Goal: Task Accomplishment & Management: Use online tool/utility

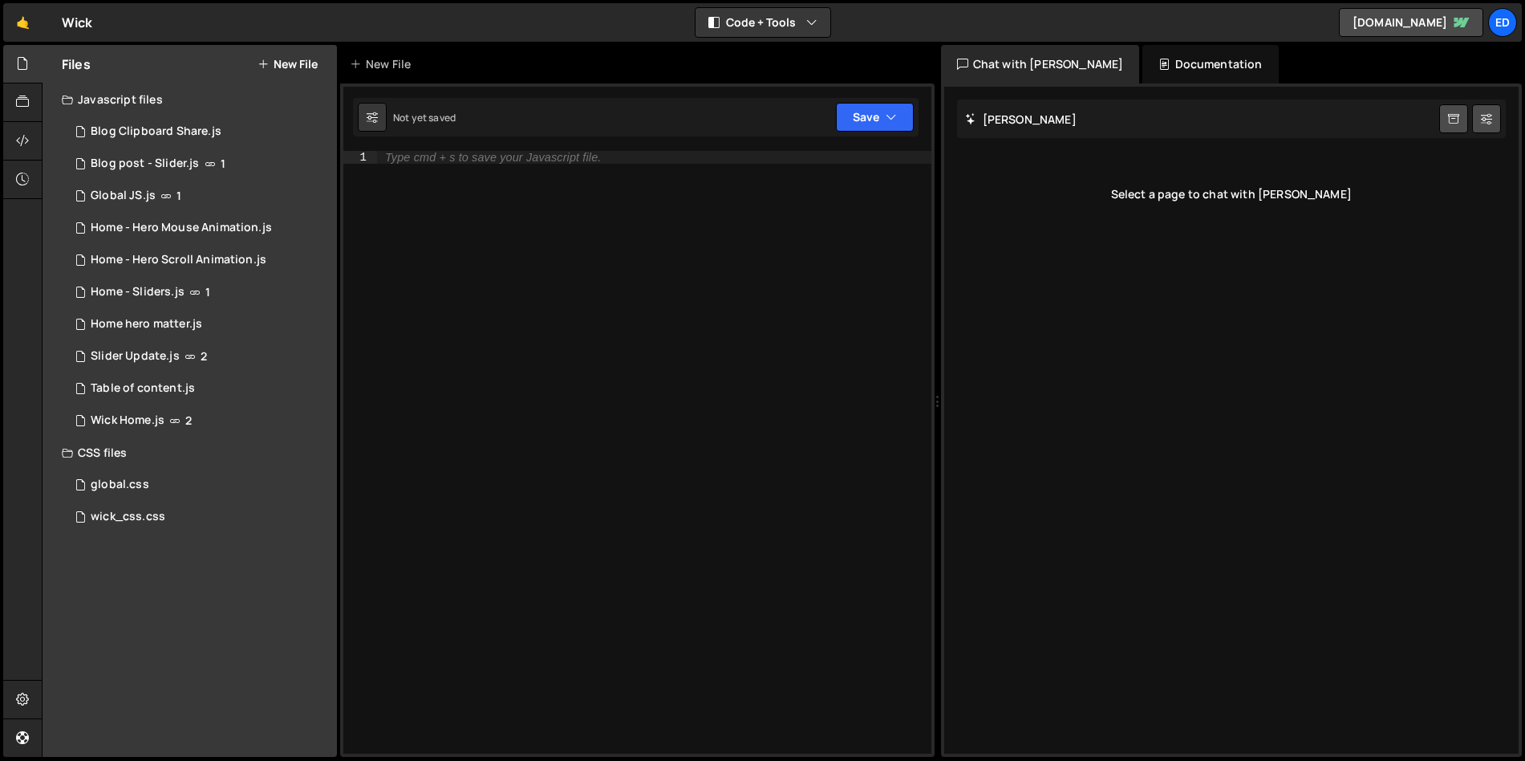
click at [81, 10] on div "🤙 Wick ⚠️ Code is being edited in another browser" at bounding box center [48, 22] width 90 height 39
click at [39, 20] on link "🤙" at bounding box center [22, 22] width 39 height 39
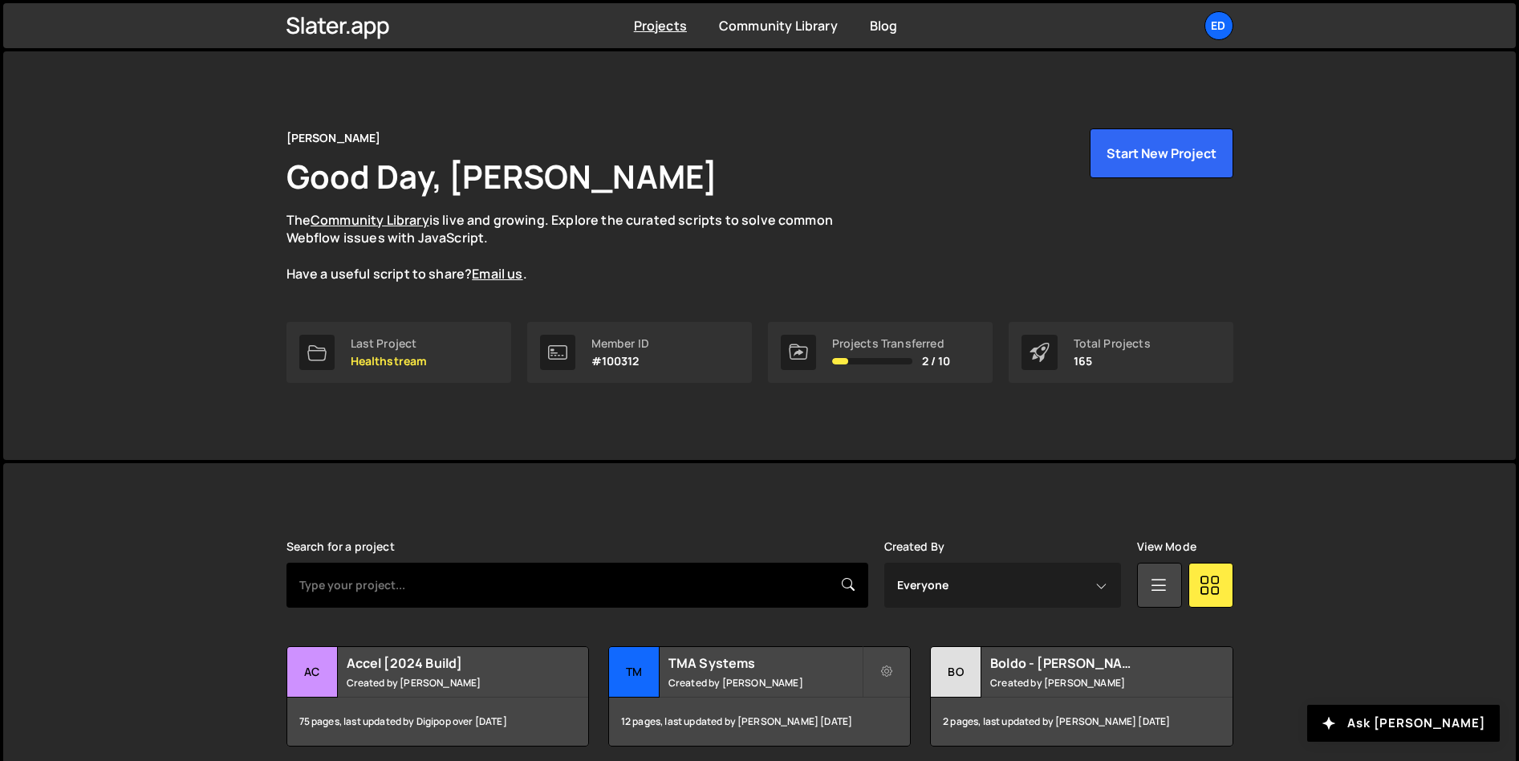
click at [538, 579] on input "text" at bounding box center [577, 584] width 582 height 45
type input "s"
type input "utility"
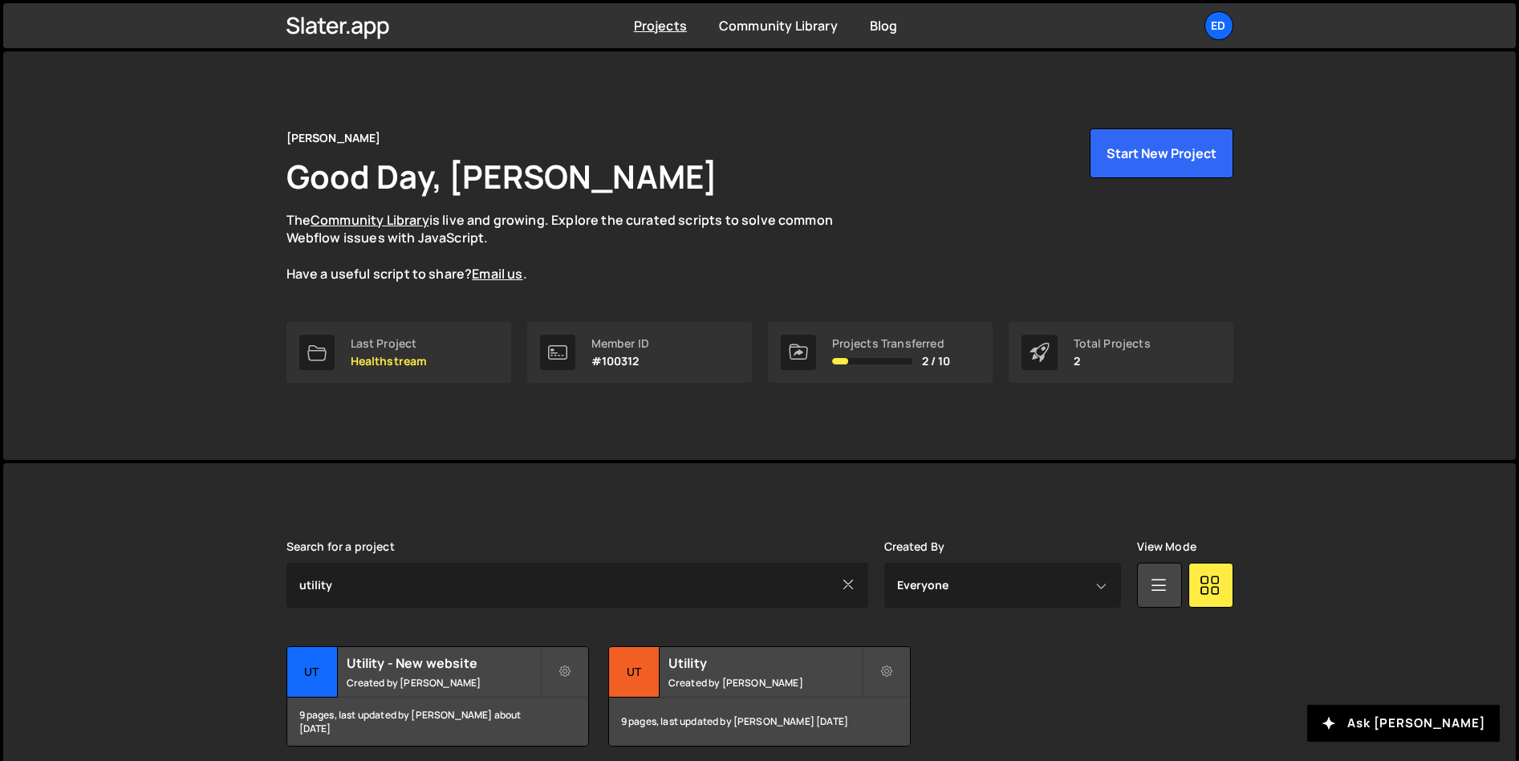
scroll to position [66, 0]
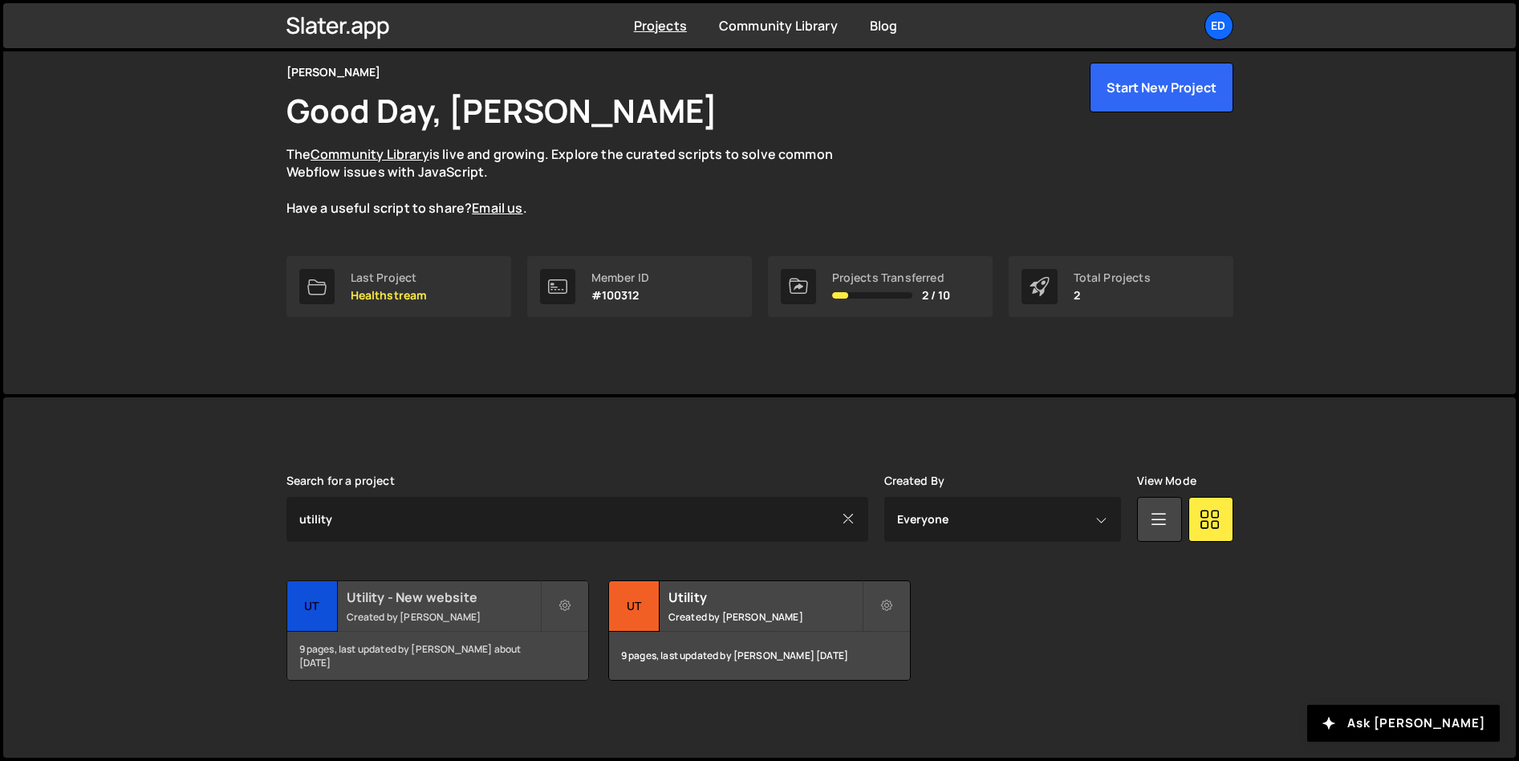
click at [481, 602] on h2 "Utility - New website" at bounding box center [443, 597] width 193 height 18
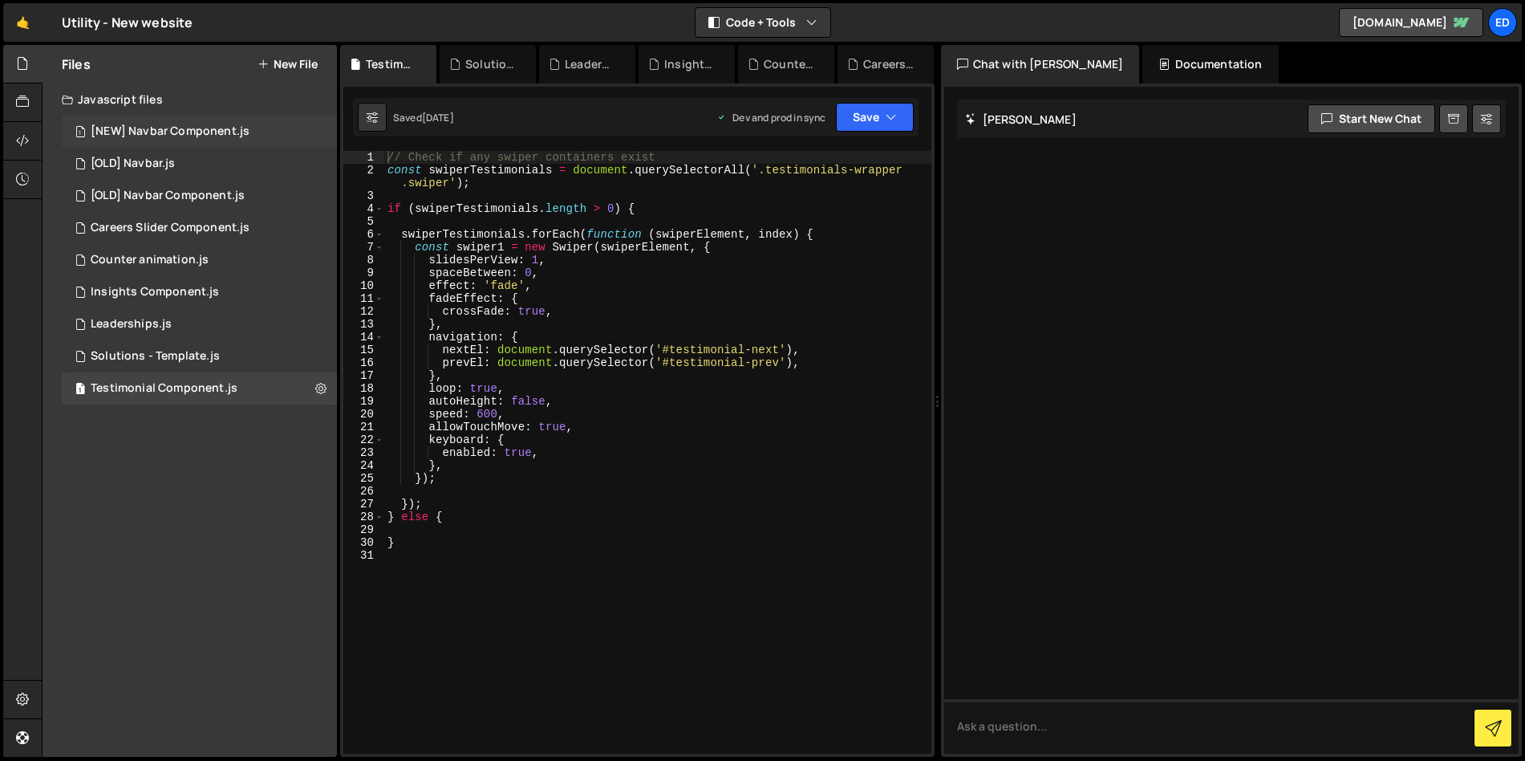
click at [205, 125] on div "[NEW] Navbar Component.js" at bounding box center [170, 131] width 159 height 14
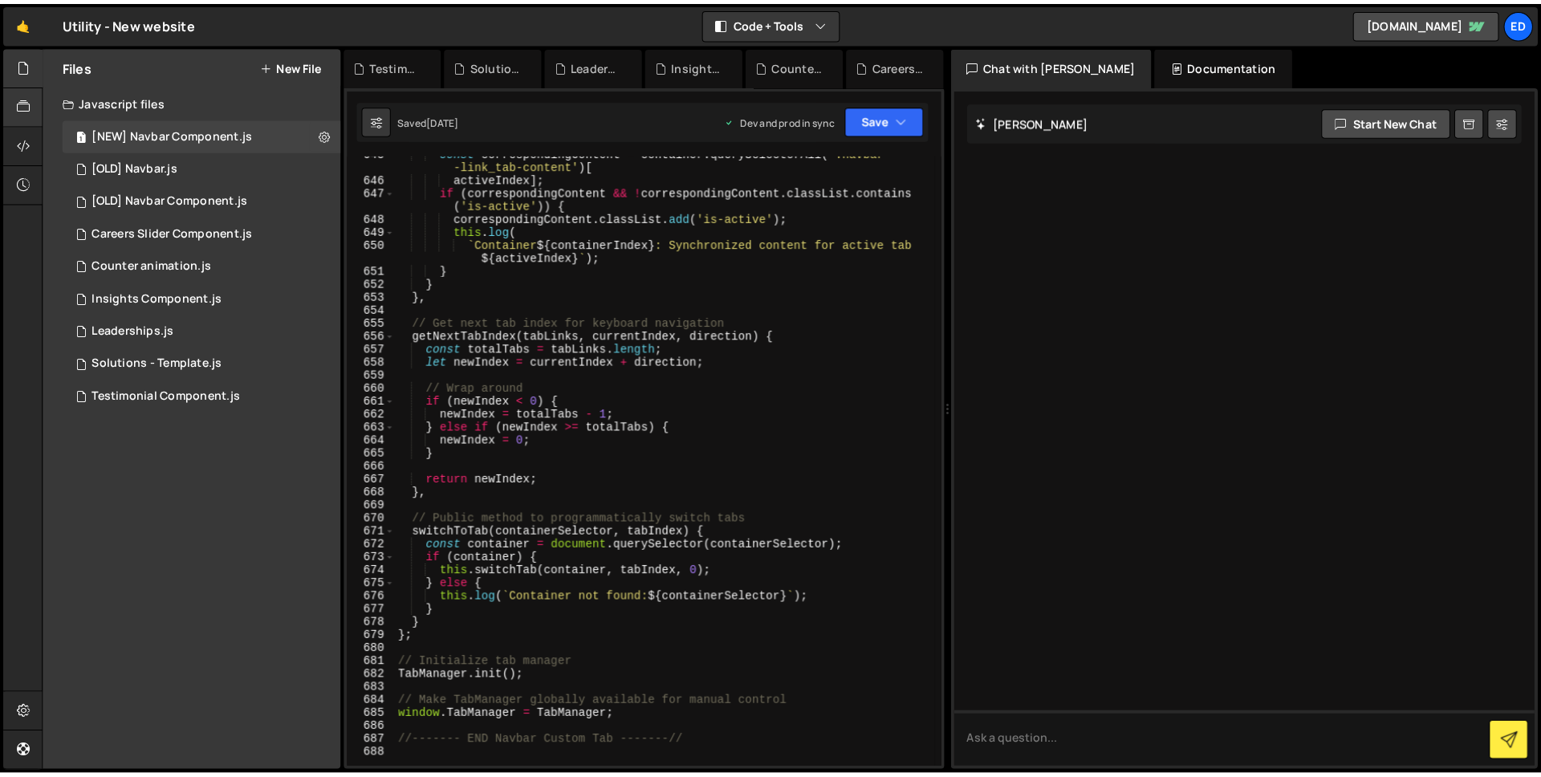
scroll to position [8898, 0]
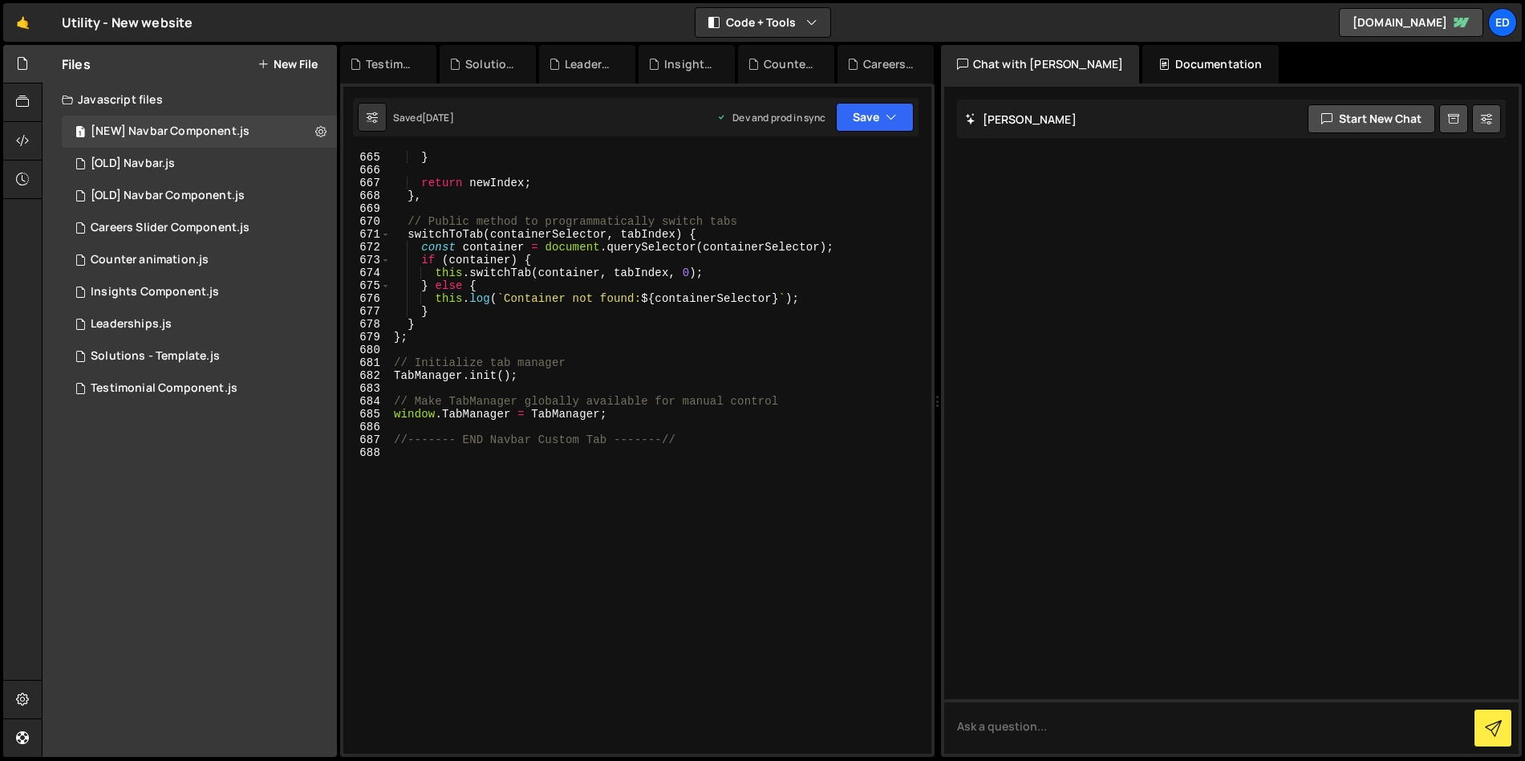
click at [536, 456] on div "} return newIndex ; } , // Public method to programmatically switch tabs switch…" at bounding box center [658, 465] width 534 height 628
type textarea "//------- END Navbar Custom Tab -------//"
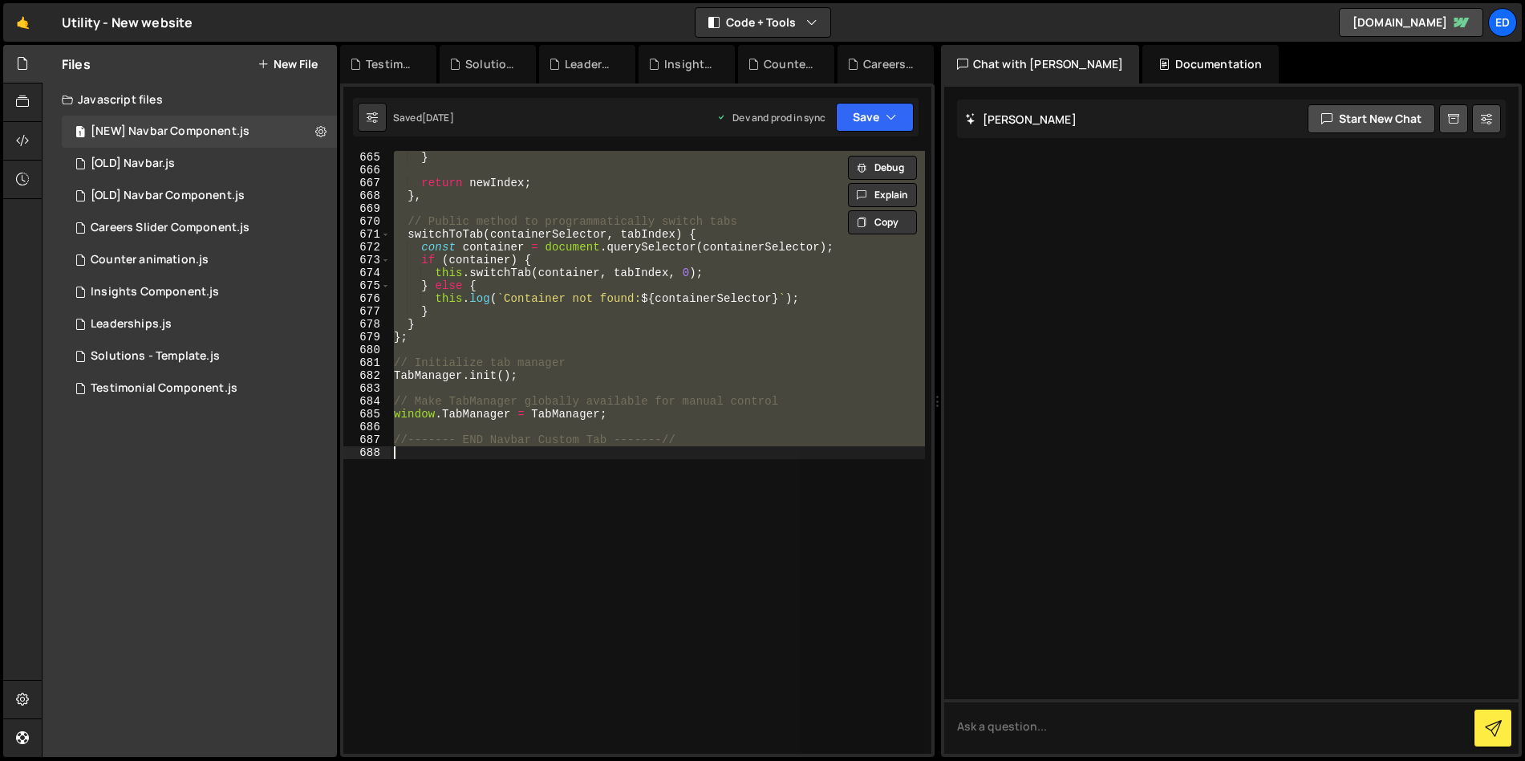
click at [538, 485] on div "} return newIndex ; } , // Public method to programmatically switch tabs switch…" at bounding box center [658, 452] width 534 height 603
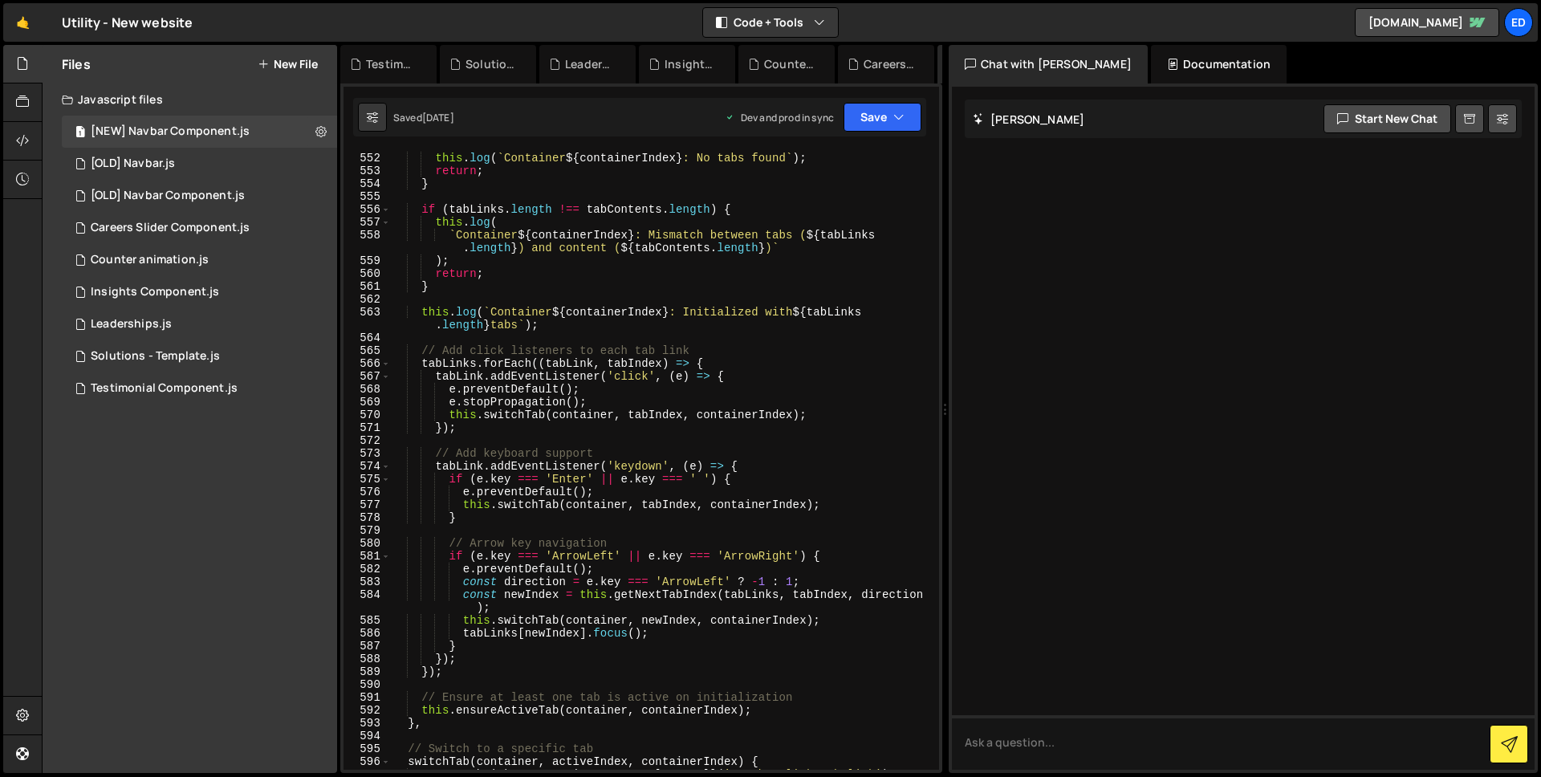
scroll to position [7248, 0]
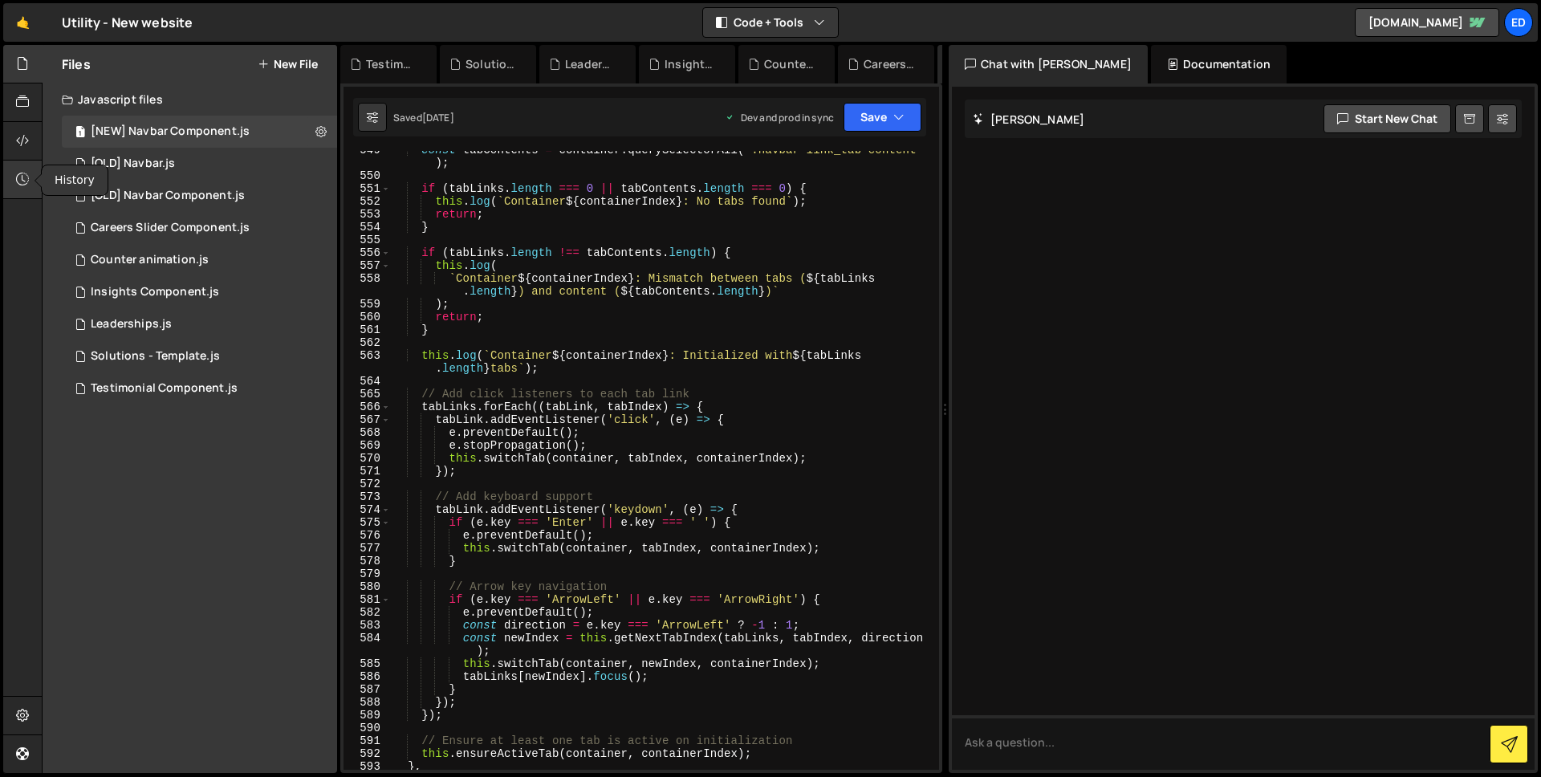
click at [21, 179] on icon at bounding box center [22, 179] width 13 height 18
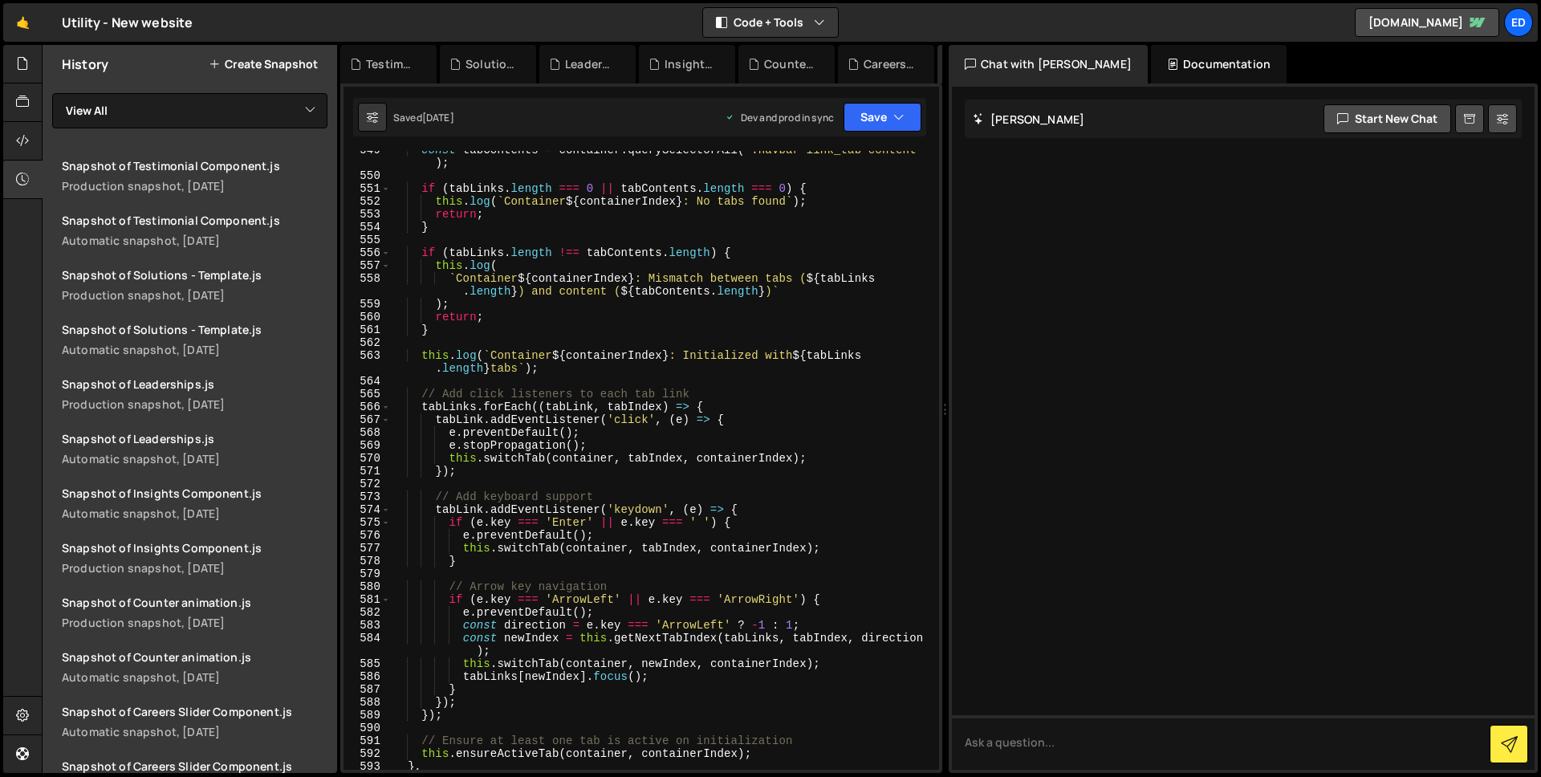
click at [262, 58] on button "Create Snapshot" at bounding box center [263, 64] width 109 height 13
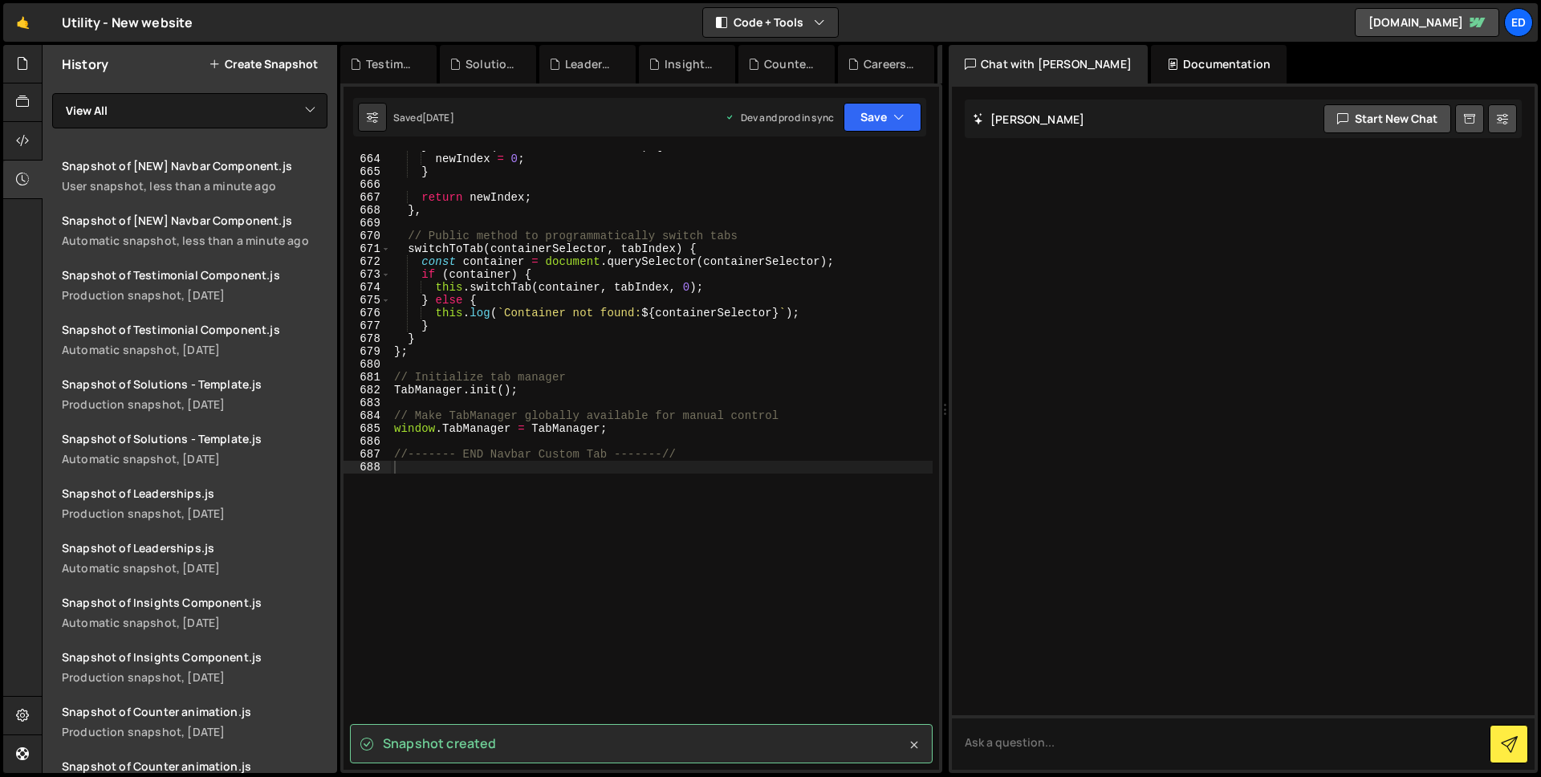
click at [908, 741] on icon at bounding box center [914, 745] width 16 height 16
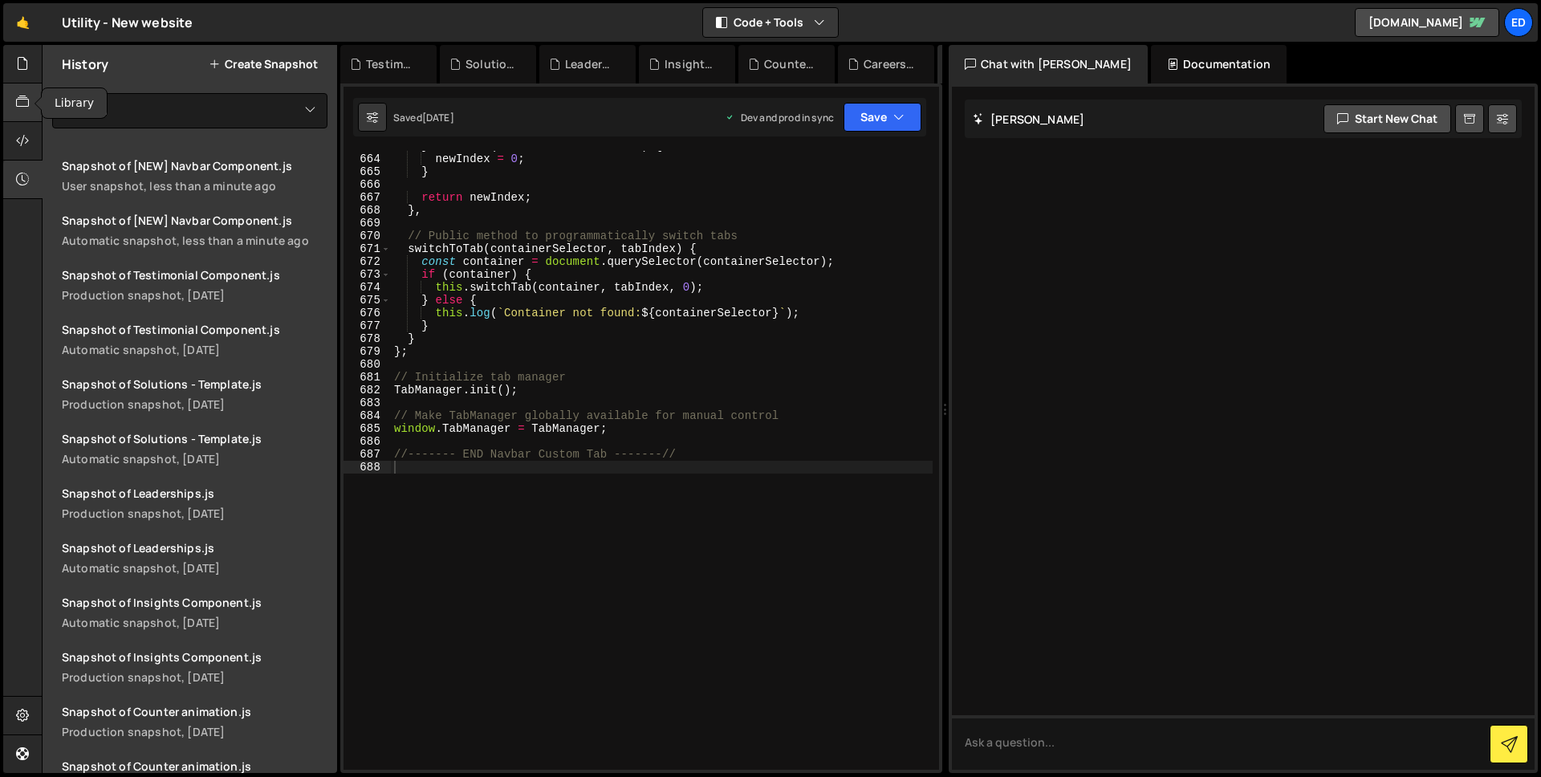
click at [26, 115] on div at bounding box center [22, 102] width 39 height 39
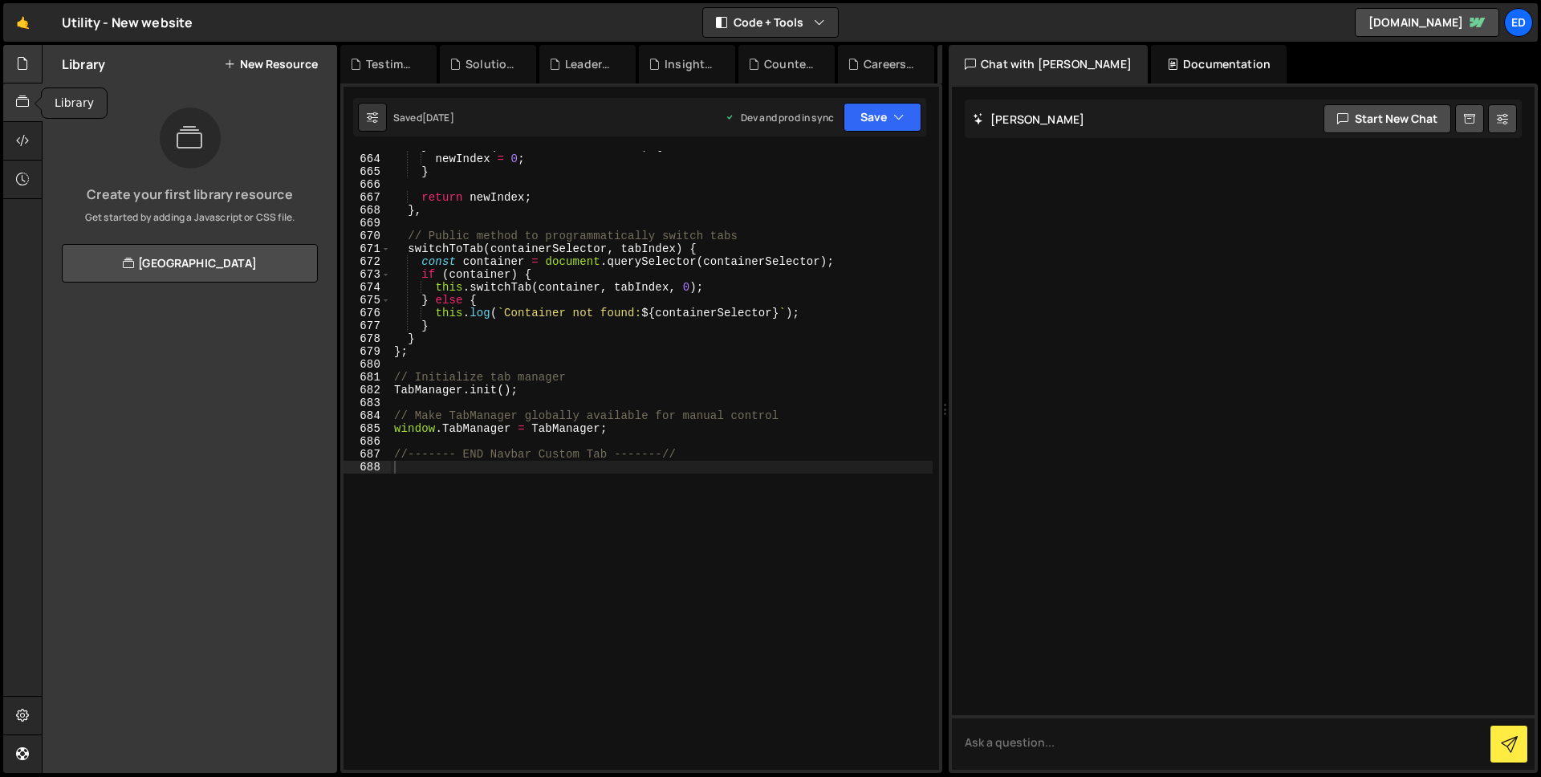
click at [25, 70] on icon at bounding box center [22, 64] width 13 height 18
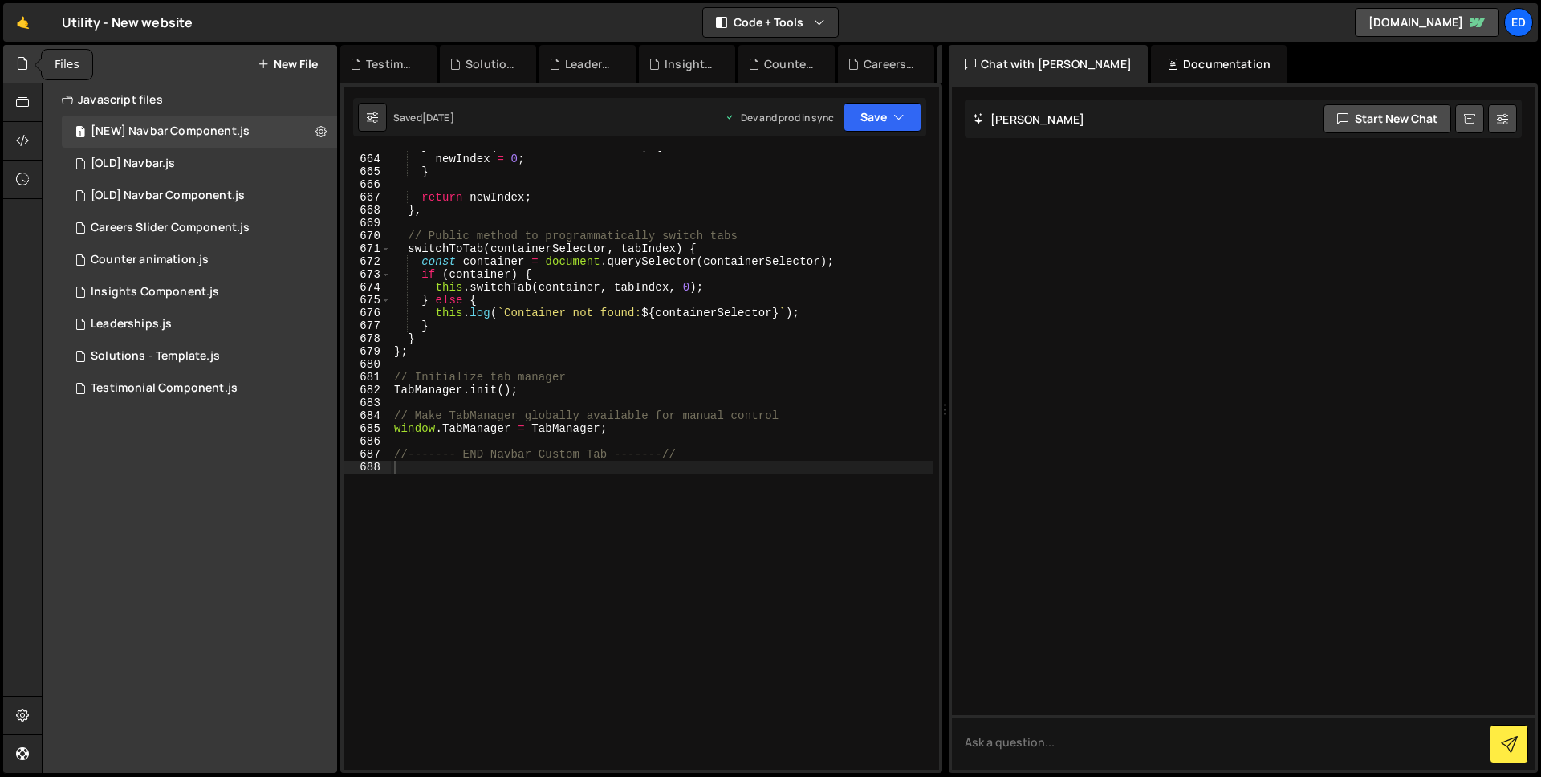
click at [25, 70] on icon at bounding box center [22, 64] width 13 height 18
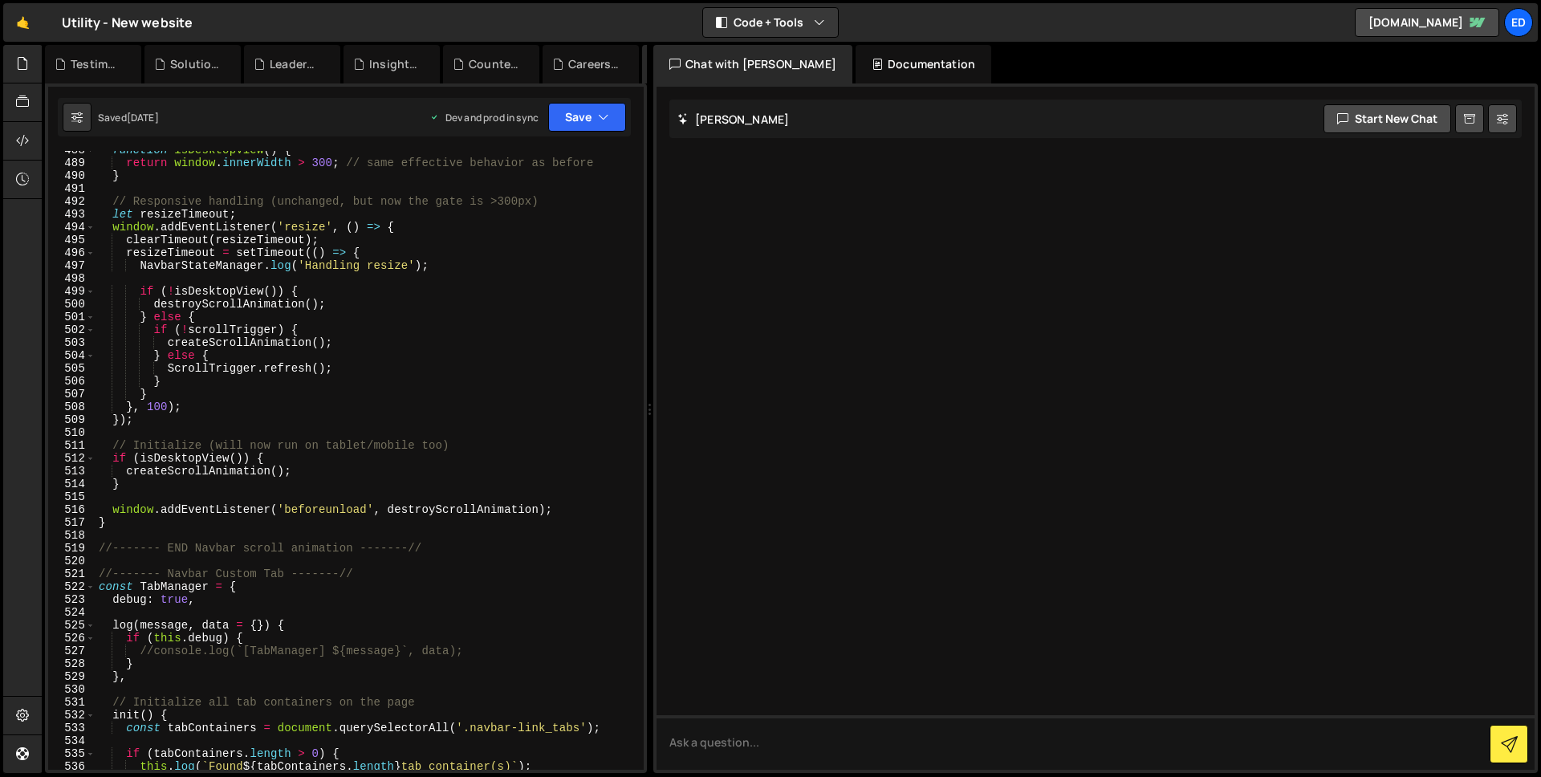
scroll to position [6416, 0]
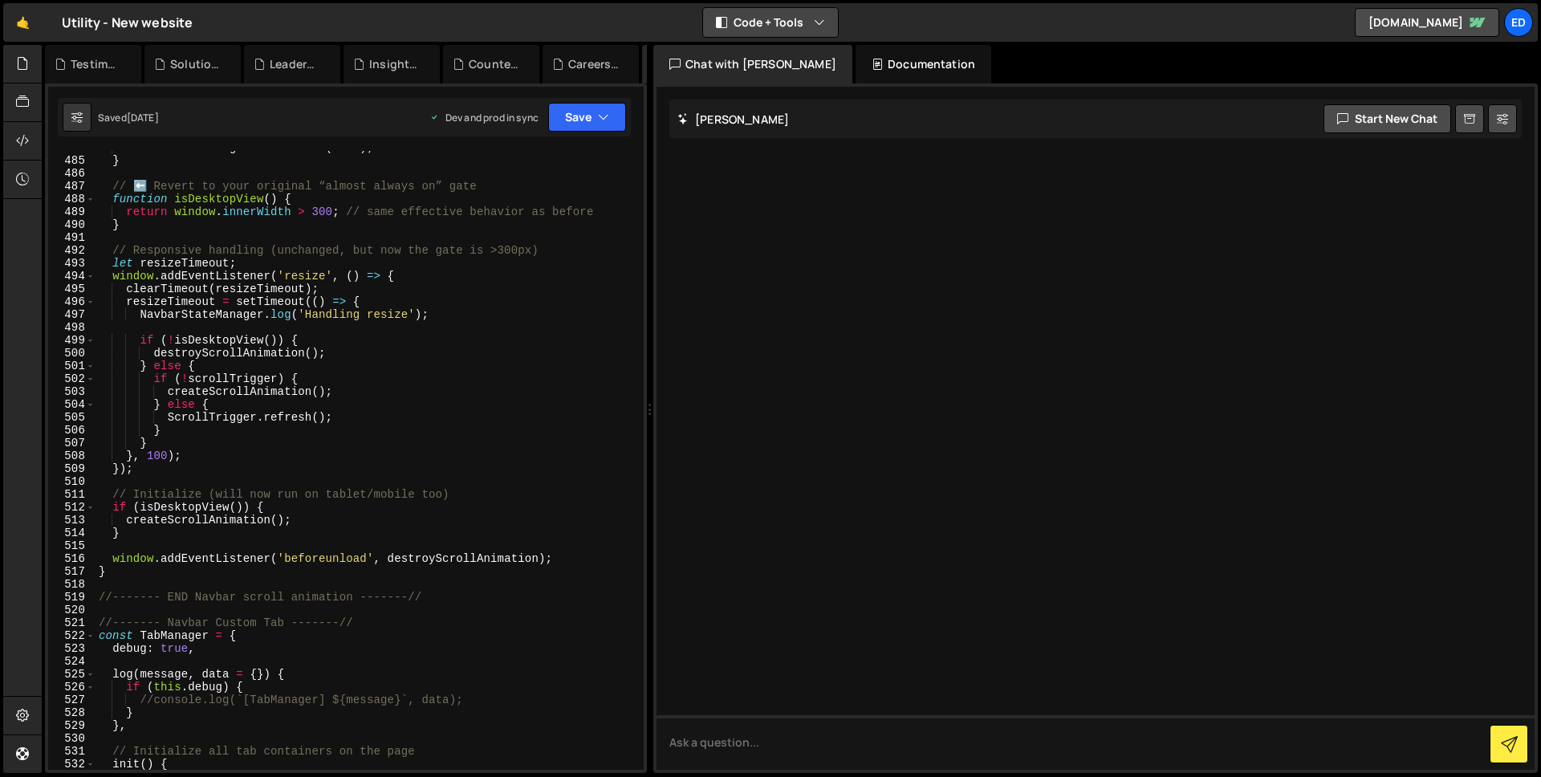
click at [790, 18] on button "Code + Tools" at bounding box center [770, 22] width 135 height 29
click at [777, 52] on button "Code Only" at bounding box center [771, 57] width 135 height 29
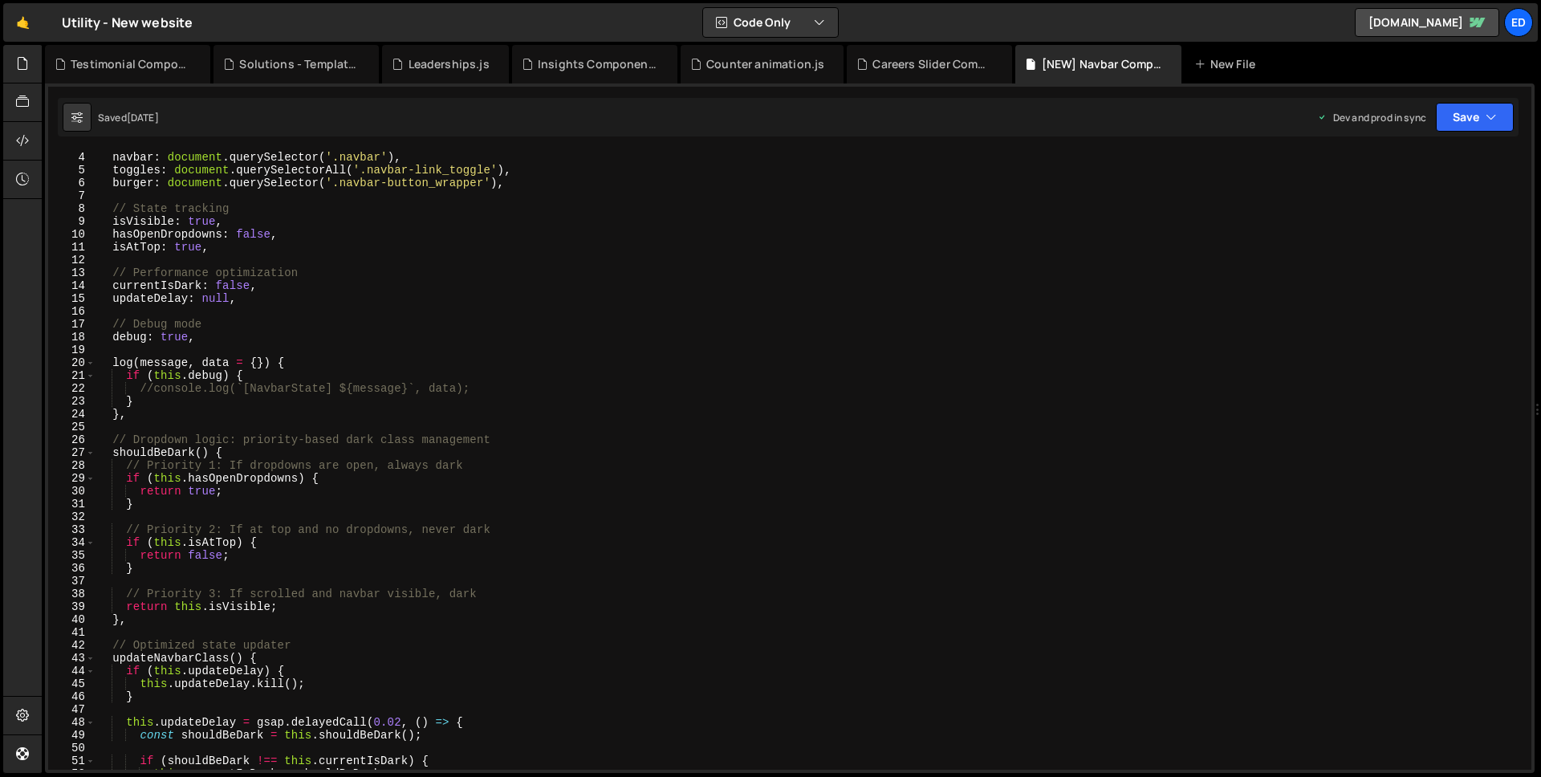
scroll to position [0, 0]
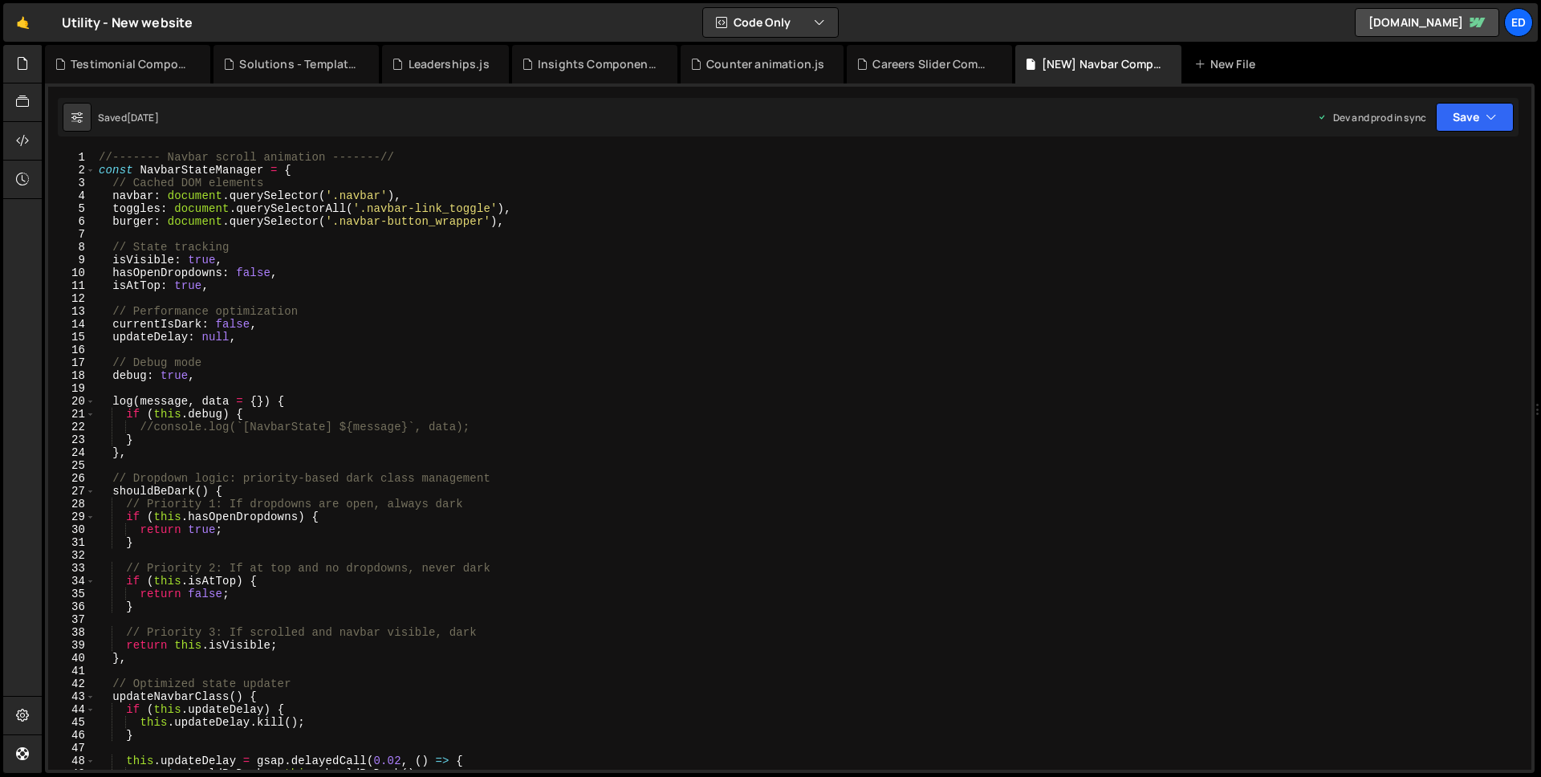
click at [106, 157] on div "//------- Navbar scroll animation -------// const NavbarStateManager = { // Cac…" at bounding box center [809, 473] width 1429 height 644
click at [99, 156] on div "//------- Navbar scroll animation -------// const NavbarStateManager = { // Cac…" at bounding box center [809, 473] width 1429 height 644
type textarea "//------- Navbar scroll animation -------//"
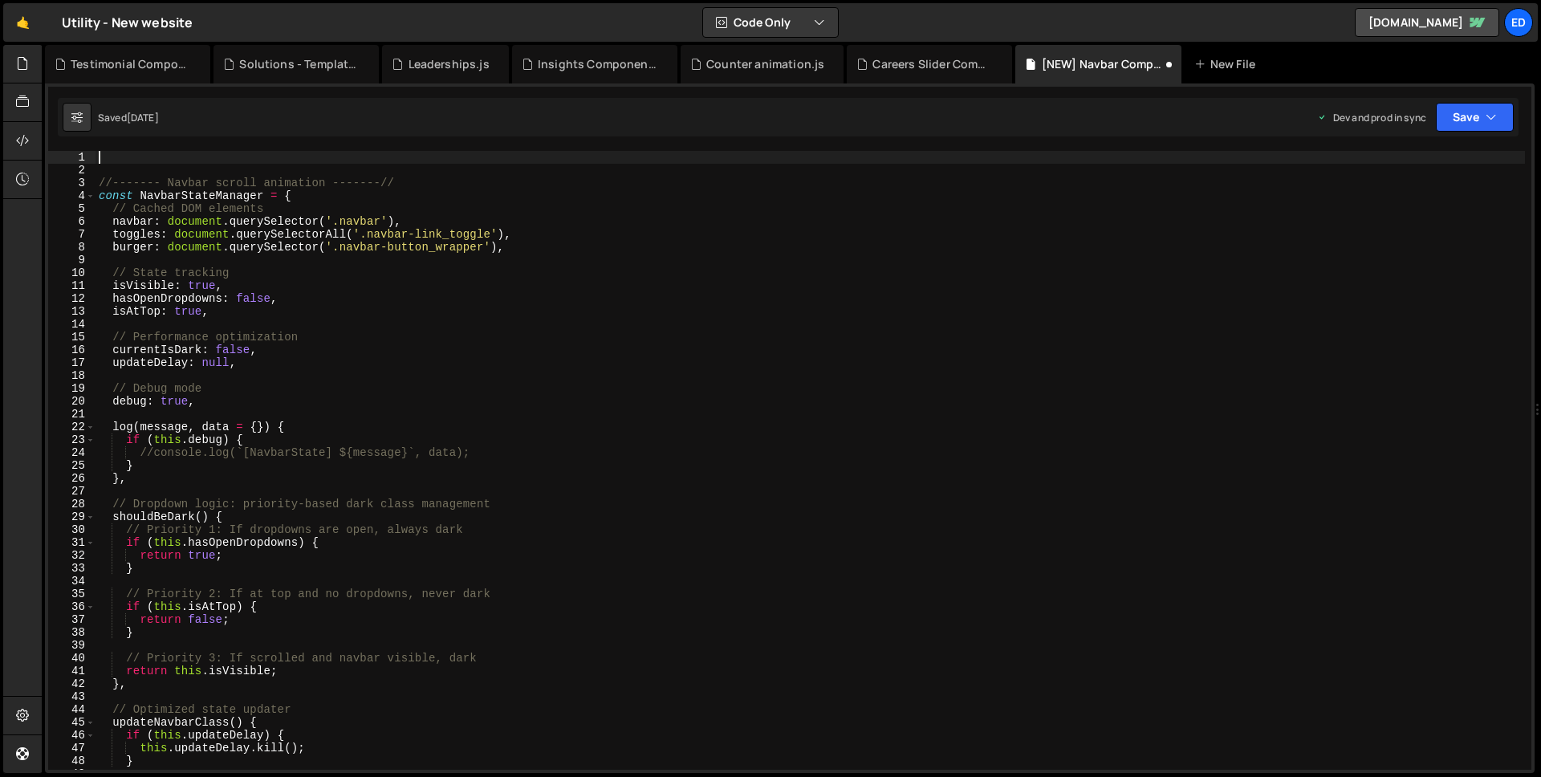
paste textarea "const SHOW_DELAY = 0.18; // NEW: seconds (tweak to taste)"
type textarea "const SHOW_DELAY = 0.18; // NEW: seconds (tweak to taste)"
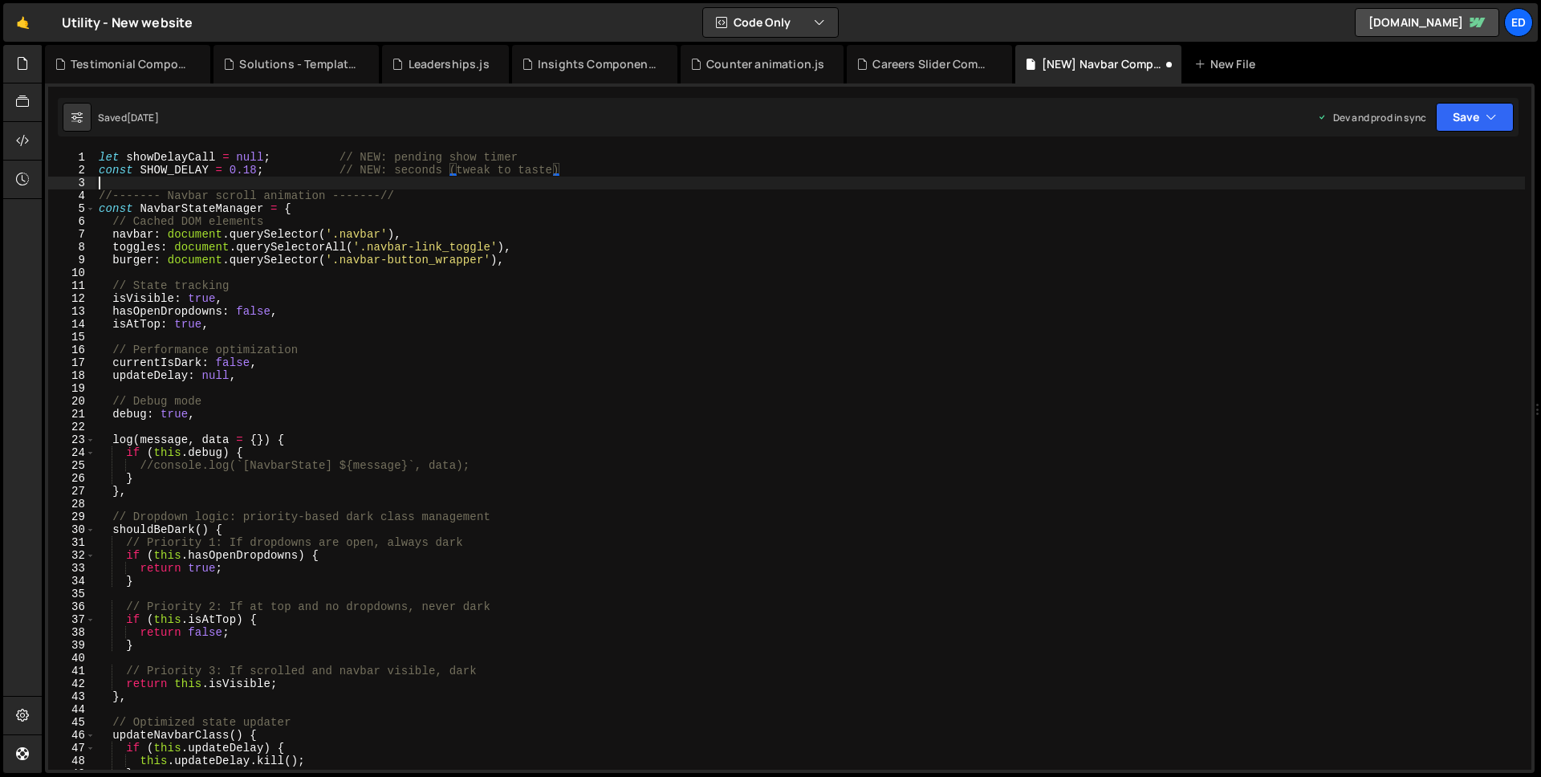
click at [530, 180] on div "let showDelayCall = null ; // NEW: pending show timer const SHOW_DELAY = 0.18 ;…" at bounding box center [809, 473] width 1429 height 644
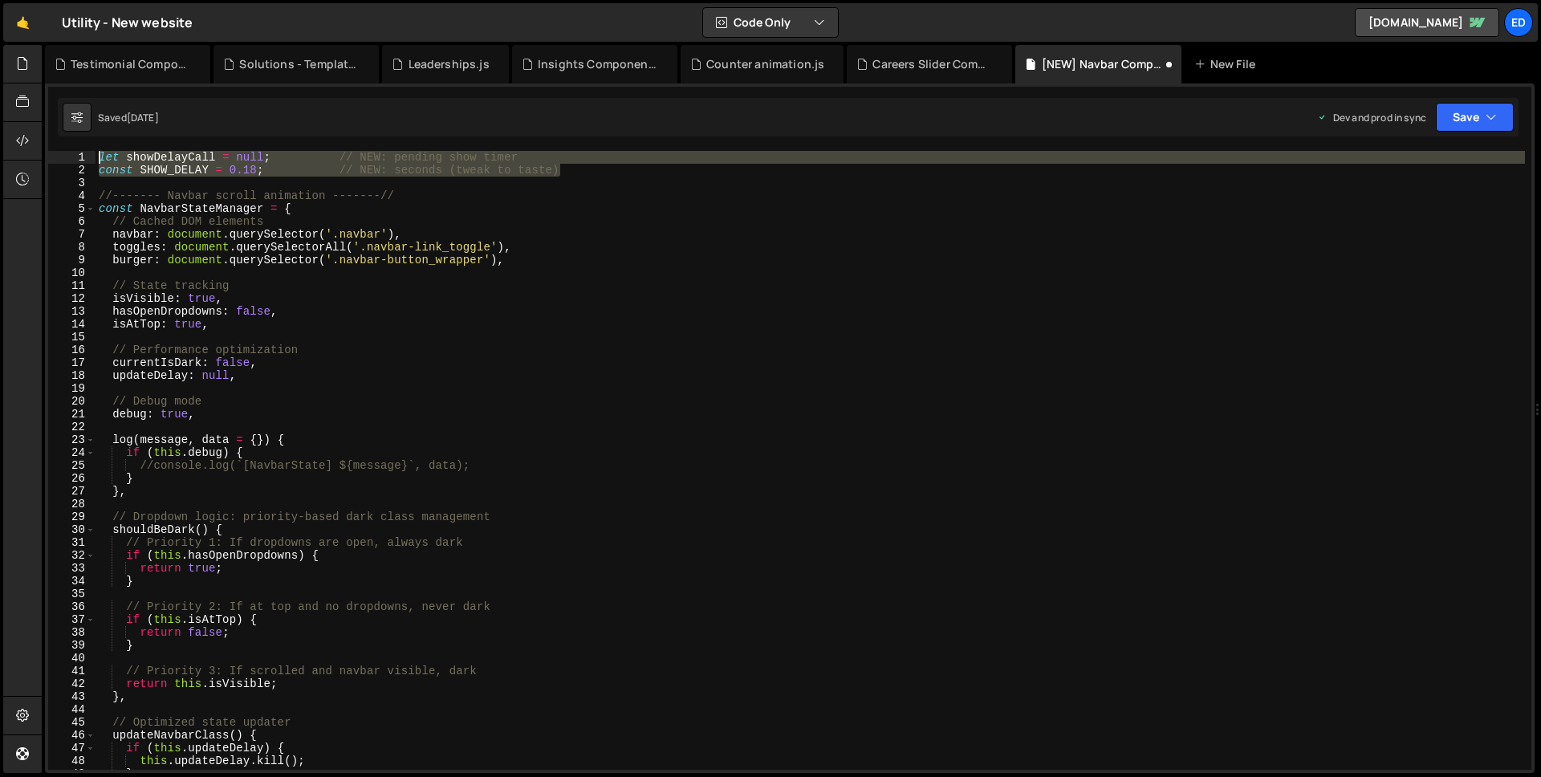
drag, startPoint x: 566, startPoint y: 171, endPoint x: 348, endPoint y: 152, distance: 219.1
click at [348, 152] on div "let showDelayCall = null ; // NEW: pending show timer const SHOW_DELAY = 0.18 ;…" at bounding box center [809, 473] width 1429 height 644
drag, startPoint x: 586, startPoint y: 176, endPoint x: 578, endPoint y: 174, distance: 8.2
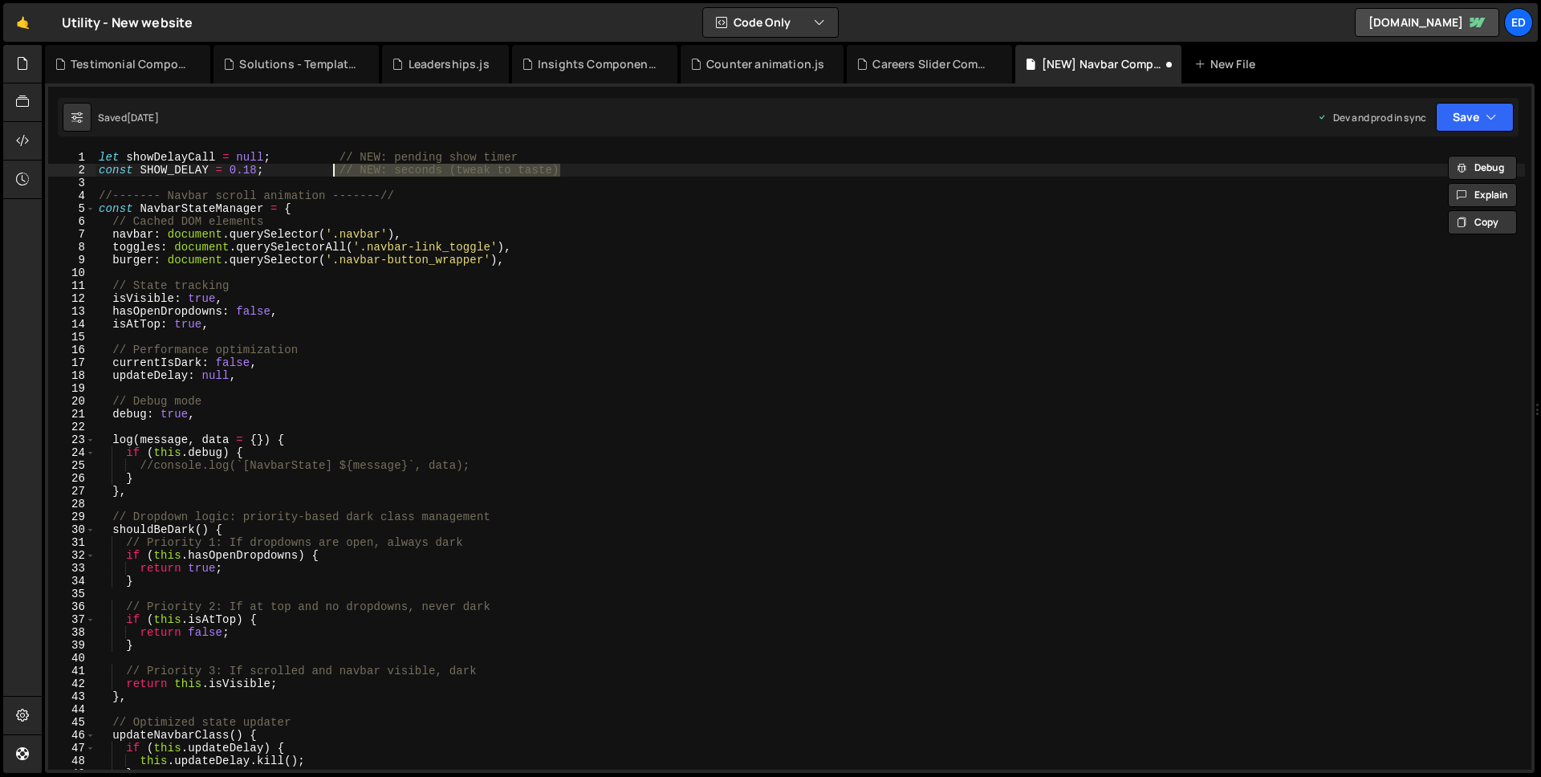
drag, startPoint x: 570, startPoint y: 171, endPoint x: 333, endPoint y: 168, distance: 237.5
click at [333, 168] on div "let showDelayCall = null ; // NEW: pending show timer const SHOW_DELAY = 0.18 ;…" at bounding box center [809, 473] width 1429 height 644
drag, startPoint x: 525, startPoint y: 154, endPoint x: 271, endPoint y: 159, distance: 253.6
click at [271, 159] on div "let showDelayCall = null ; // NEW: pending show timer const SHOW_DELAY = 0.18 ;…" at bounding box center [809, 473] width 1429 height 644
click at [600, 379] on div "let showDelayCall = null ; const SHOW_DELAY = 0.18 ; //------- Navbar scroll an…" at bounding box center [809, 473] width 1429 height 644
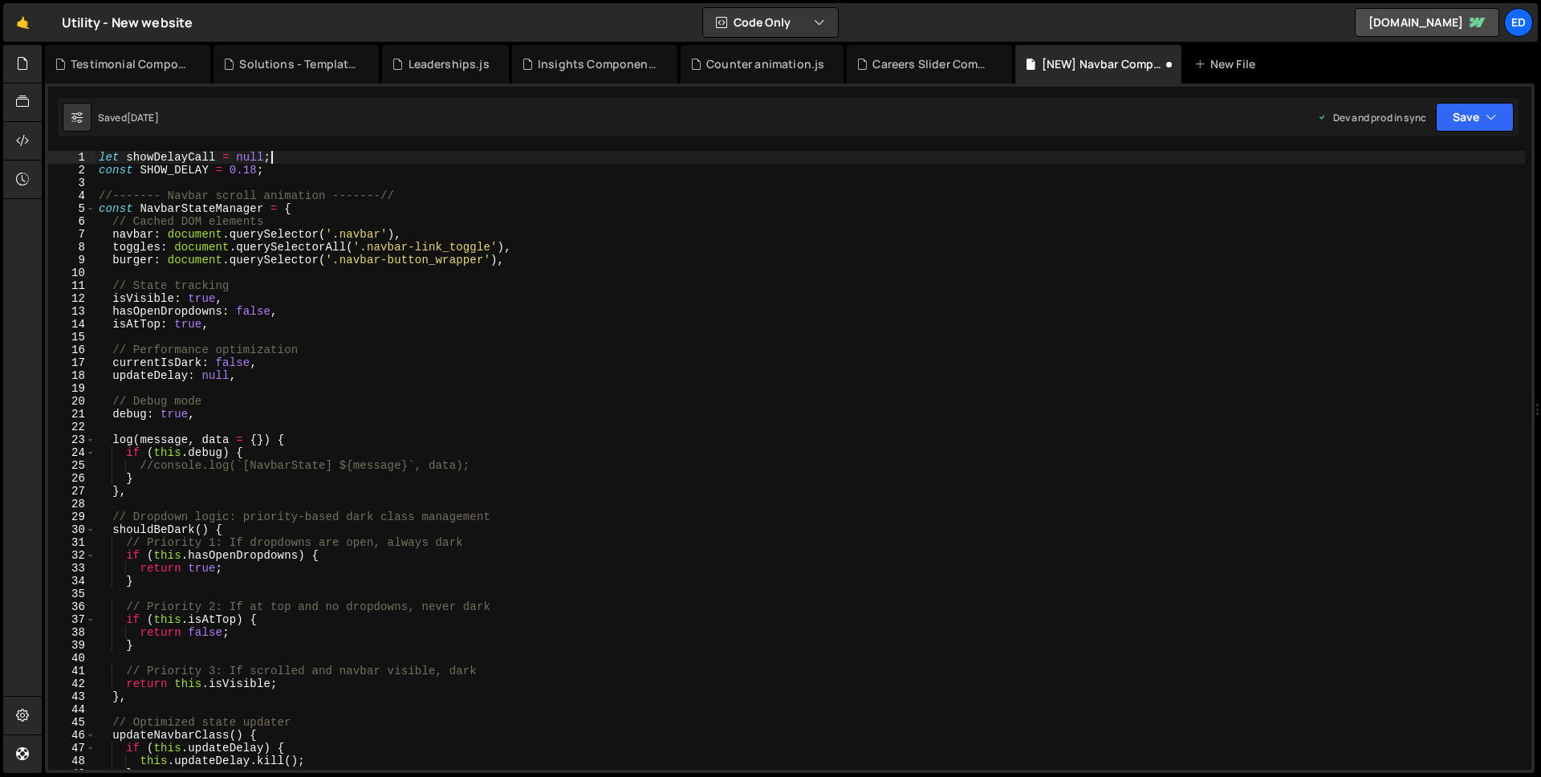
type textarea "updateDelay: null,"
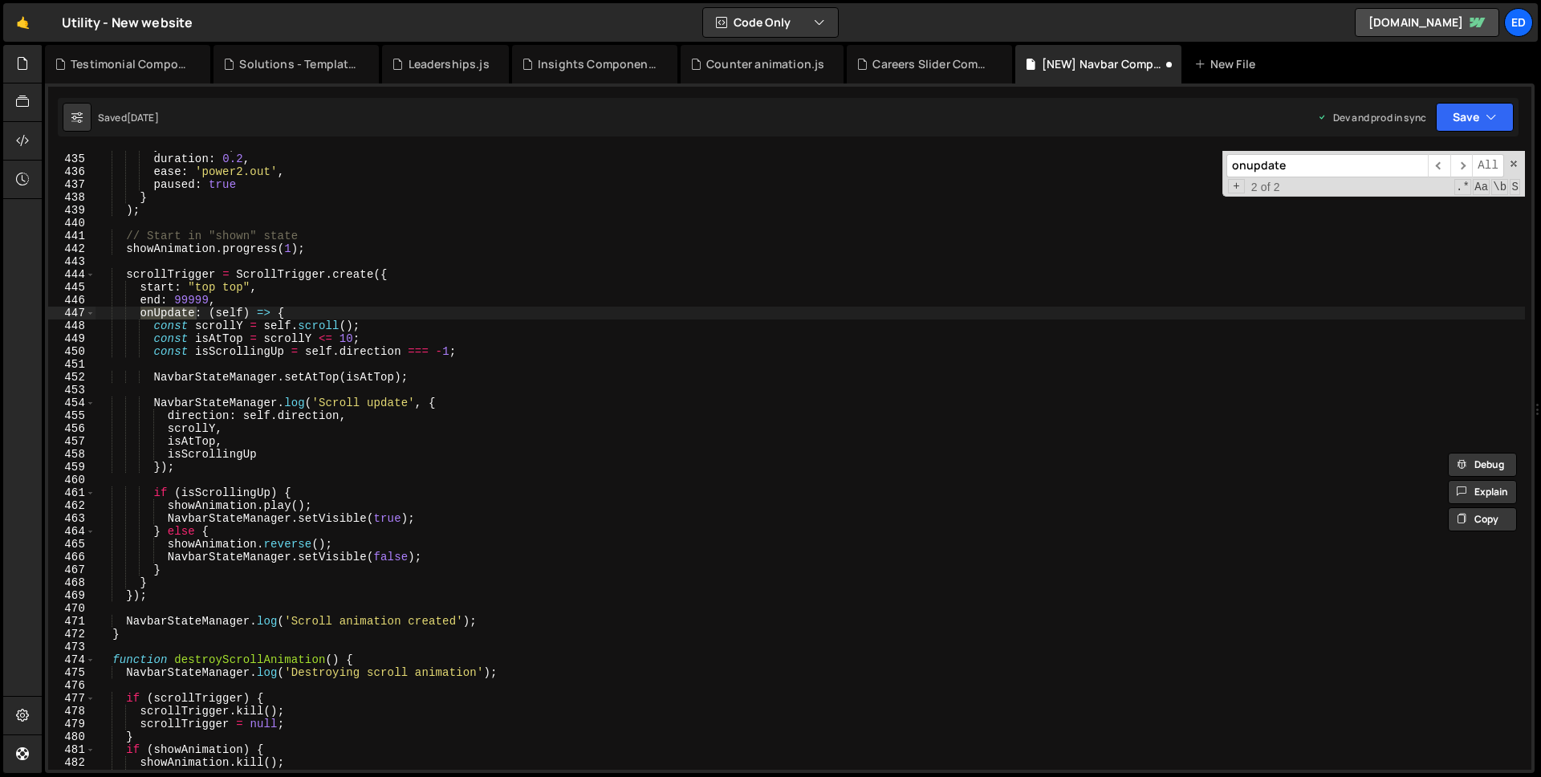
scroll to position [5577, 0]
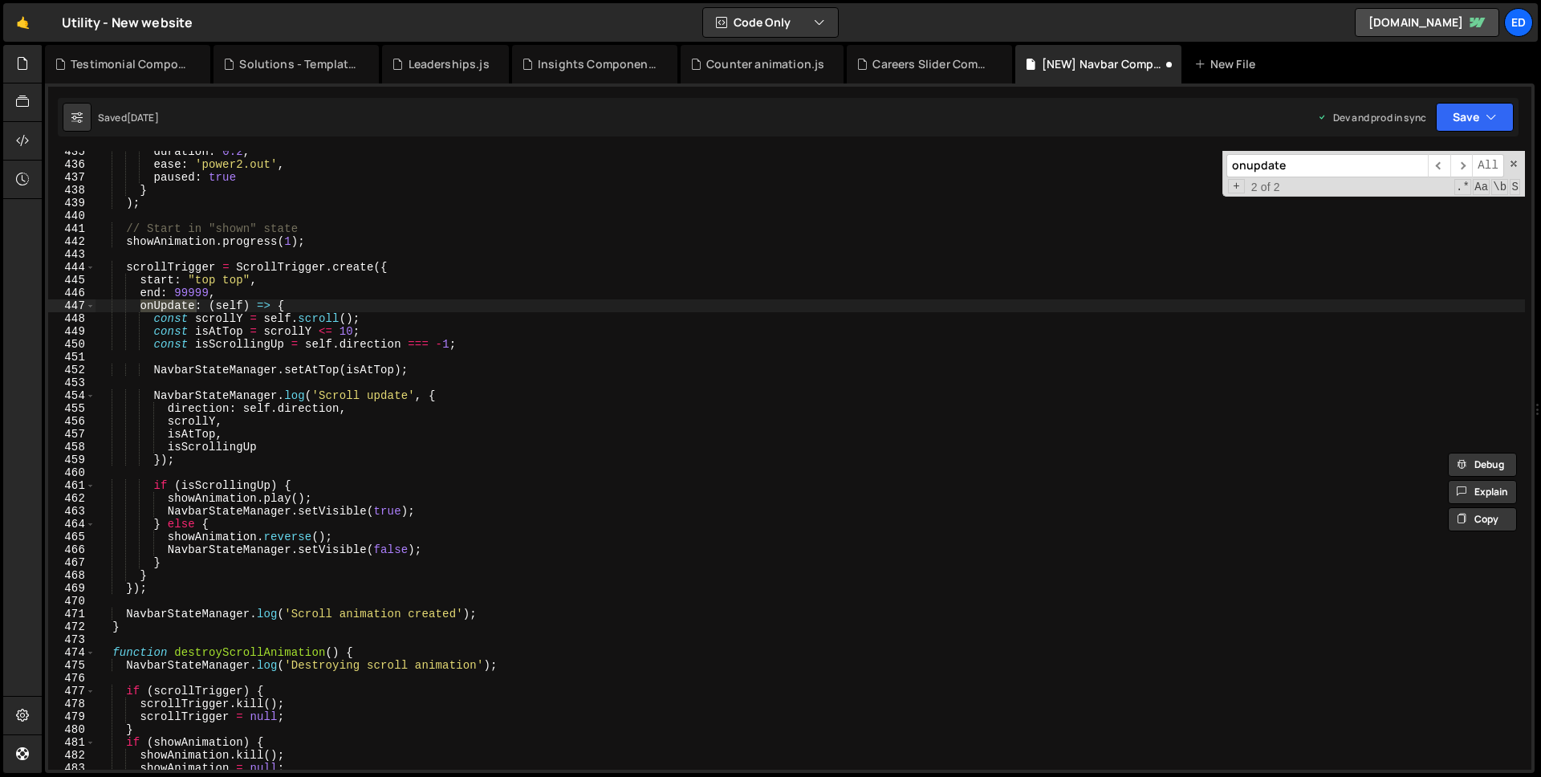
type input "onupdate"
click at [88, 307] on span at bounding box center [90, 305] width 9 height 13
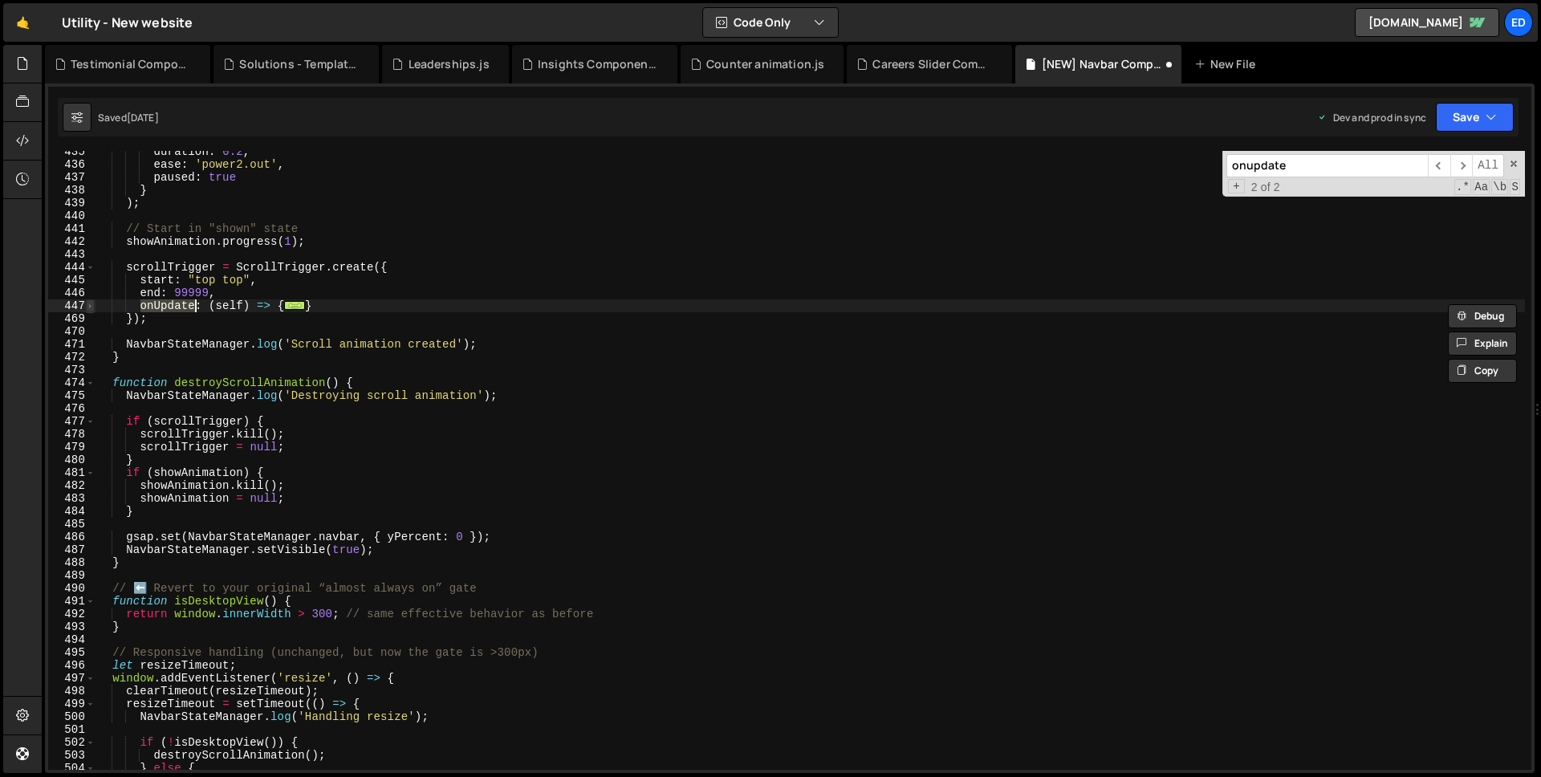
click at [88, 307] on span at bounding box center [90, 305] width 9 height 13
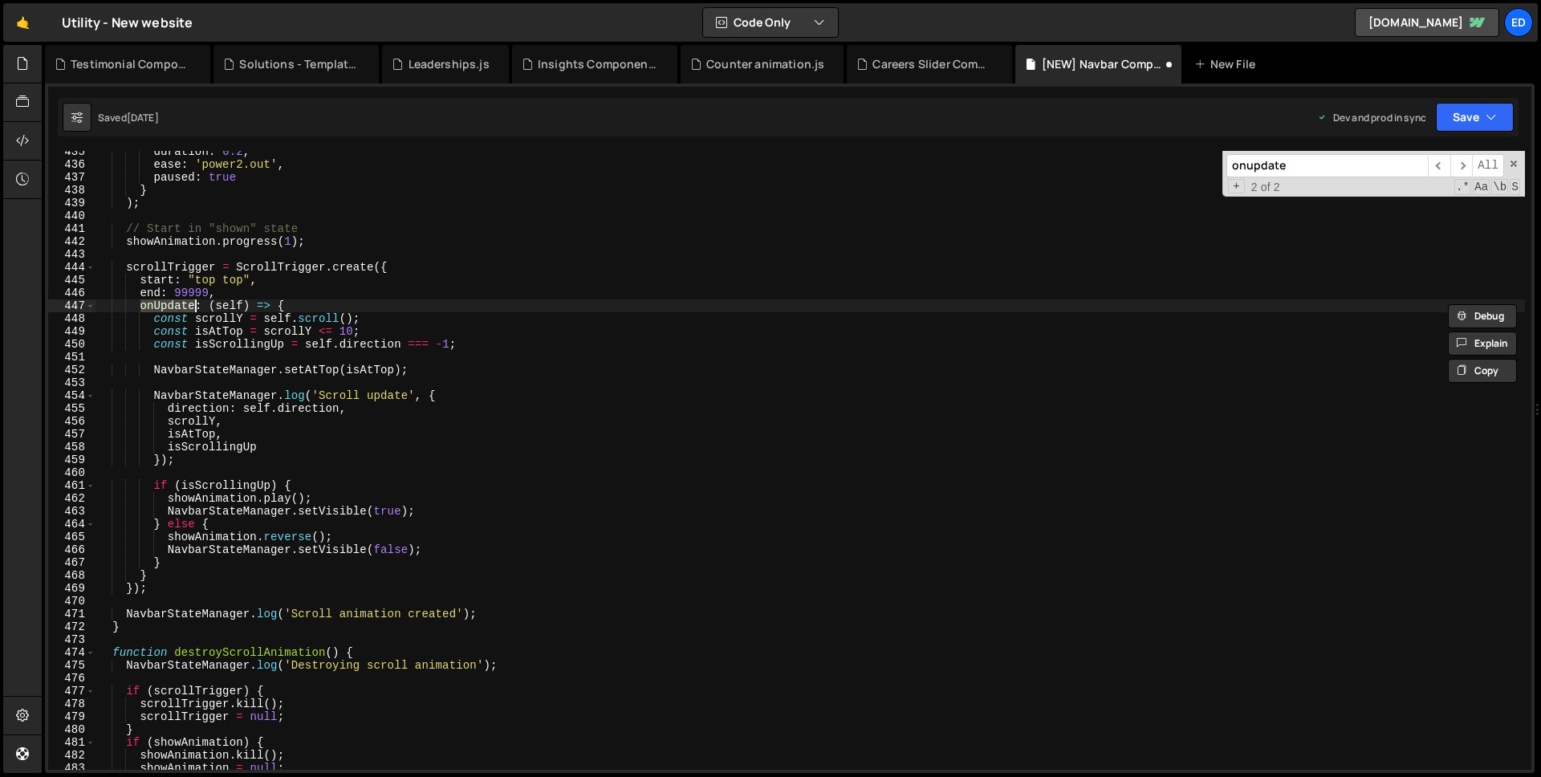
click at [140, 305] on div "duration : 0.2 , ease : 'power2.out' , paused : true } ) ; // Start in "shown" …" at bounding box center [809, 460] width 1429 height 619
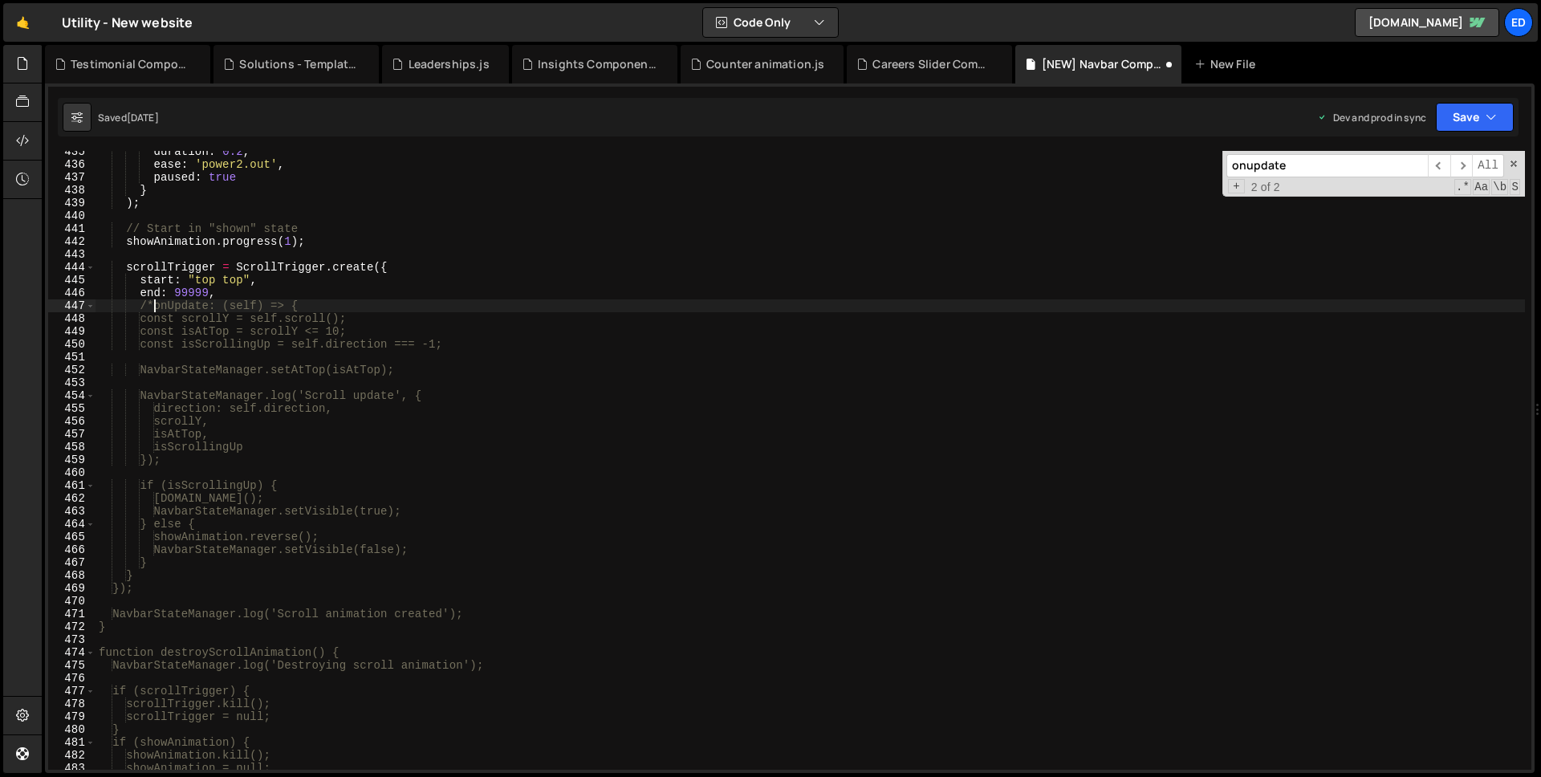
click at [154, 574] on div "duration : 0.2 , ease : 'power2.out' , paused : true } ) ; // Start in "shown" …" at bounding box center [809, 467] width 1429 height 644
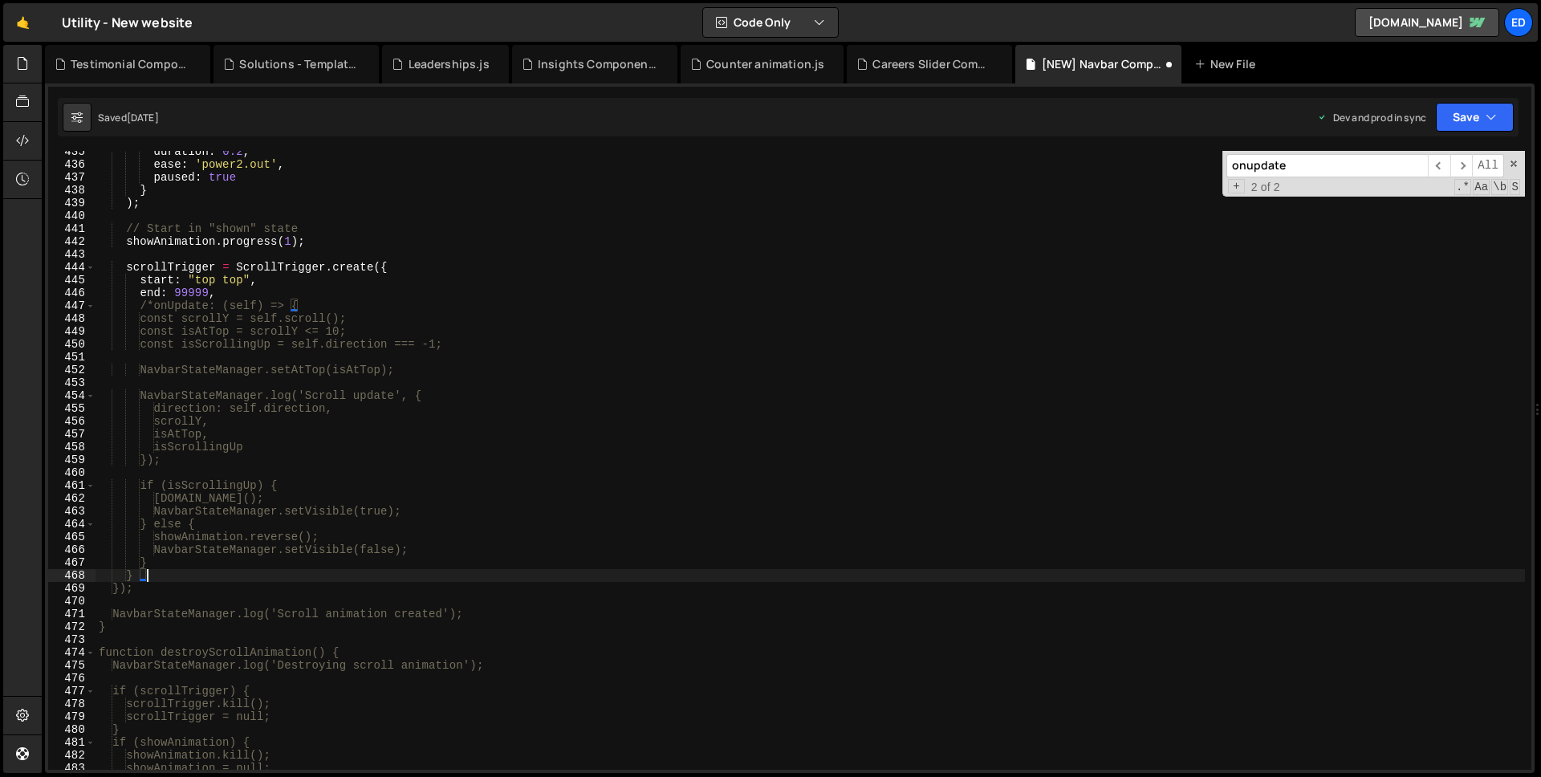
type textarea "}*/"
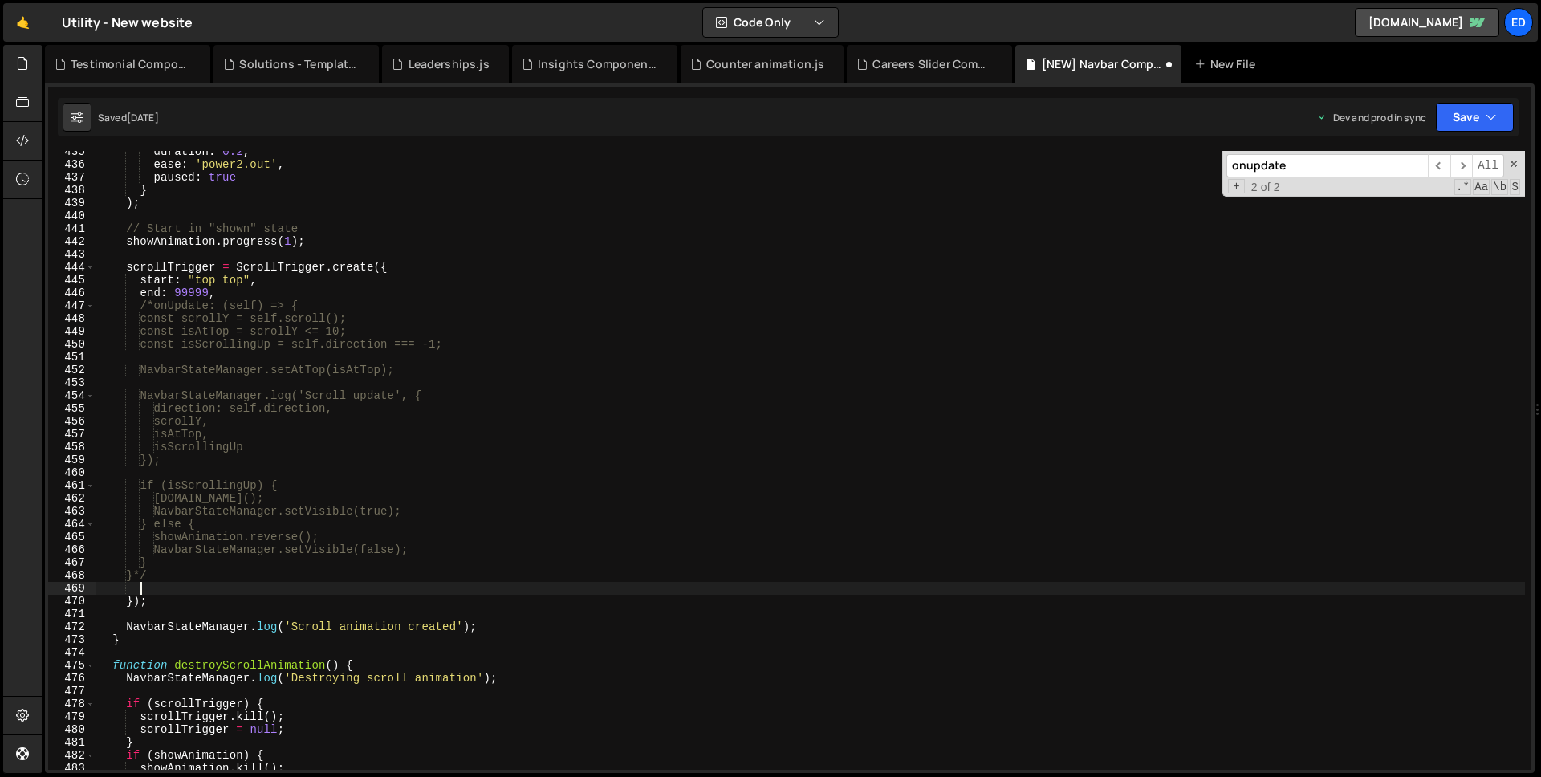
scroll to position [0, 2]
paste textarea "}"
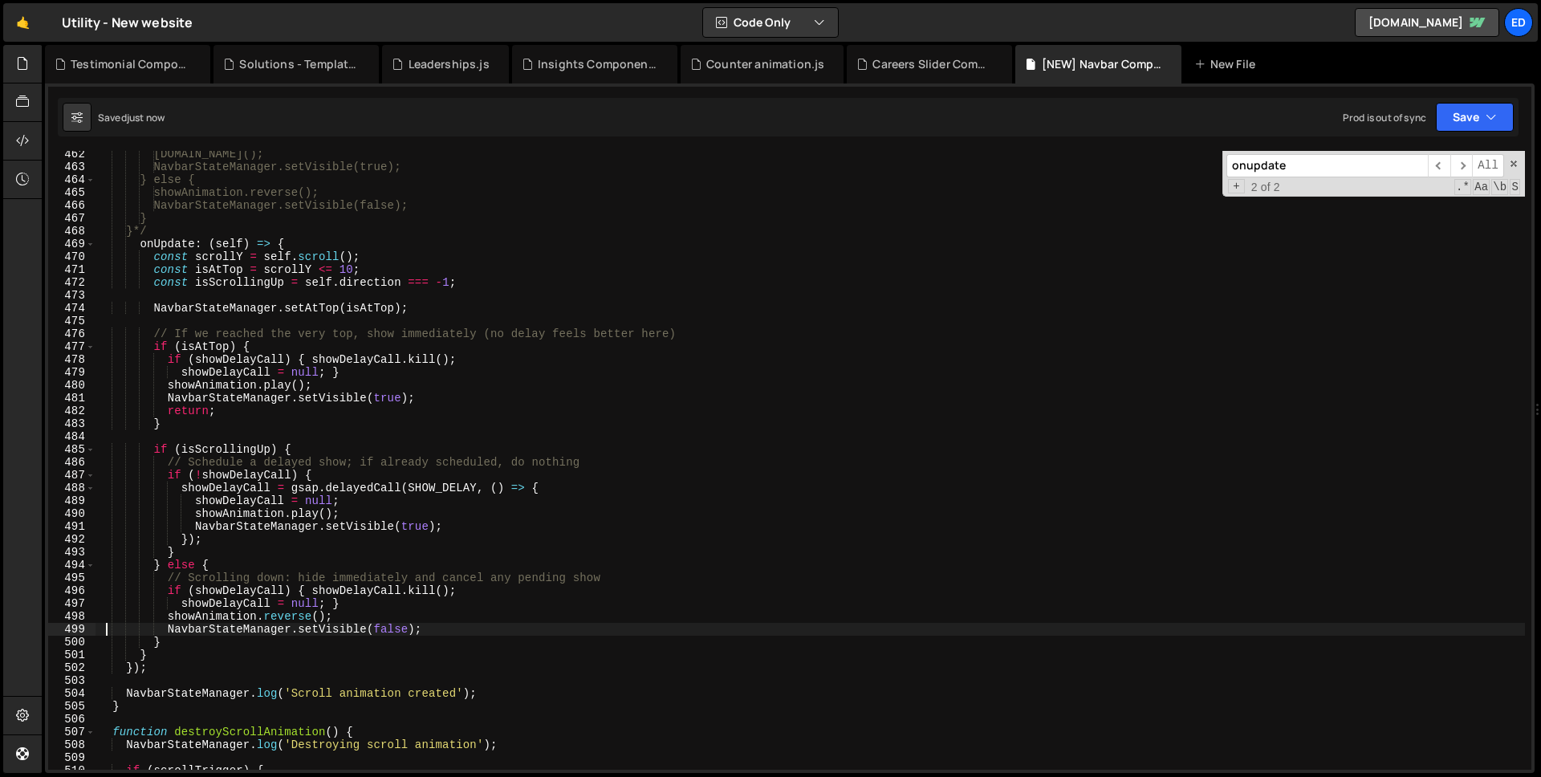
scroll to position [5919, 0]
type textarea "NavbarStateManager.setVisible(false);"
click at [92, 247] on span at bounding box center [90, 246] width 9 height 13
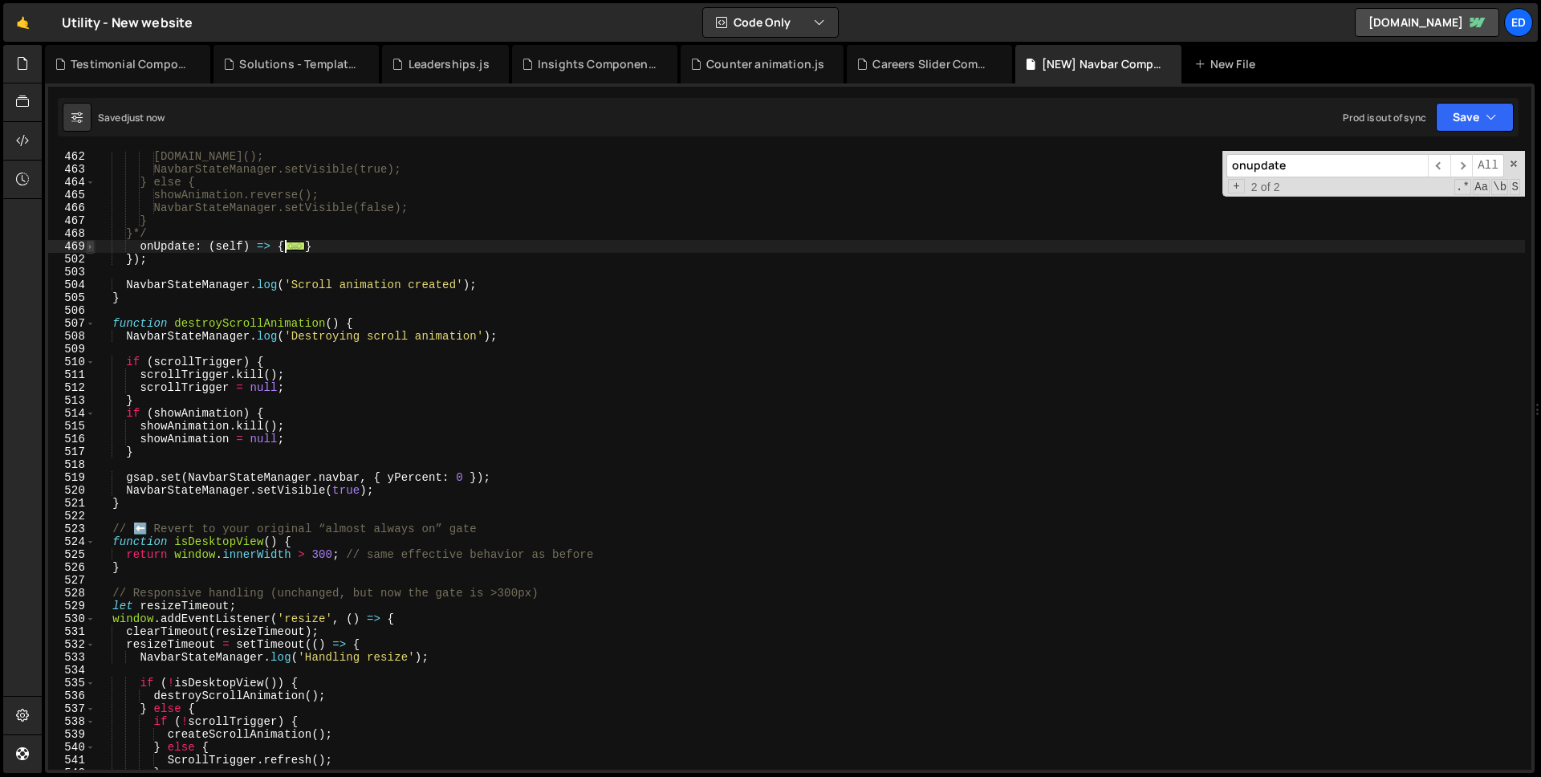
click at [90, 246] on span at bounding box center [90, 246] width 9 height 13
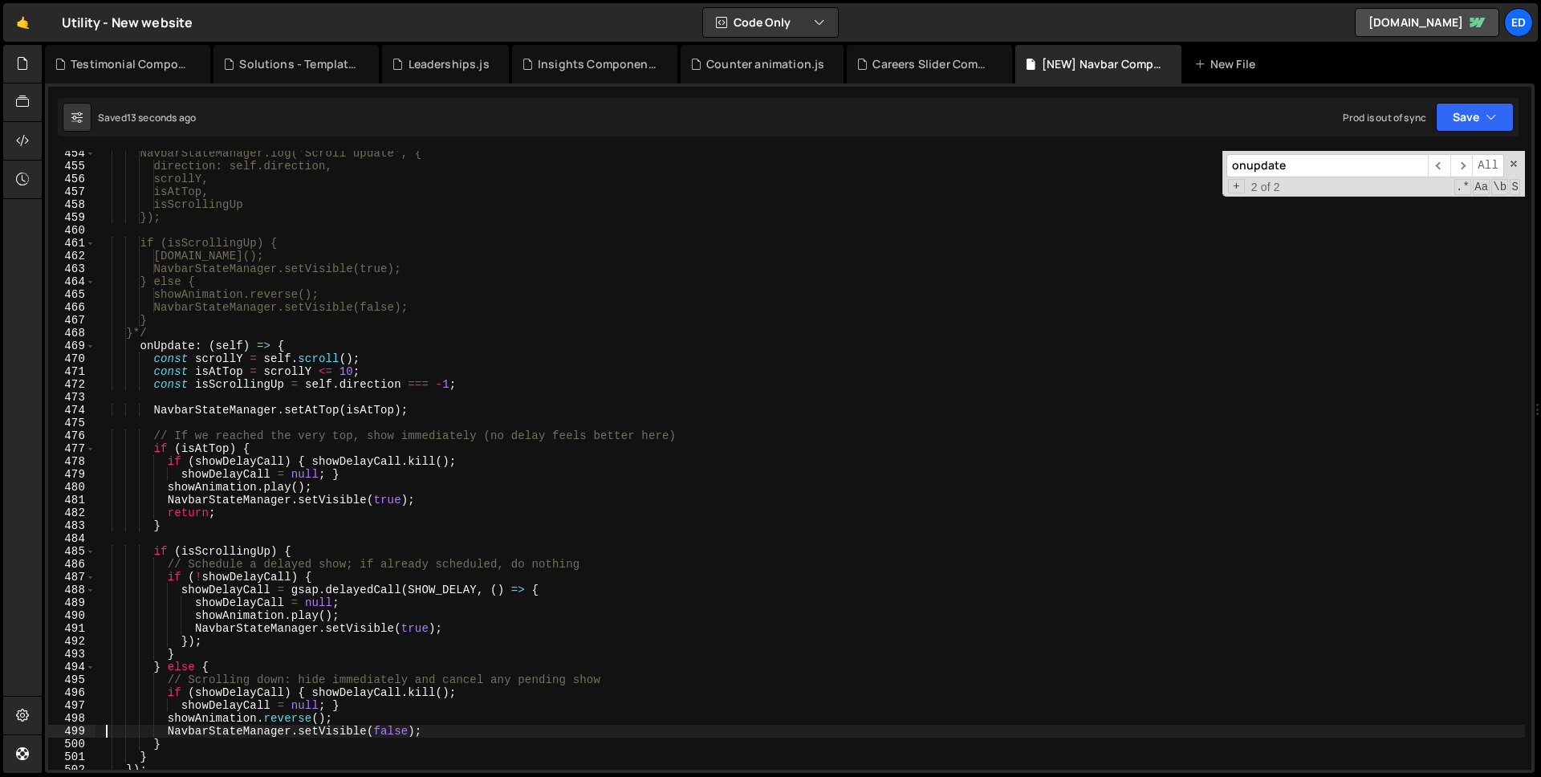
scroll to position [5820, 0]
click at [1309, 165] on input "onupdate" at bounding box center [1326, 165] width 201 height 23
paste input "destroyScrollAnimation"
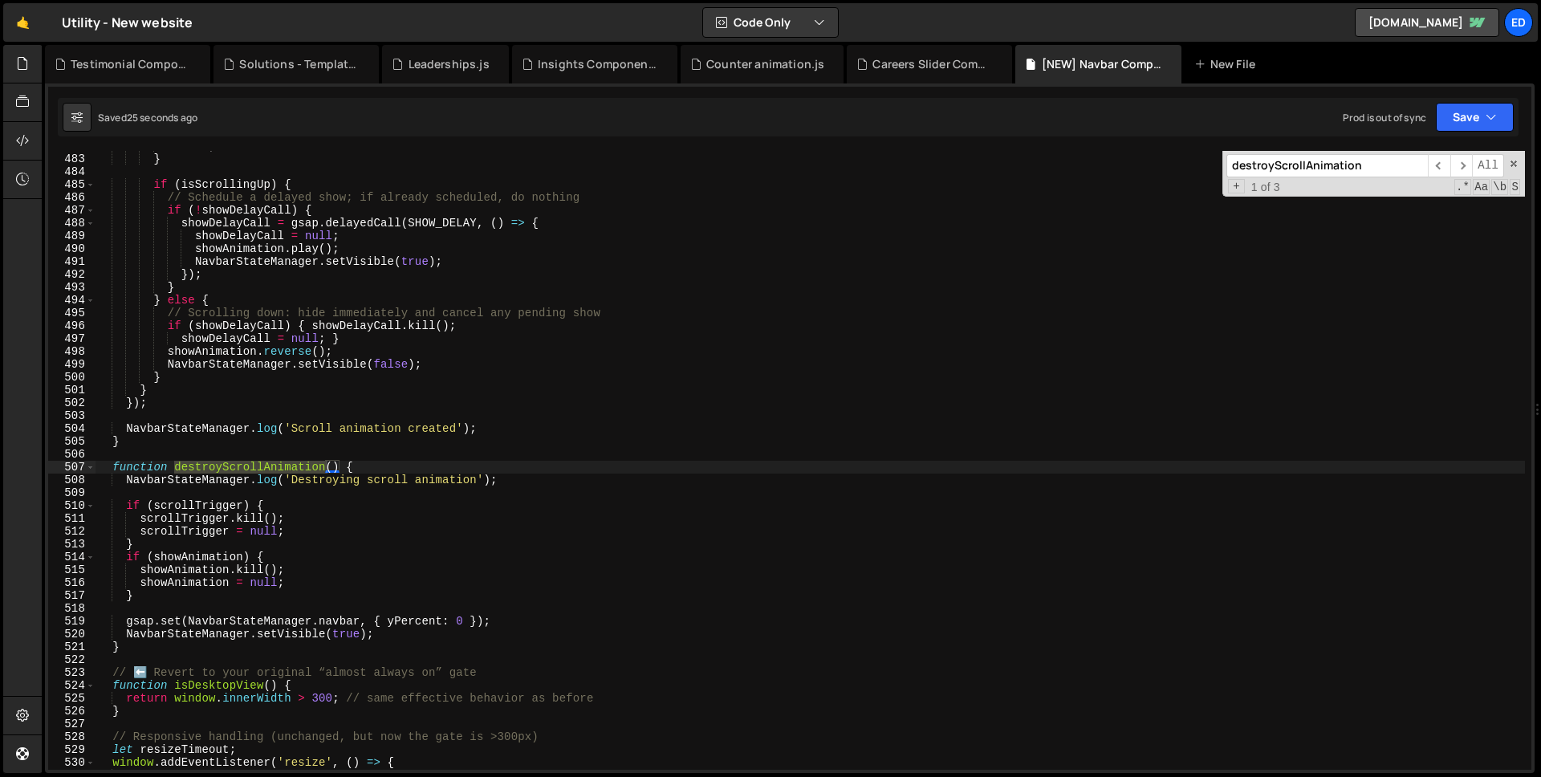
scroll to position [6187, 0]
type input "destroyScrollAnimation"
type textarea "}"
click at [224, 593] on div "return ; } if ( isScrollingUp ) { // Schedule a delayed show; if already schedu…" at bounding box center [809, 462] width 1429 height 644
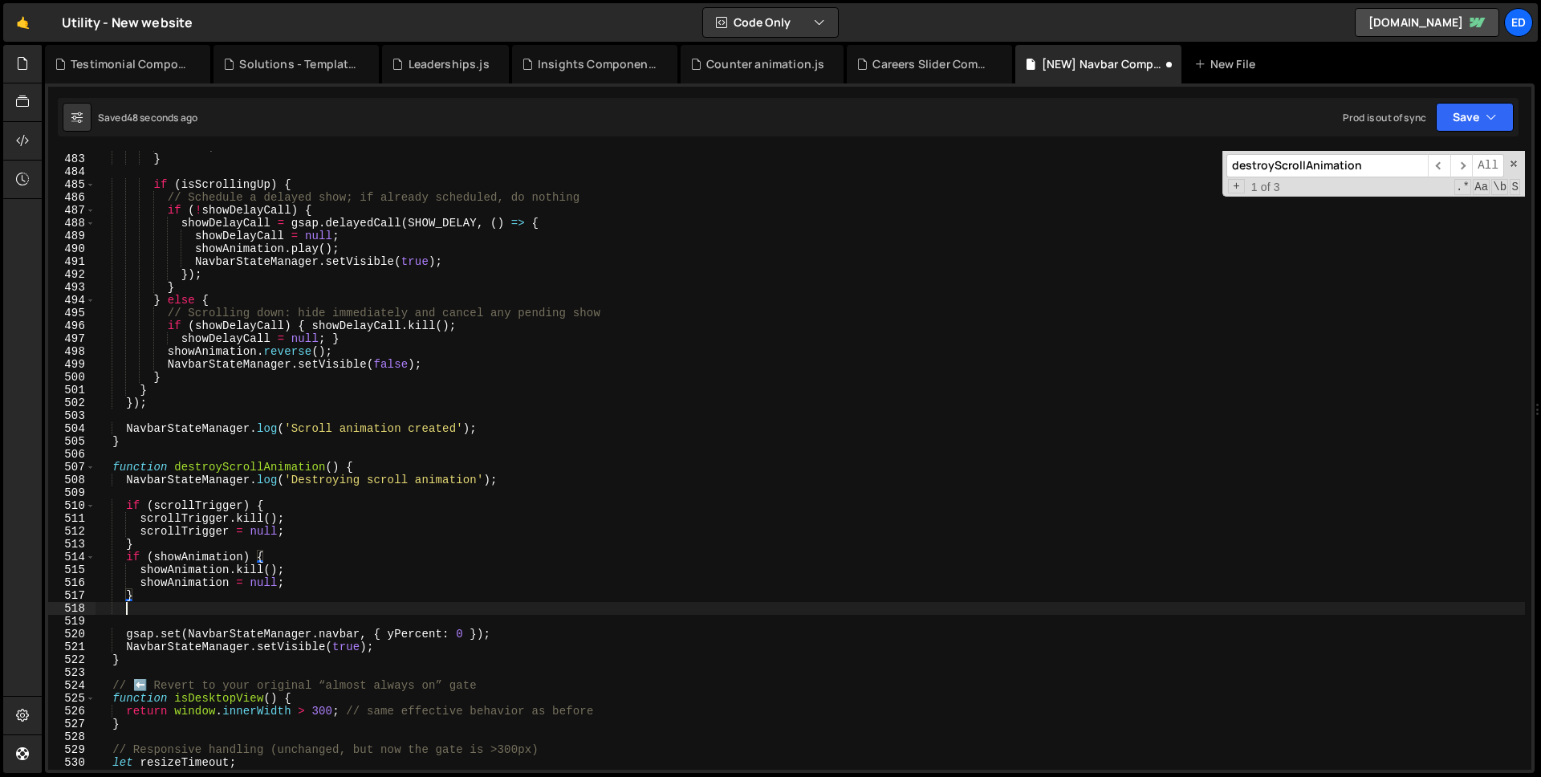
scroll to position [0, 1]
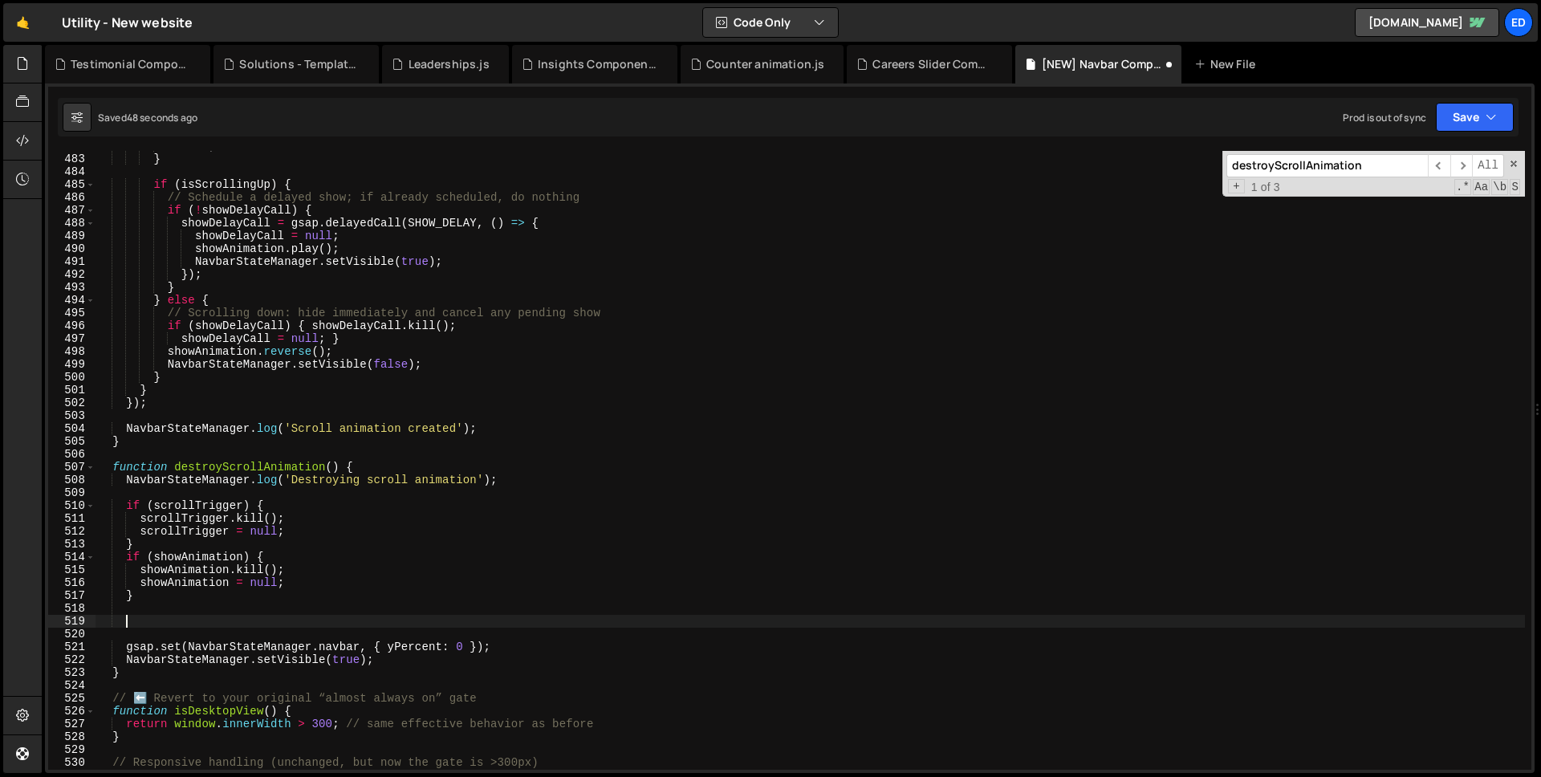
paste textarea "if (showDelayCall) { showDelayCall.kill(); showDelayCall = null; }"
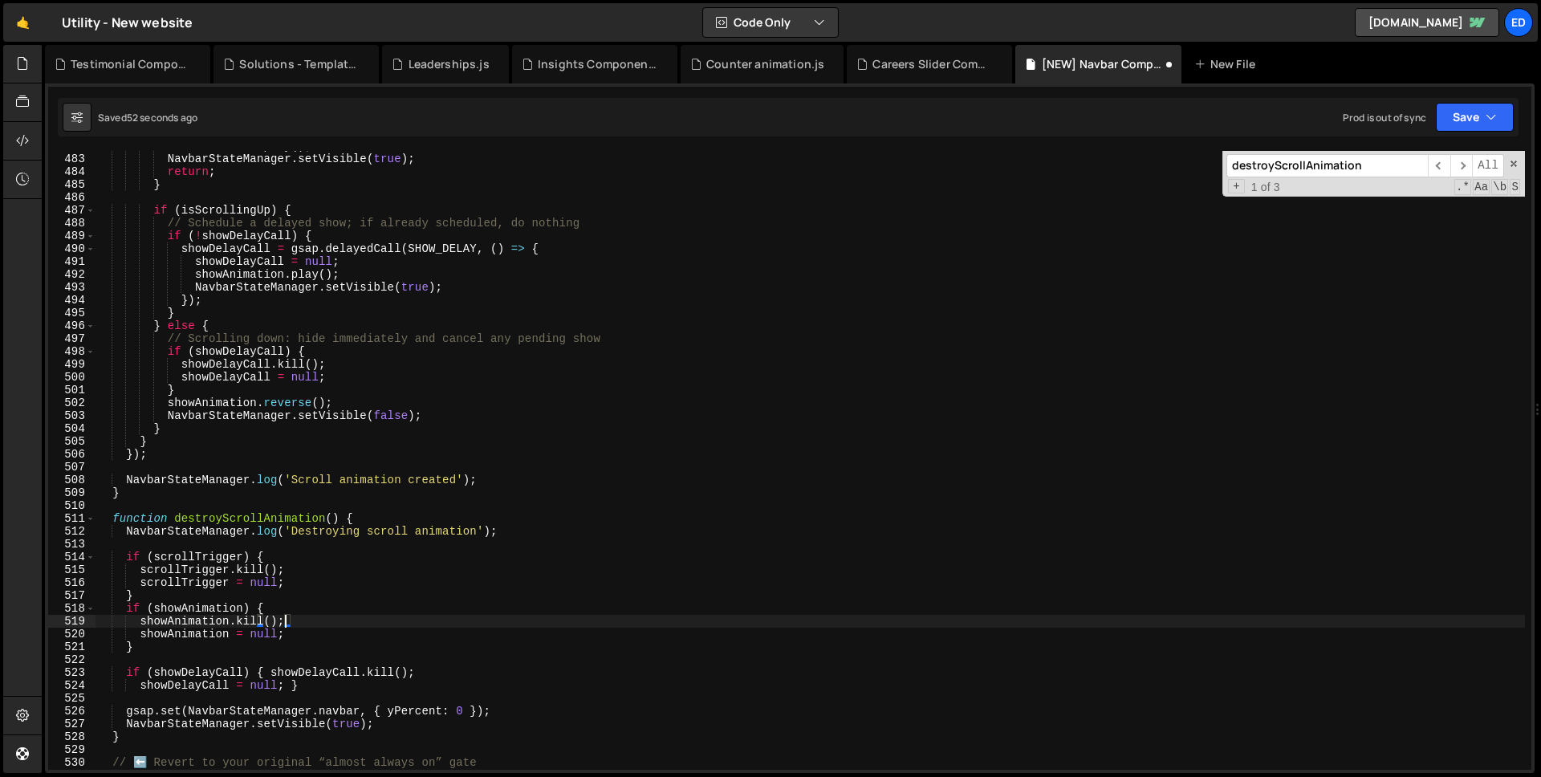
type textarea "showAnimation.kill();"
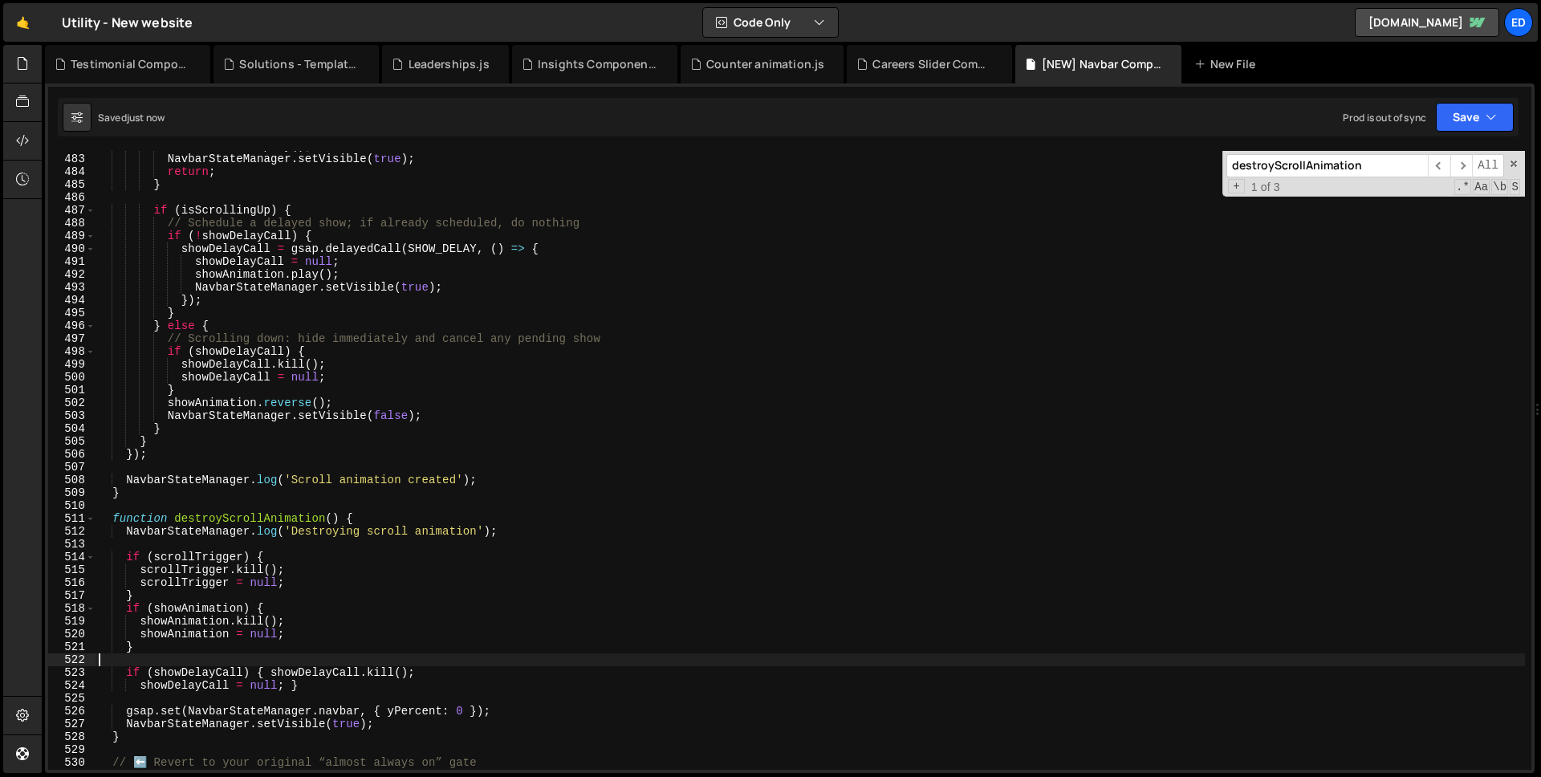
click at [141, 661] on div "showAnimation . play ( ) ; NavbarStateManager . setVisible ( true ) ; return ; …" at bounding box center [809, 462] width 1429 height 644
click at [319, 686] on div "showAnimation . play ( ) ; NavbarStateManager . setVisible ( true ) ; return ; …" at bounding box center [809, 462] width 1429 height 644
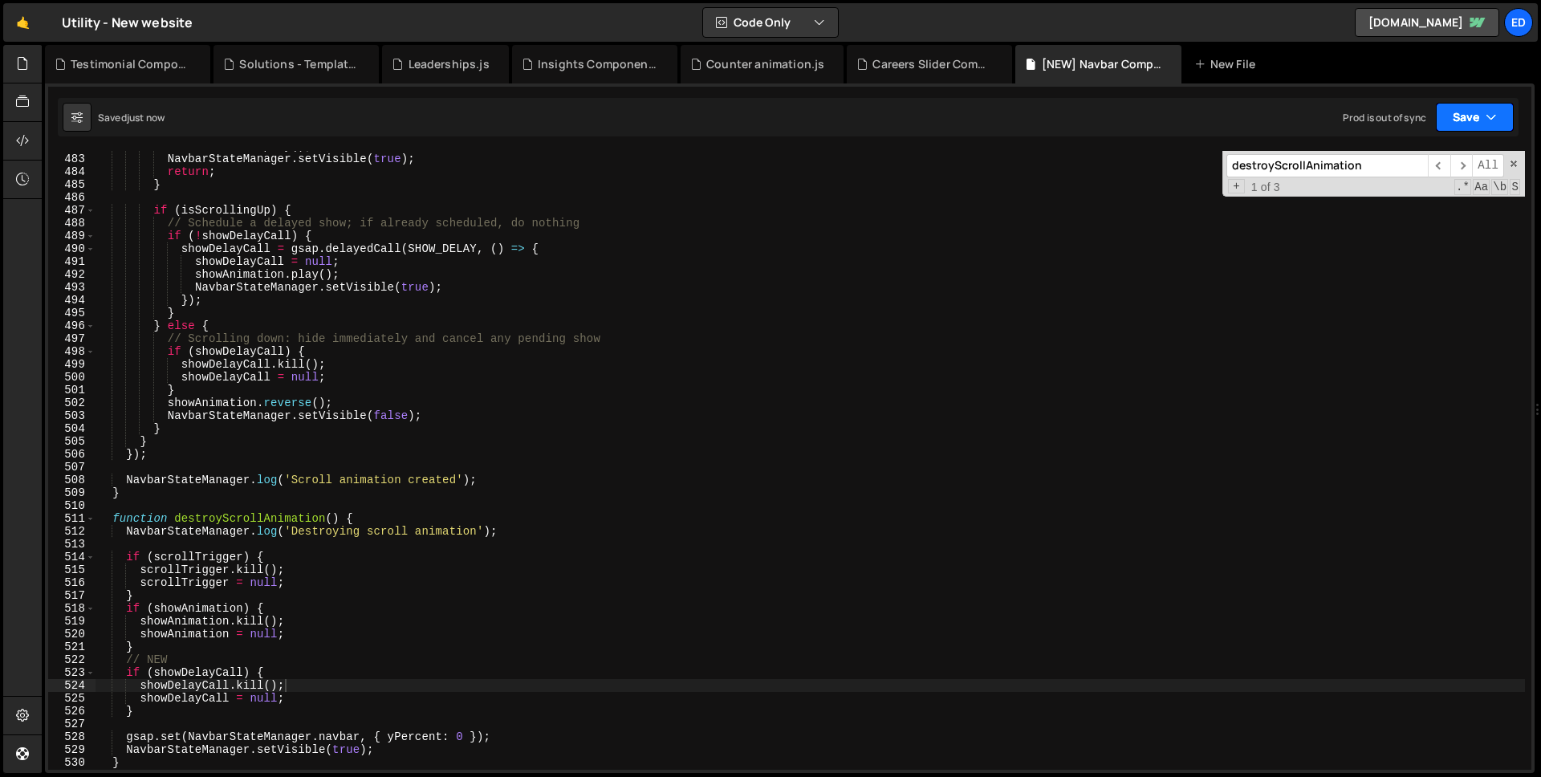
click at [1485, 117] on icon "button" at bounding box center [1490, 117] width 11 height 16
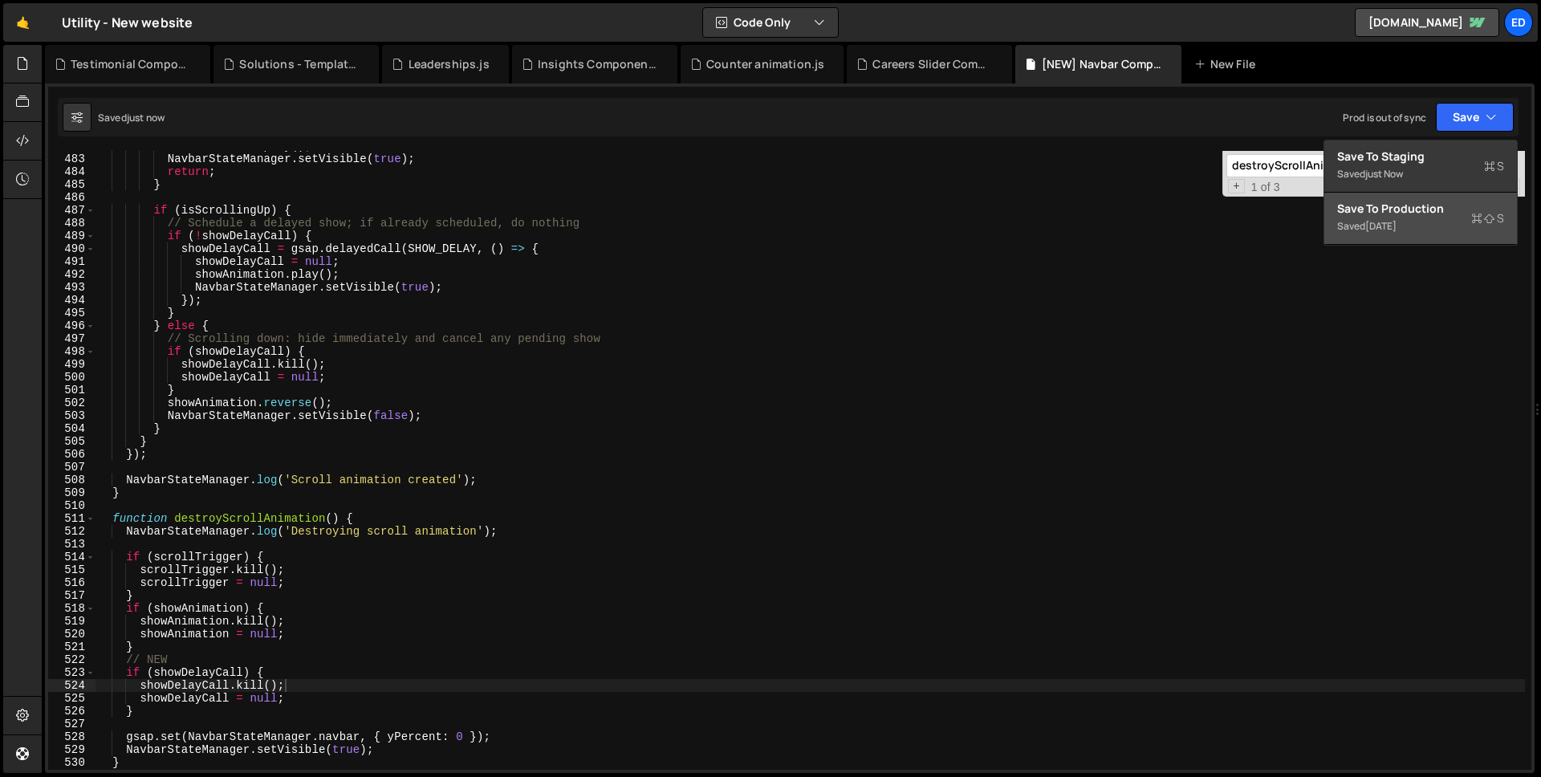
click at [1399, 217] on div "Saved 1 day ago" at bounding box center [1420, 226] width 167 height 19
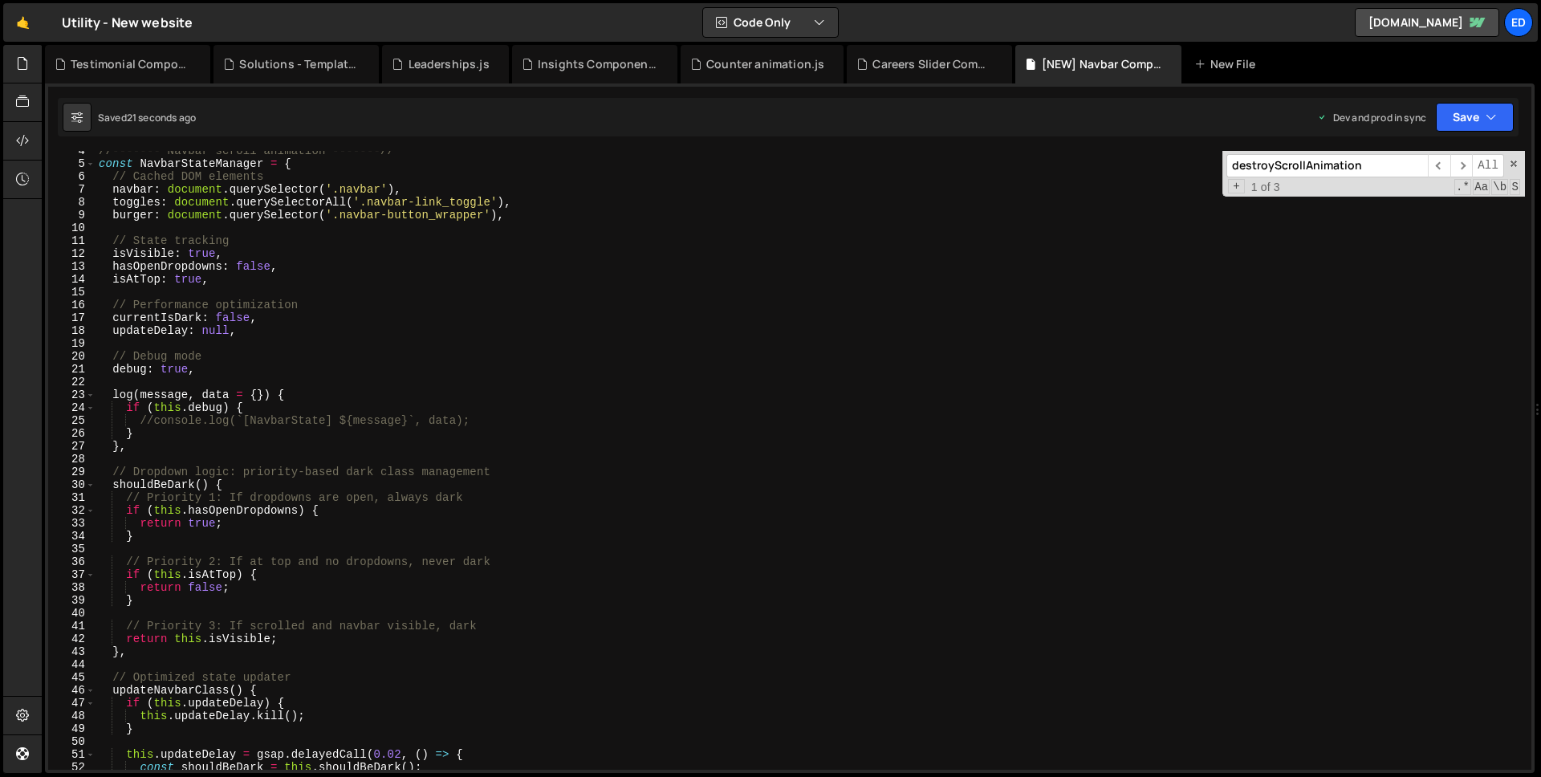
scroll to position [0, 0]
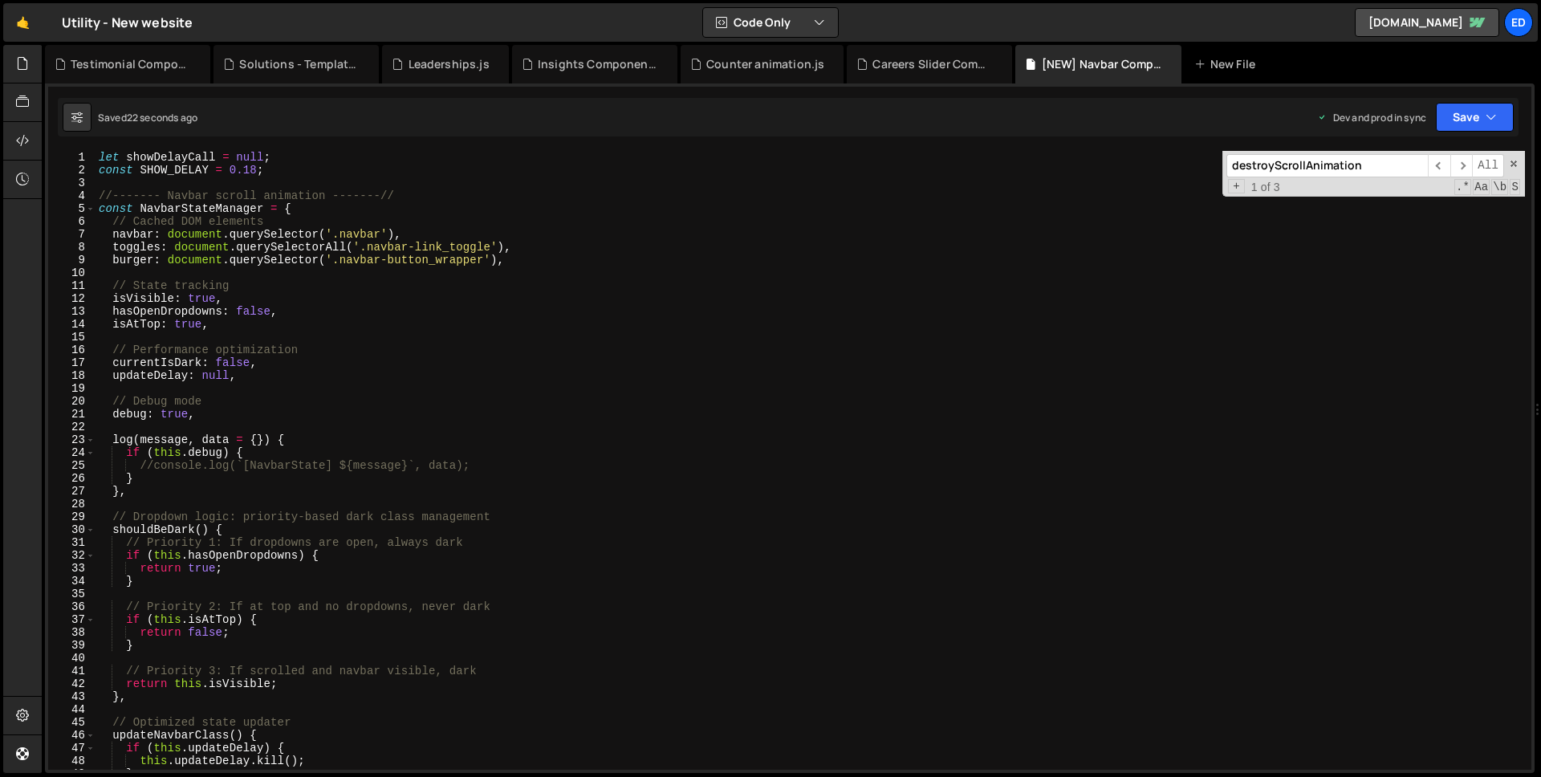
click at [262, 170] on div "let showDelayCall = null ; const SHOW_DELAY = 0.18 ; //------- Navbar scroll an…" at bounding box center [809, 473] width 1429 height 644
click at [257, 170] on div "let showDelayCall = null ; const SHOW_DELAY = 0.18 ; //------- Navbar scroll an…" at bounding box center [809, 473] width 1429 height 644
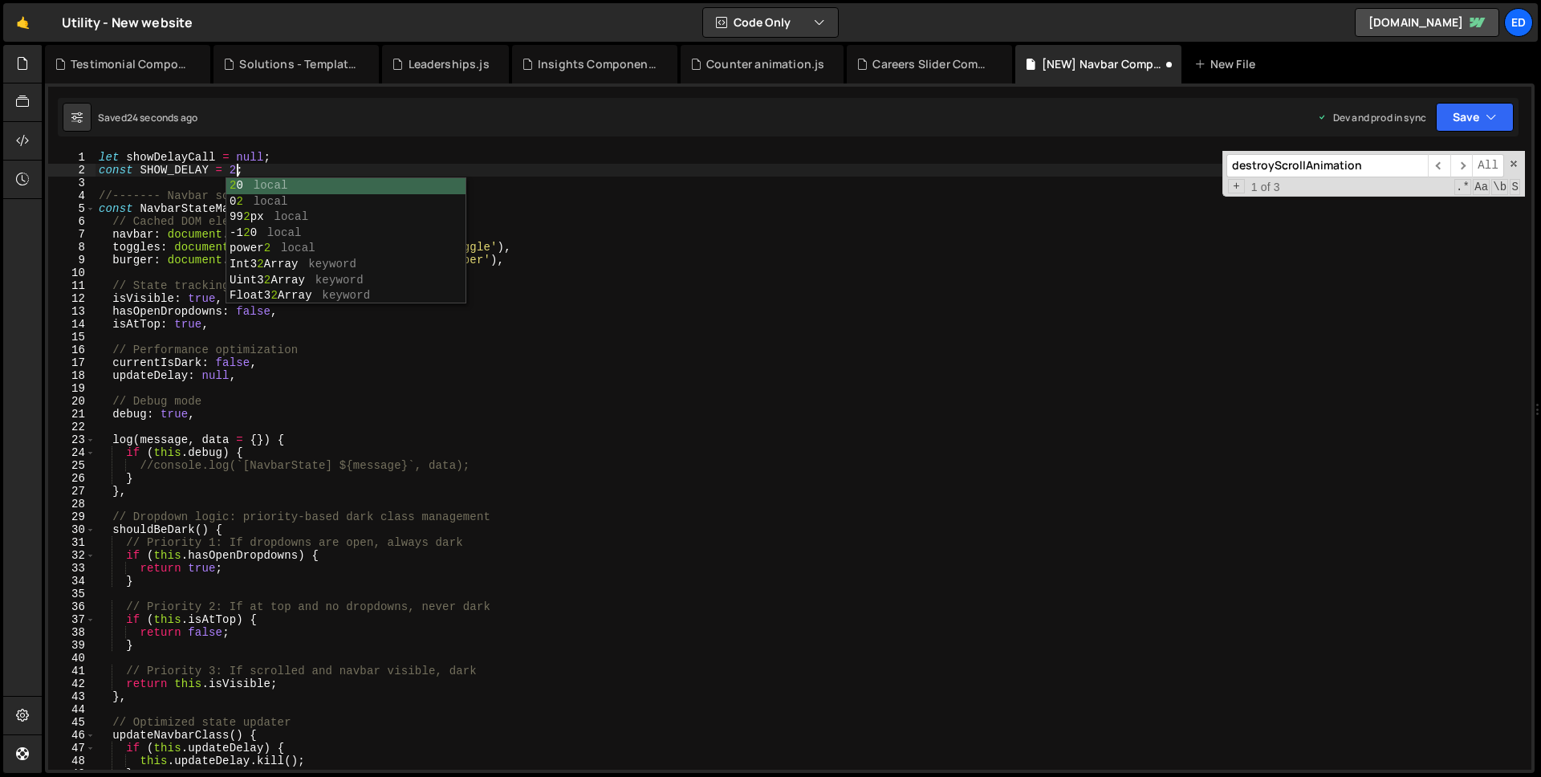
scroll to position [0, 9]
click at [568, 254] on div "let showDelayCall = null ; const SHOW_DELAY = 2 ; //------- Navbar scroll anima…" at bounding box center [809, 473] width 1429 height 644
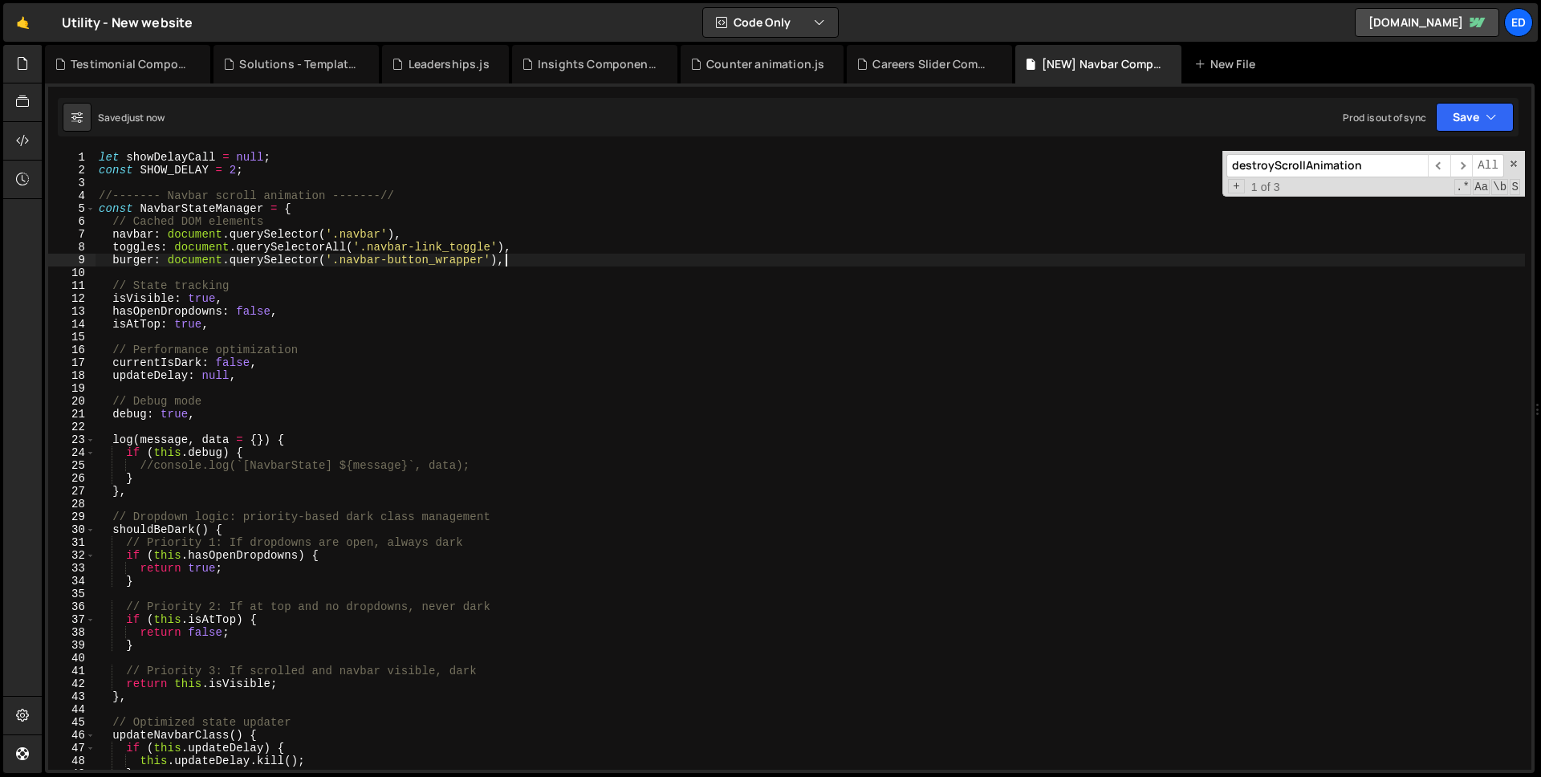
click at [238, 175] on div "let showDelayCall = null ; const SHOW_DELAY = 2 ; //------- Navbar scroll anima…" at bounding box center [809, 473] width 1429 height 644
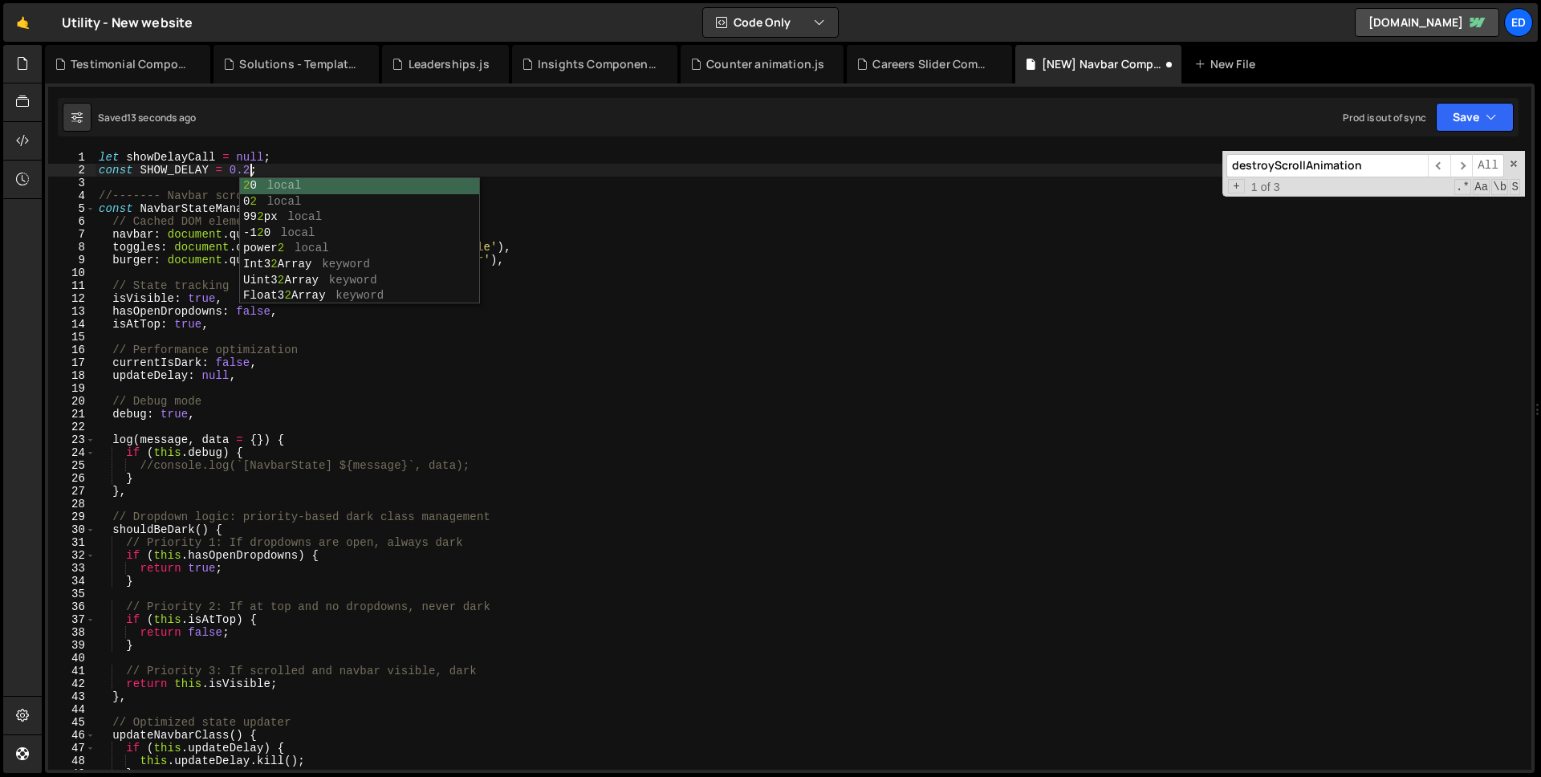
scroll to position [0, 10]
click at [650, 266] on div "let showDelayCall = null ; const SHOW_DELAY = 0.20 ; //------- Navbar scroll an…" at bounding box center [809, 473] width 1429 height 644
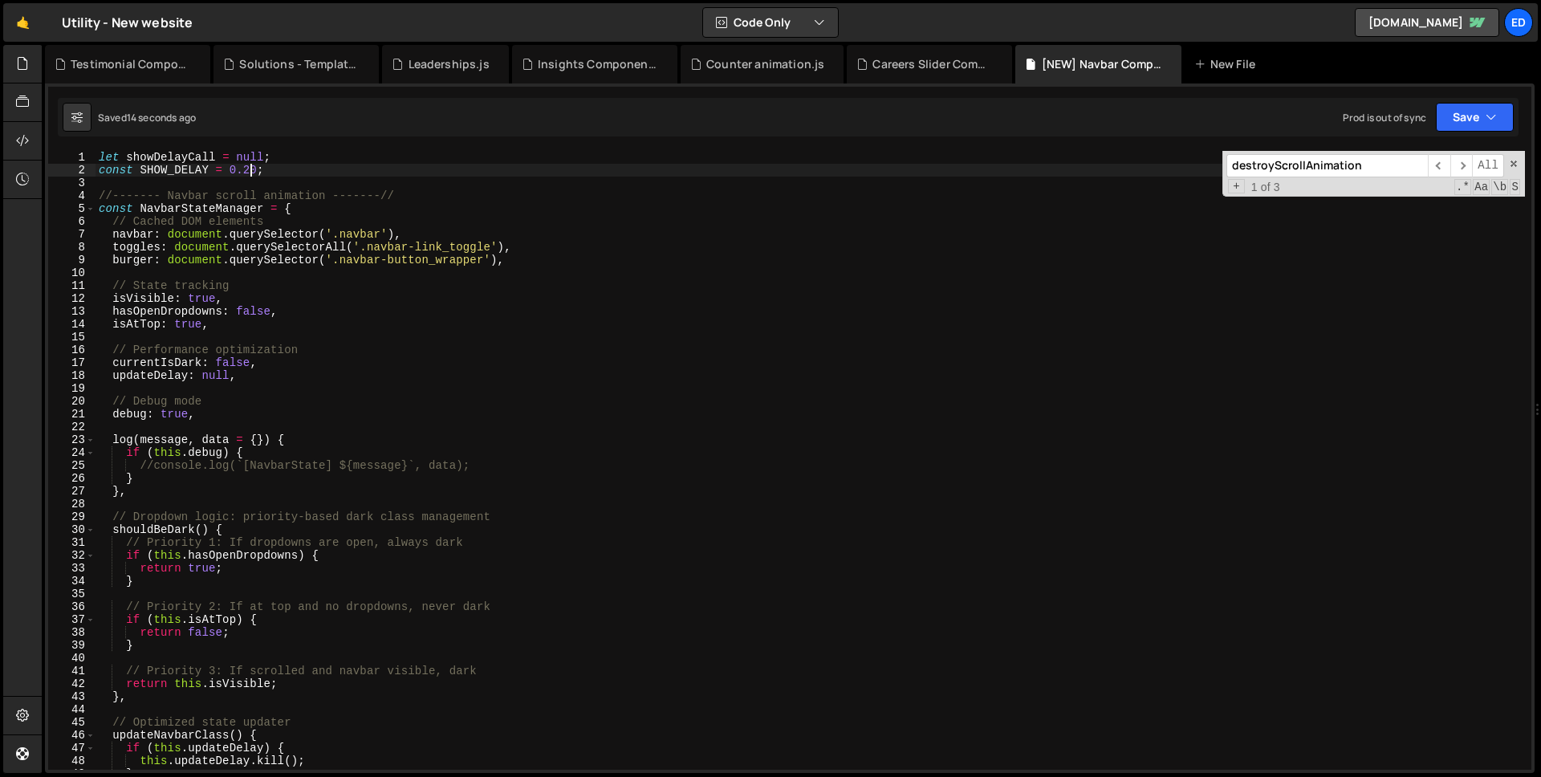
click at [252, 167] on div "let showDelayCall = null ; const SHOW_DELAY = 0.20 ; //------- Navbar scroll an…" at bounding box center [809, 473] width 1429 height 644
type textarea "const SHOW_DELAY = 0.30;"
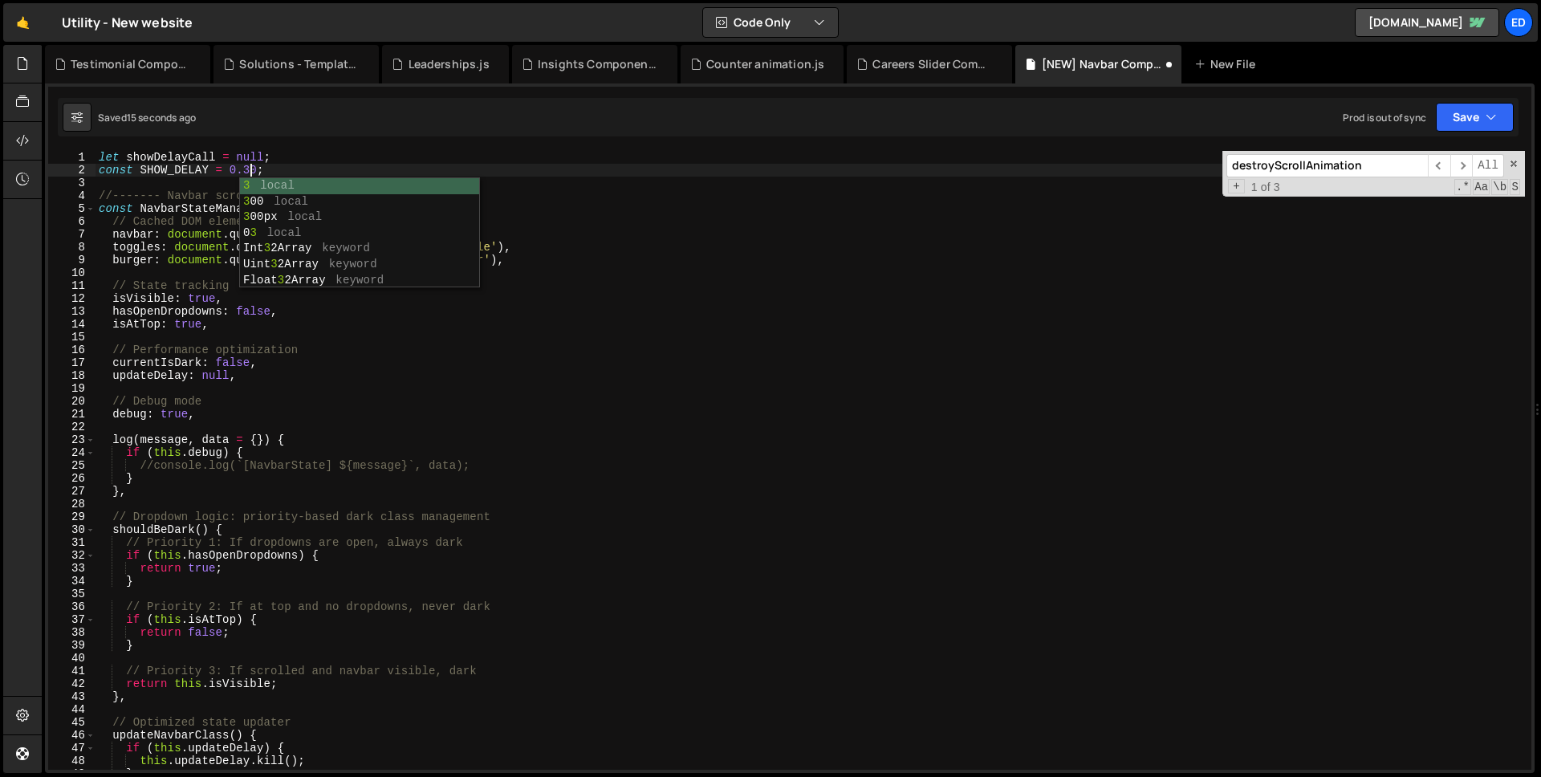
click at [589, 180] on div "let showDelayCall = null ; const SHOW_DELAY = 0.30 ; //------- Navbar scroll an…" at bounding box center [809, 473] width 1429 height 644
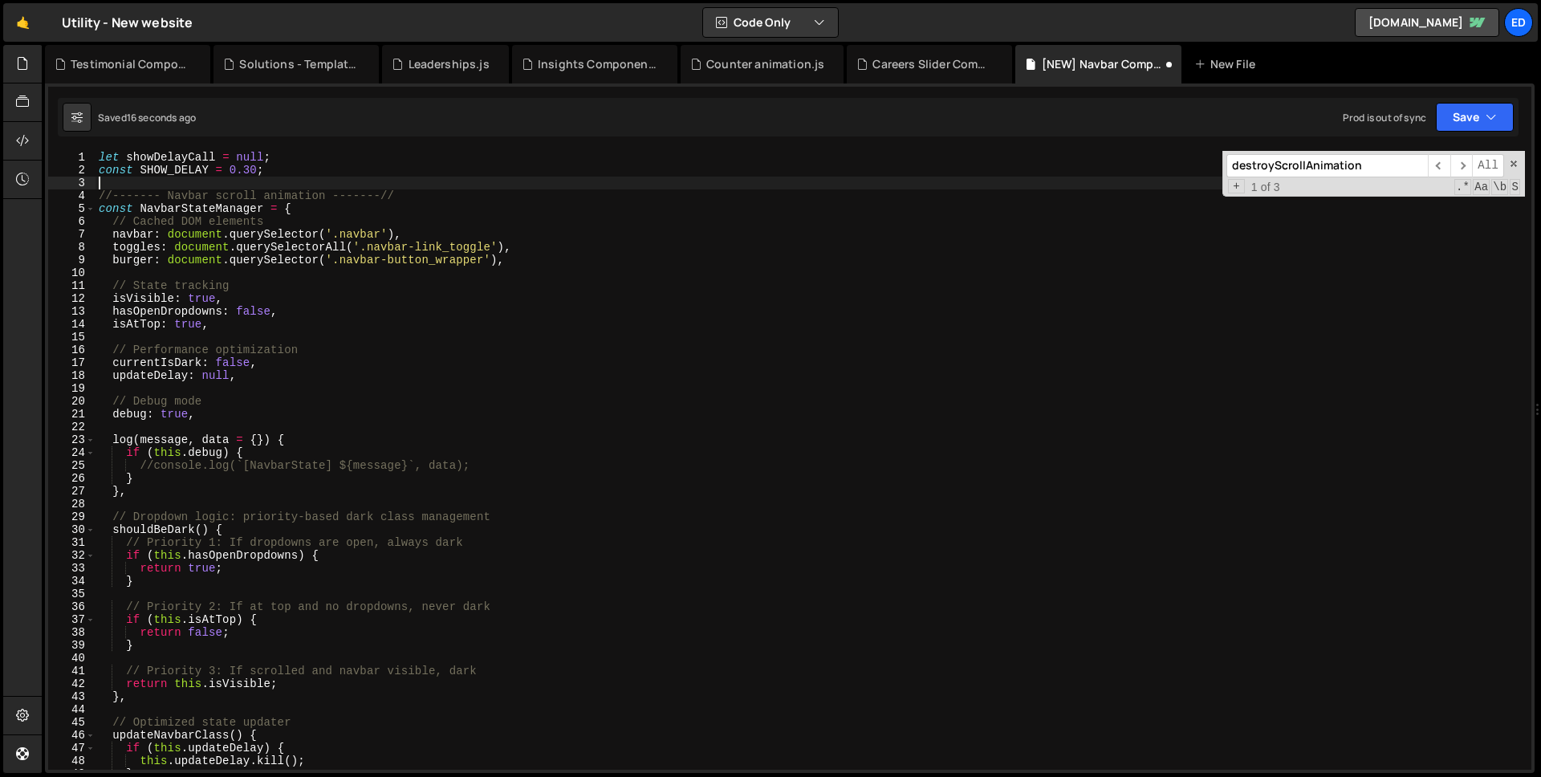
scroll to position [0, 0]
click at [434, 270] on div "let showDelayCall = null ; const SHOW_DELAY = 0.30 ; //------- Navbar scroll an…" at bounding box center [809, 473] width 1429 height 644
type textarea "//------- END Navbar Custom Tab -------//"
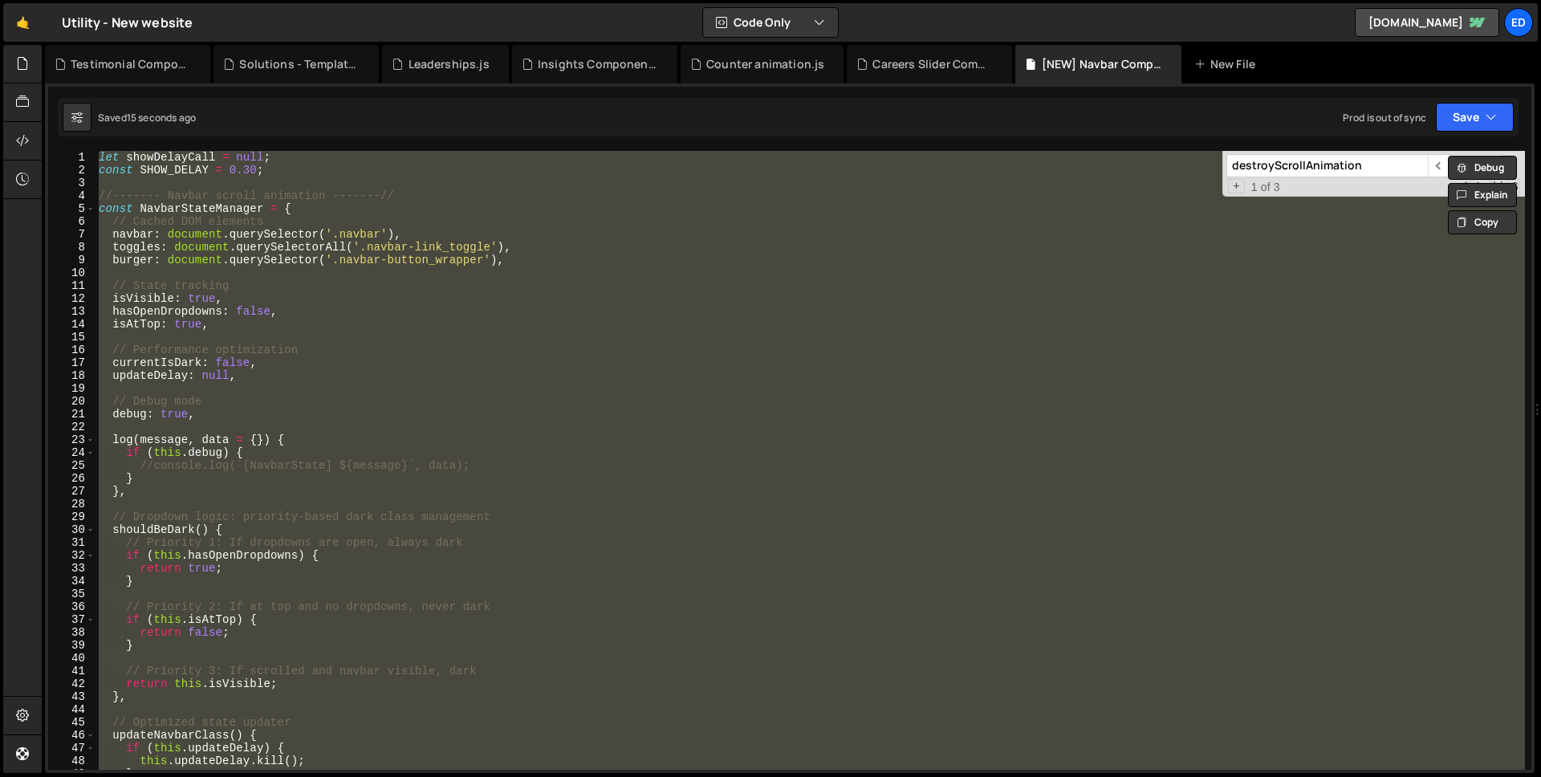
click at [475, 268] on div "let showDelayCall = null ; const SHOW_DELAY = 0.30 ; //------- Navbar scroll an…" at bounding box center [809, 460] width 1429 height 619
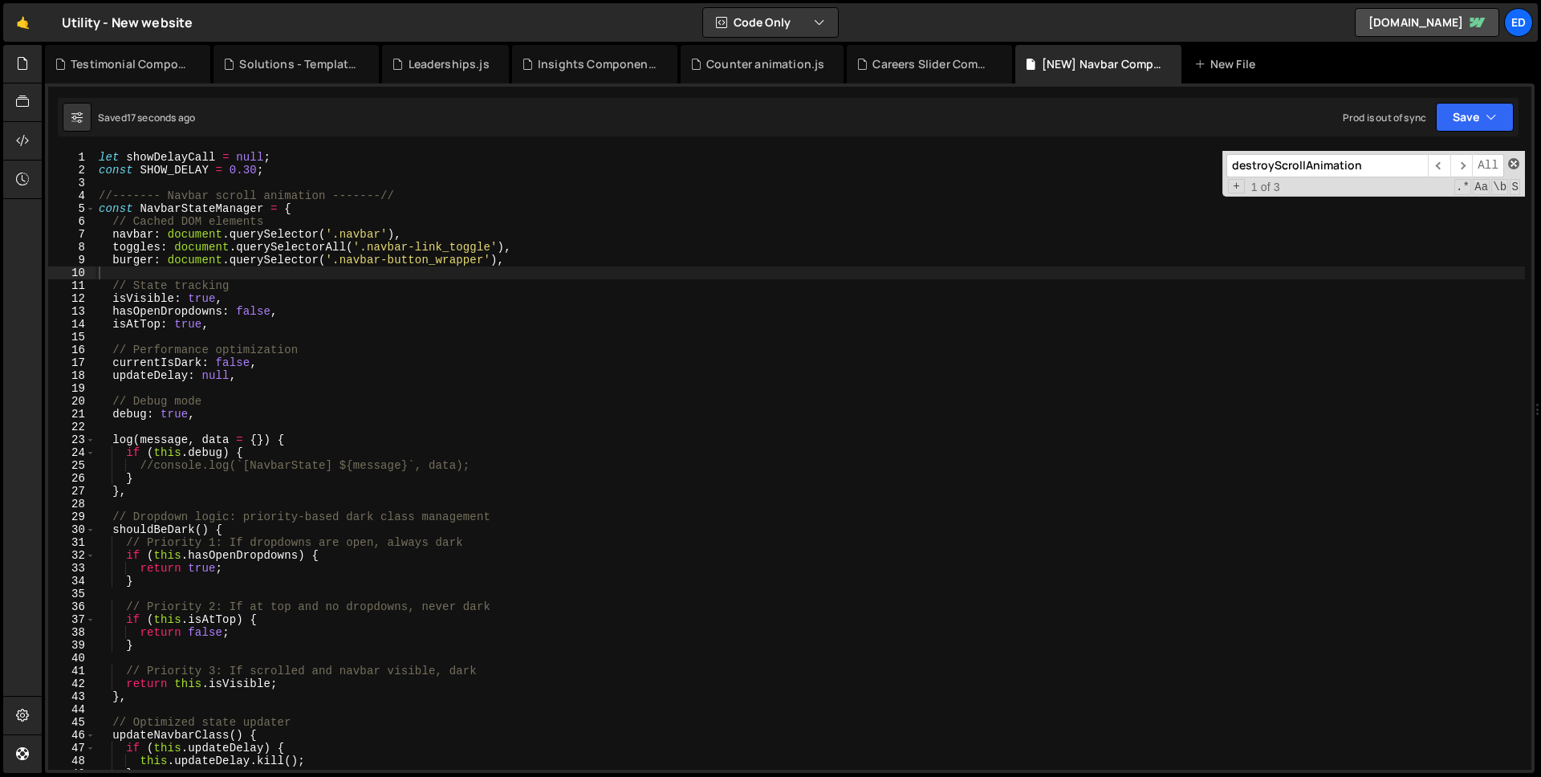
click at [1513, 165] on span at bounding box center [1513, 163] width 11 height 11
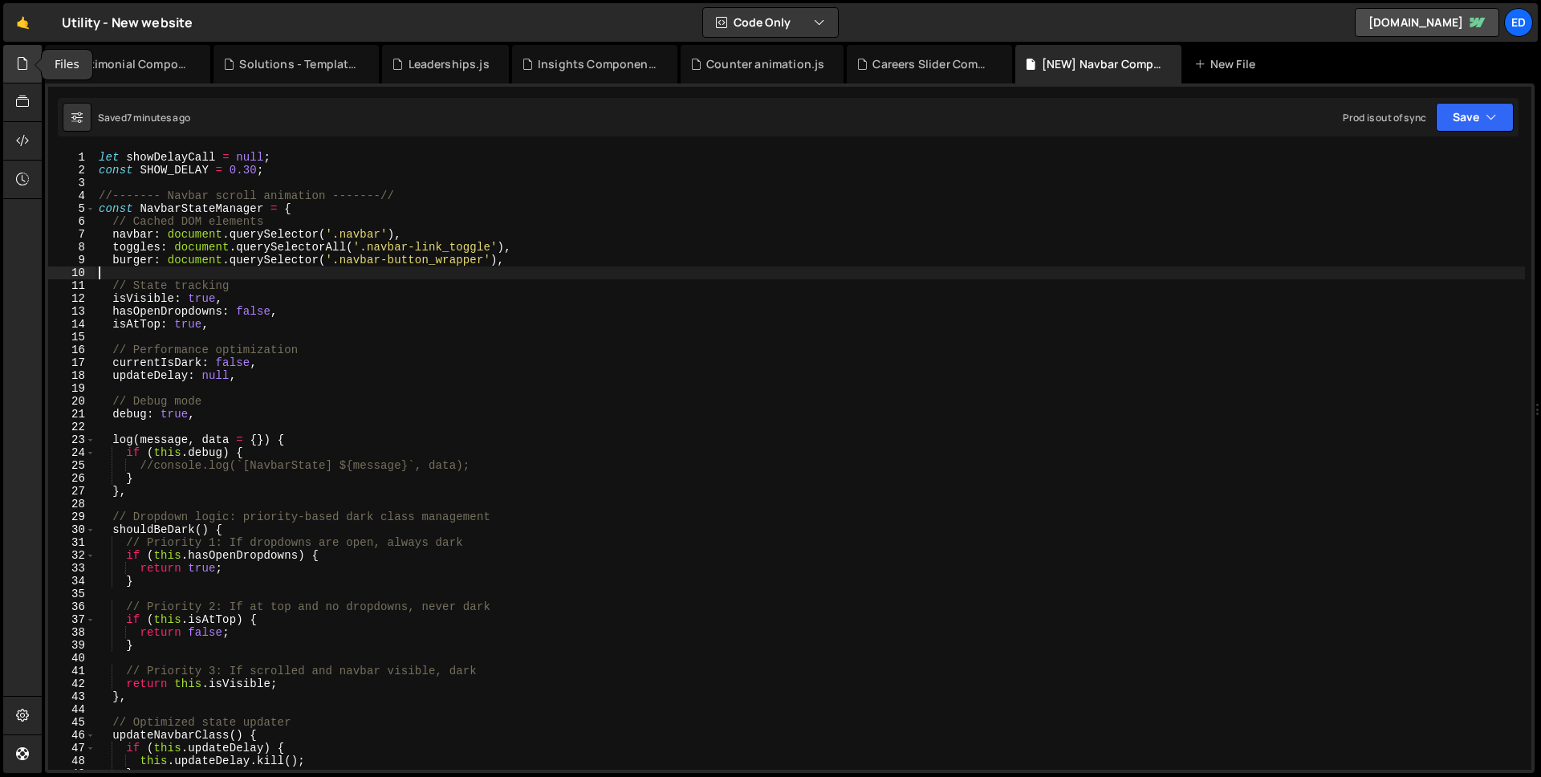
click at [35, 57] on div at bounding box center [22, 64] width 39 height 39
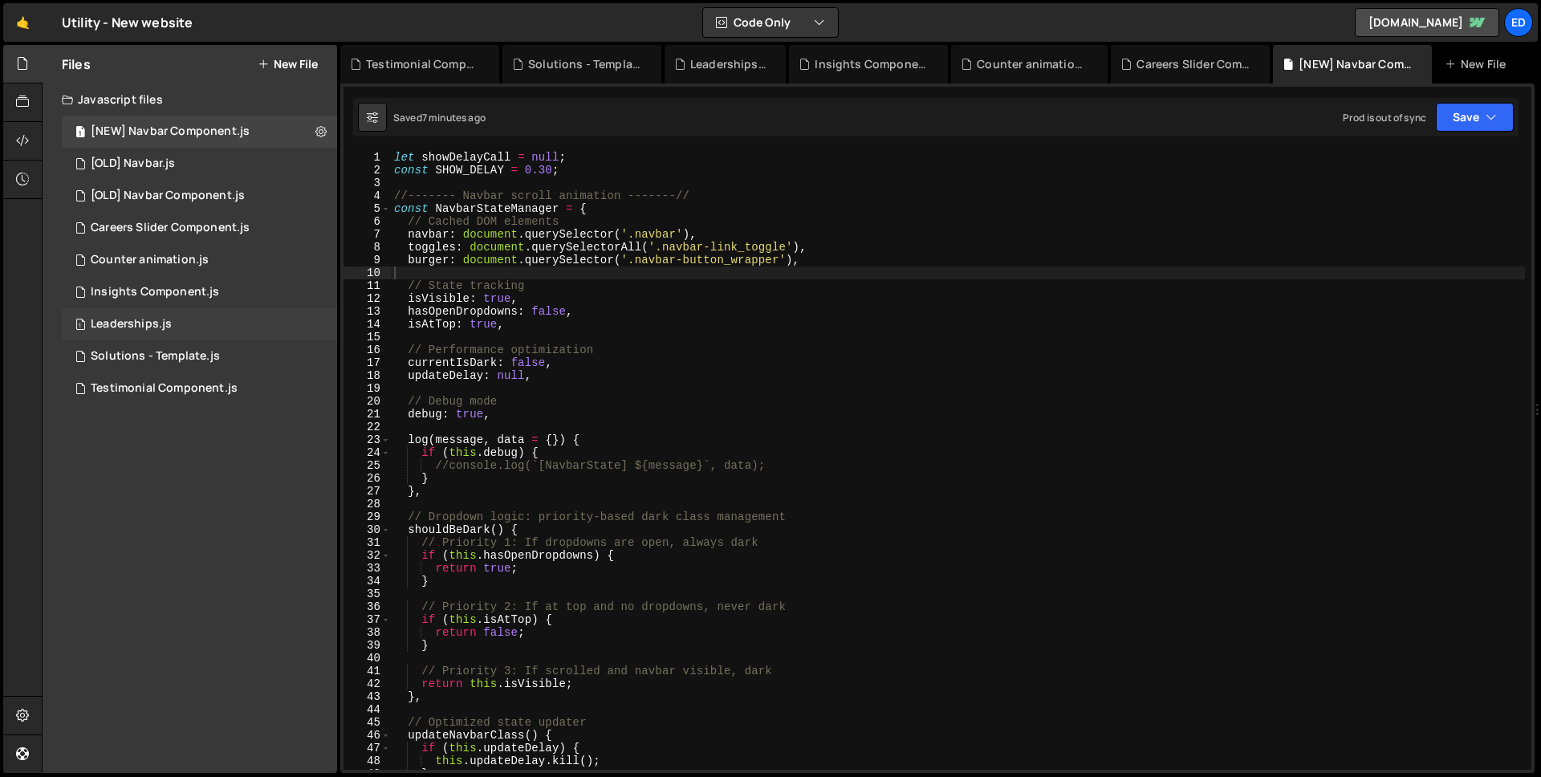
click at [149, 339] on div "1 Leaderships.js 0" at bounding box center [199, 324] width 275 height 32
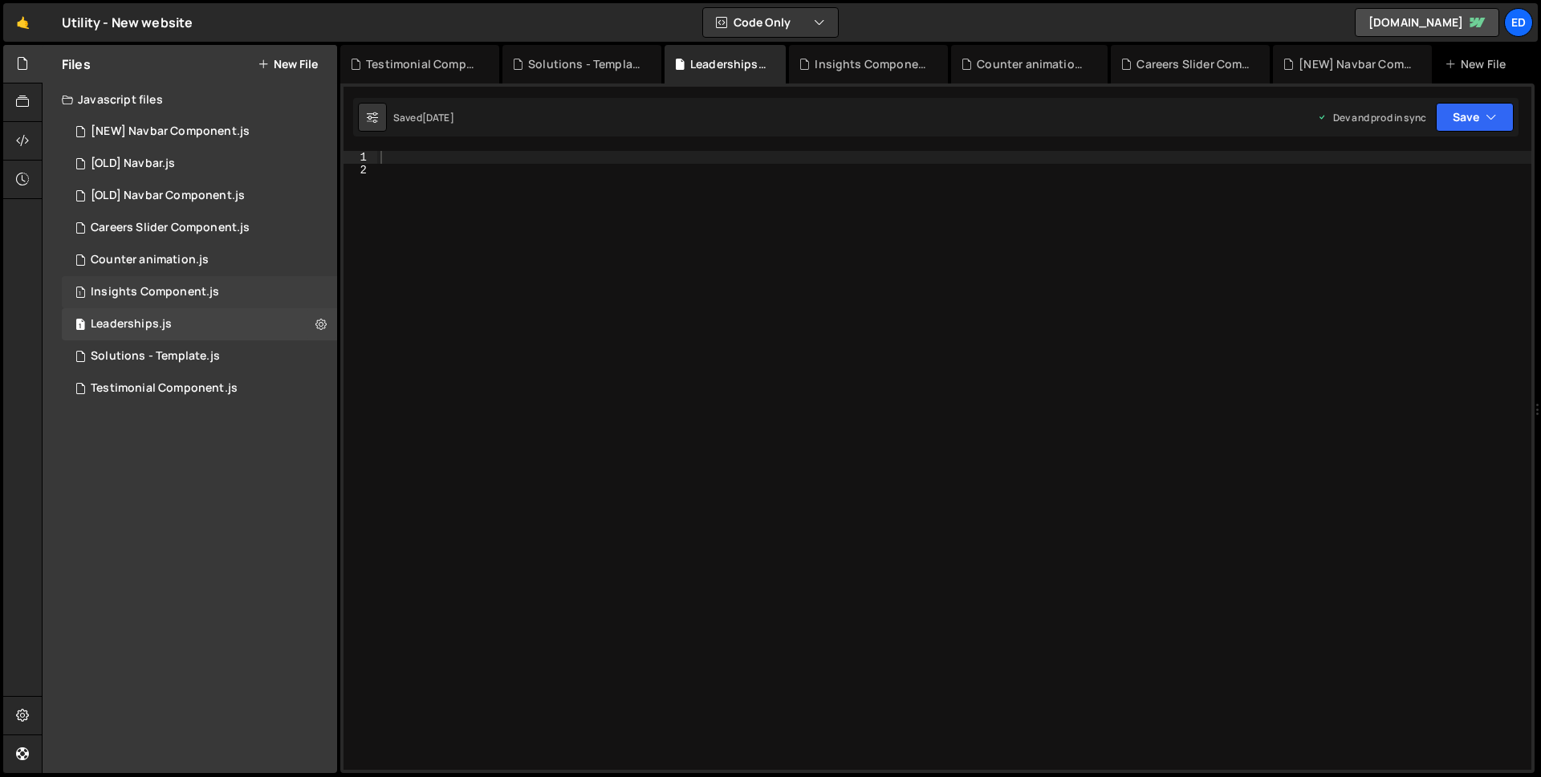
click at [175, 293] on div "Insights Component.js" at bounding box center [155, 292] width 128 height 14
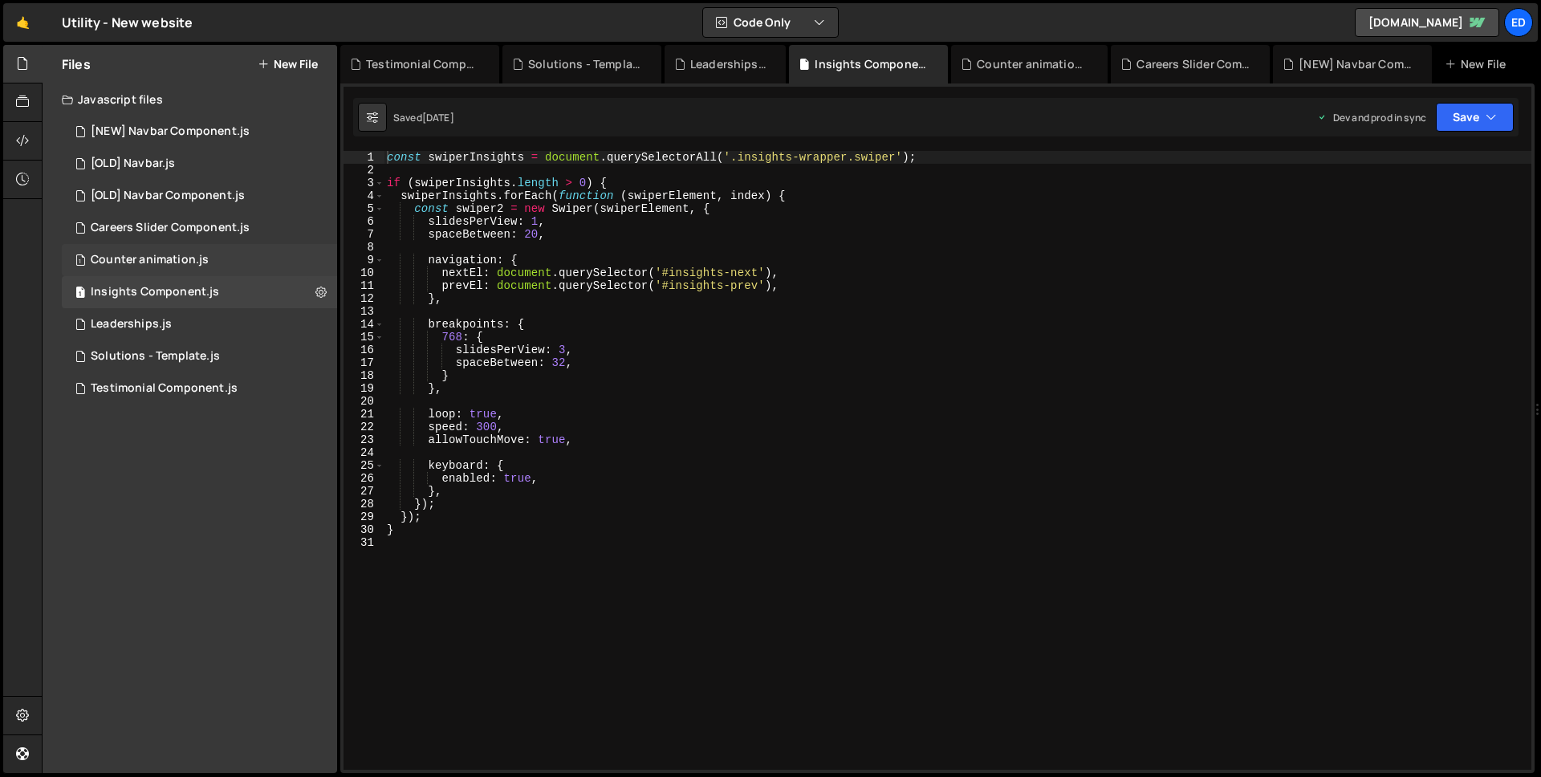
click at [173, 270] on div "1 Counter animation.js 0" at bounding box center [199, 260] width 275 height 32
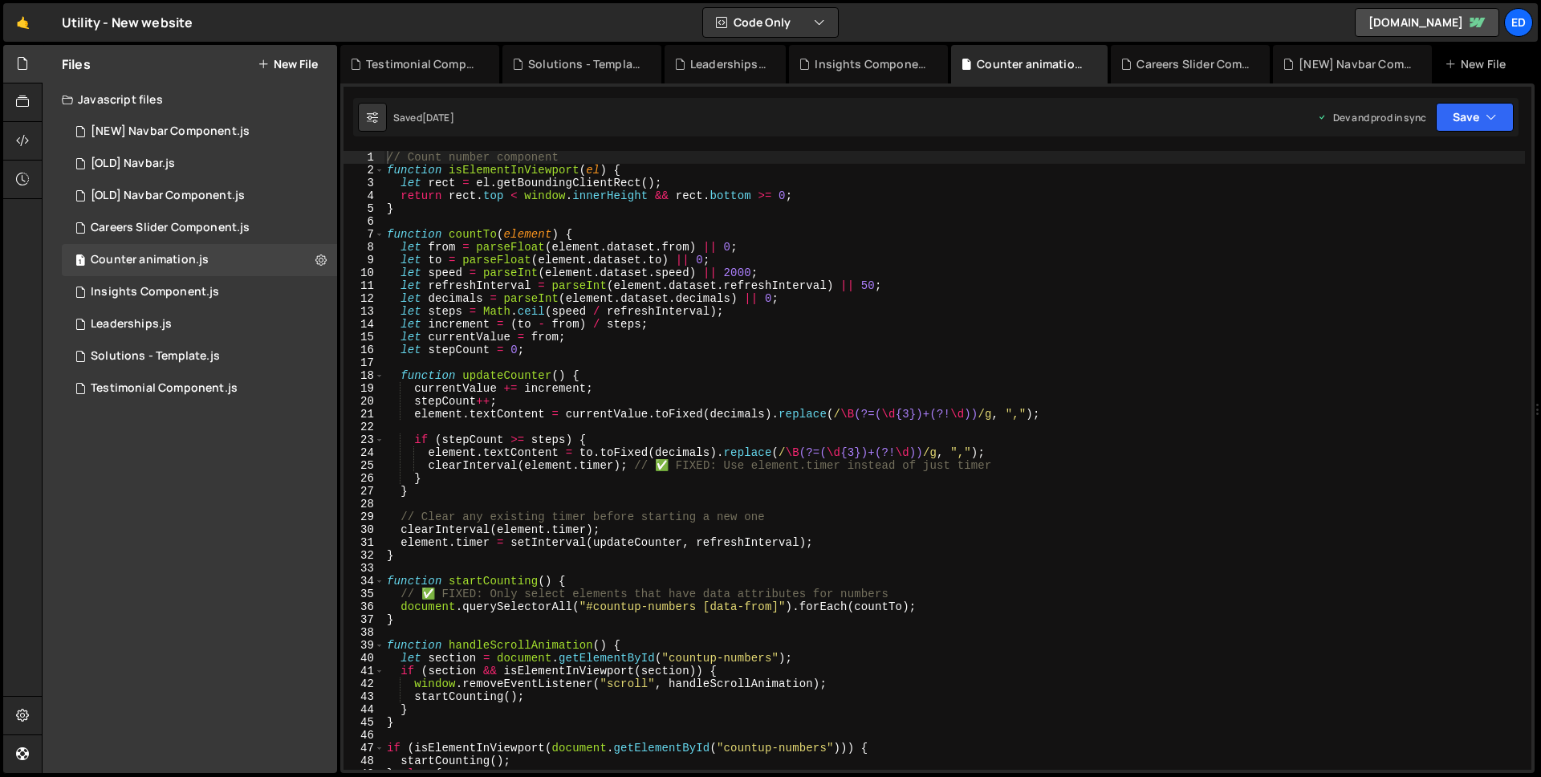
click at [792, 311] on div "// Count number component function isElementInViewport ( el ) { let rect = el .…" at bounding box center [954, 473] width 1141 height 644
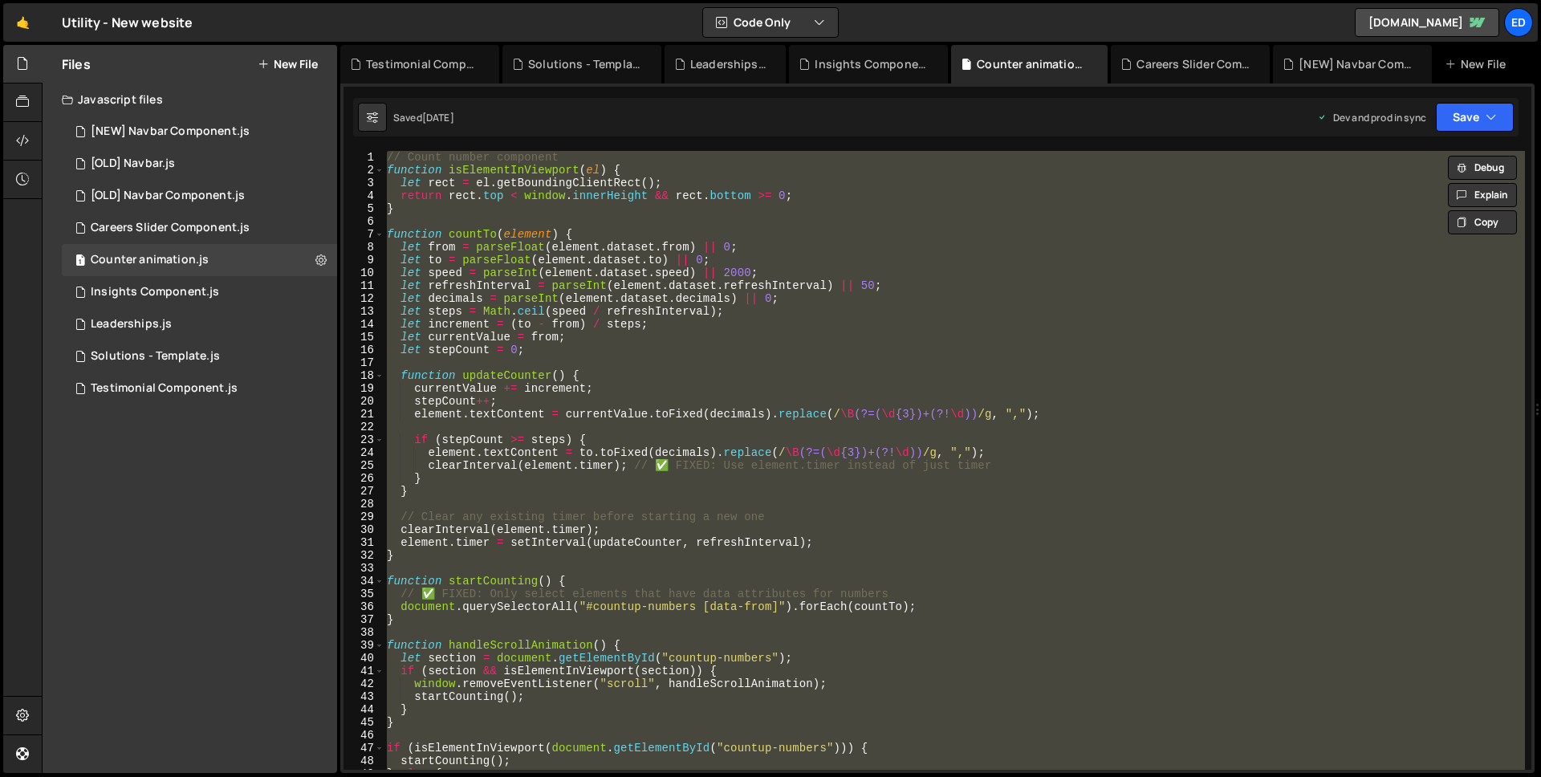
click at [756, 337] on div "// Count number component function isElementInViewport ( el ) { let rect = el .…" at bounding box center [954, 460] width 1141 height 619
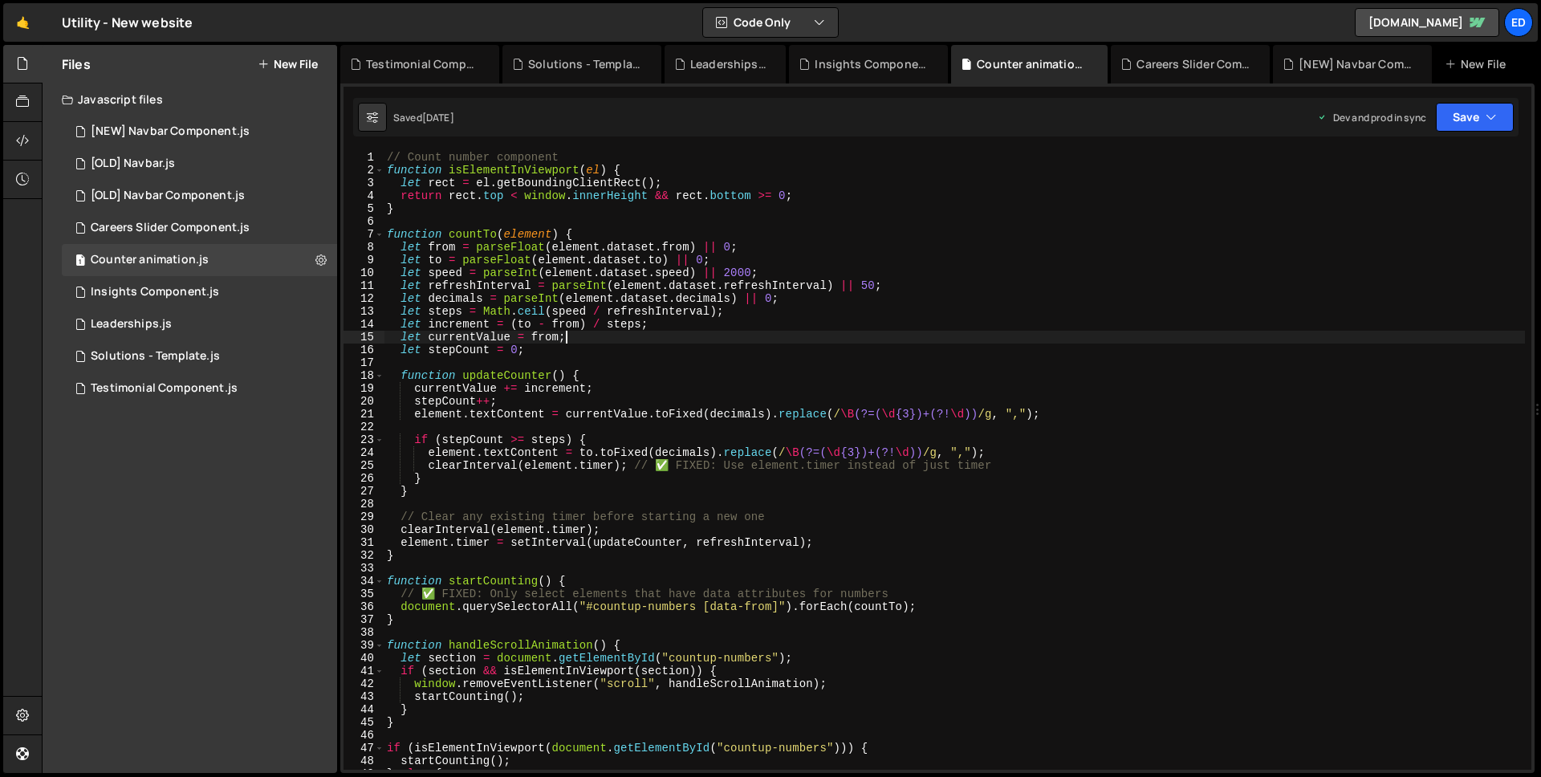
click at [615, 355] on div "// Count number component function isElementInViewport ( el ) { let rect = el .…" at bounding box center [954, 473] width 1141 height 644
type textarea "let stepCount = 0;"
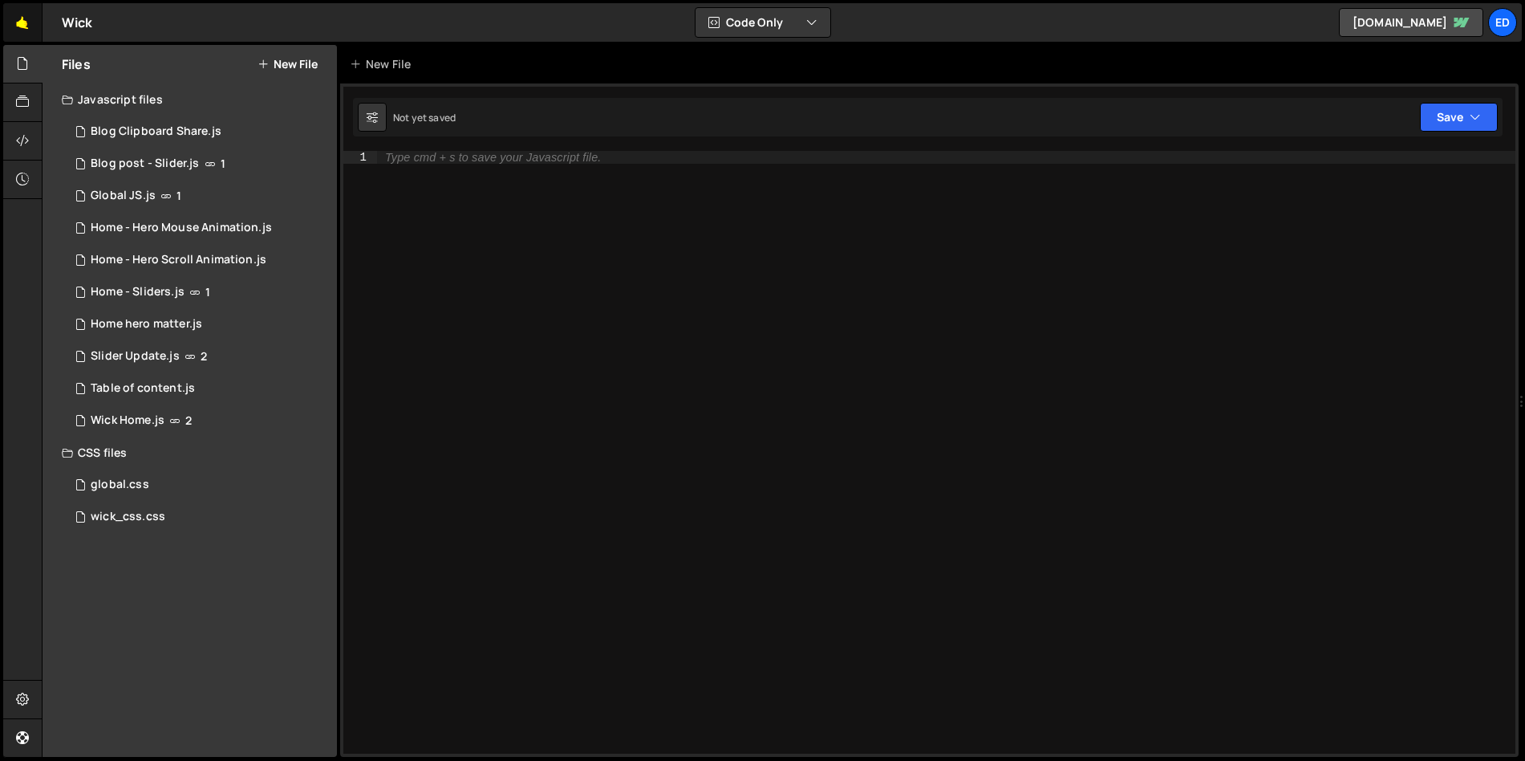
click at [19, 19] on link "🤙" at bounding box center [22, 22] width 39 height 39
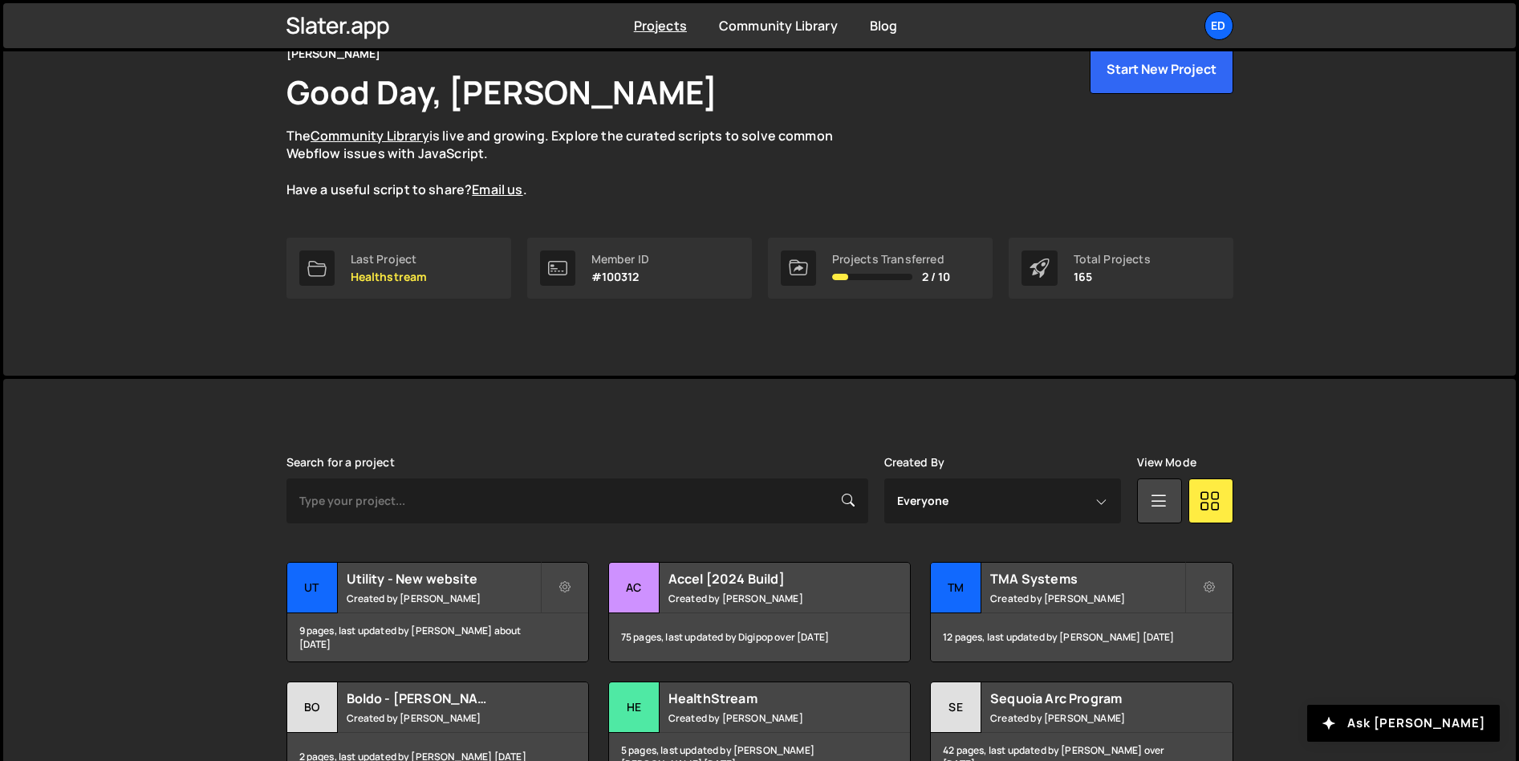
scroll to position [113, 0]
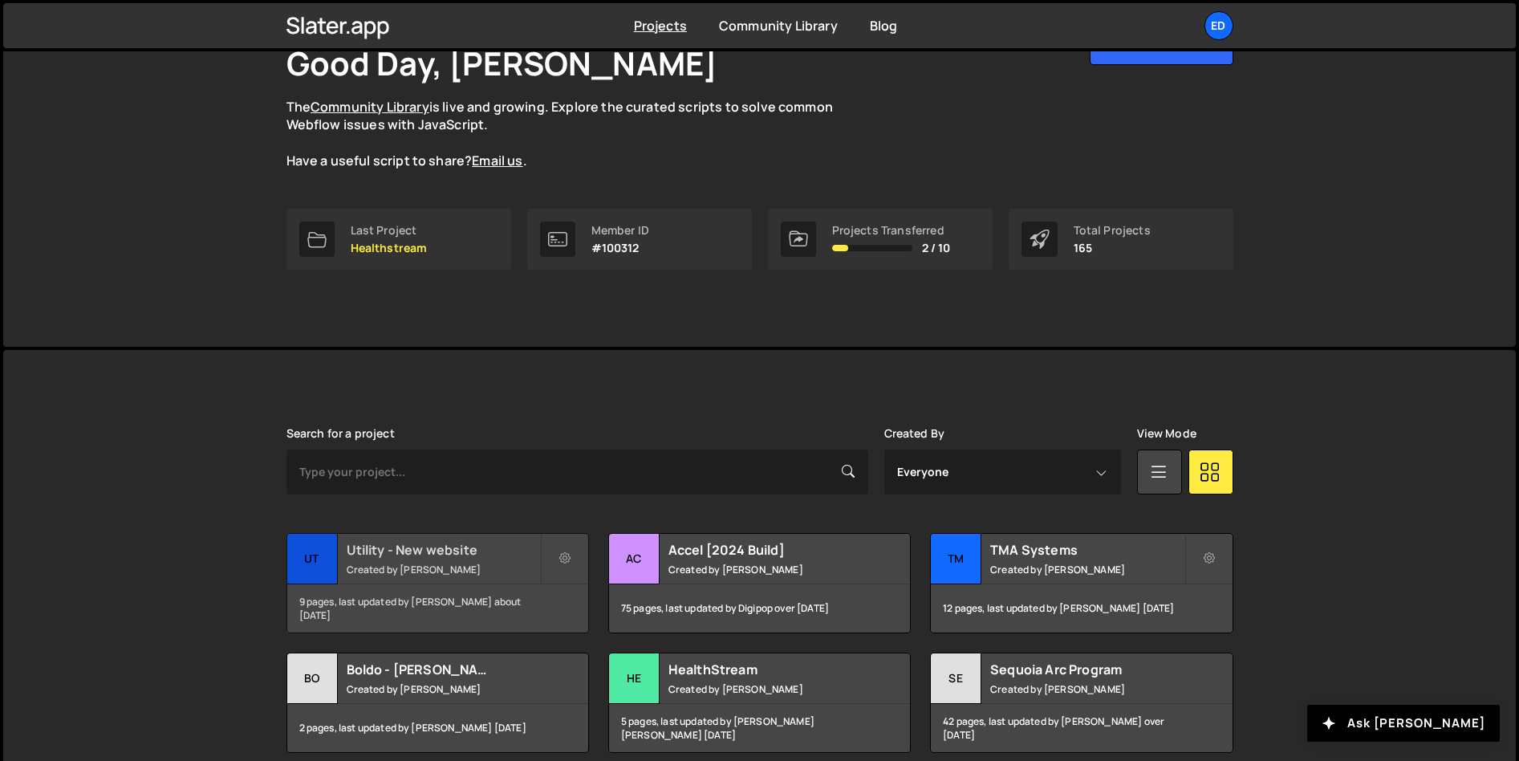
click at [392, 574] on small "Created by Felix Gonzalo" at bounding box center [443, 569] width 193 height 14
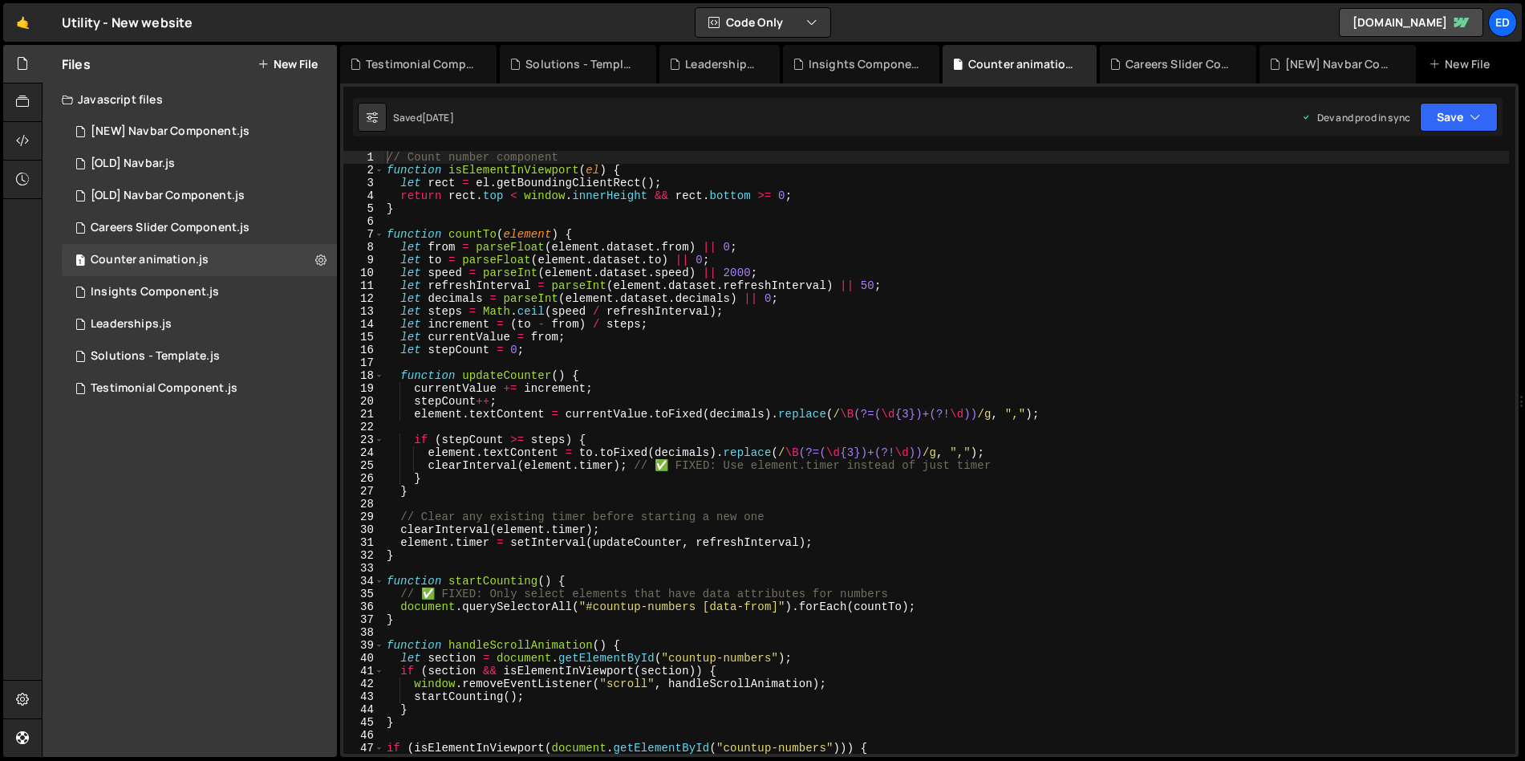
type textarea "function countTo(element) {"
click at [896, 232] on div "// Count number component function isElementInViewport ( el ) { let rect = el .…" at bounding box center [947, 465] width 1126 height 628
click at [1465, 124] on button "Save" at bounding box center [1459, 117] width 78 height 29
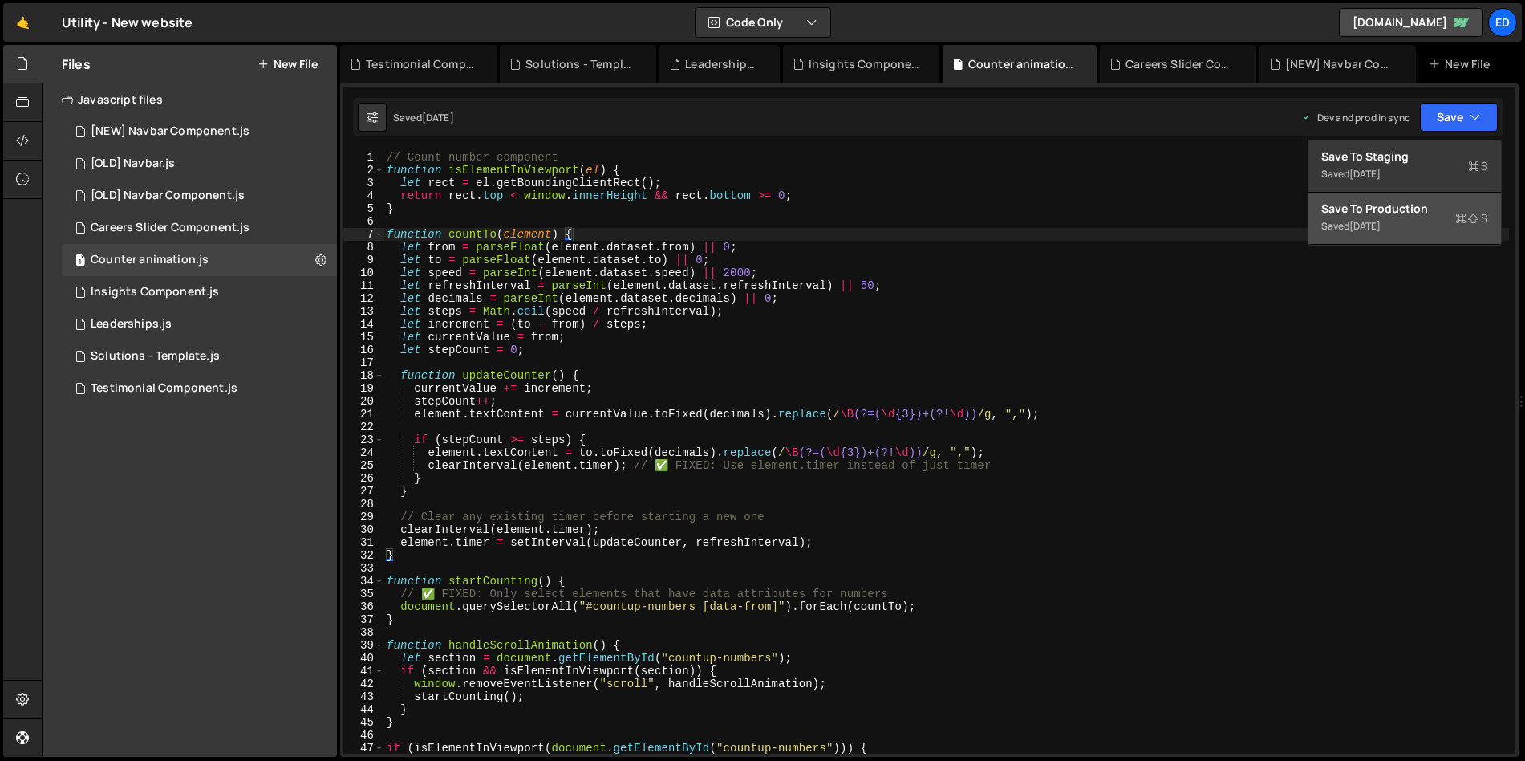
click at [1421, 205] on div "Save to Production S" at bounding box center [1405, 209] width 167 height 16
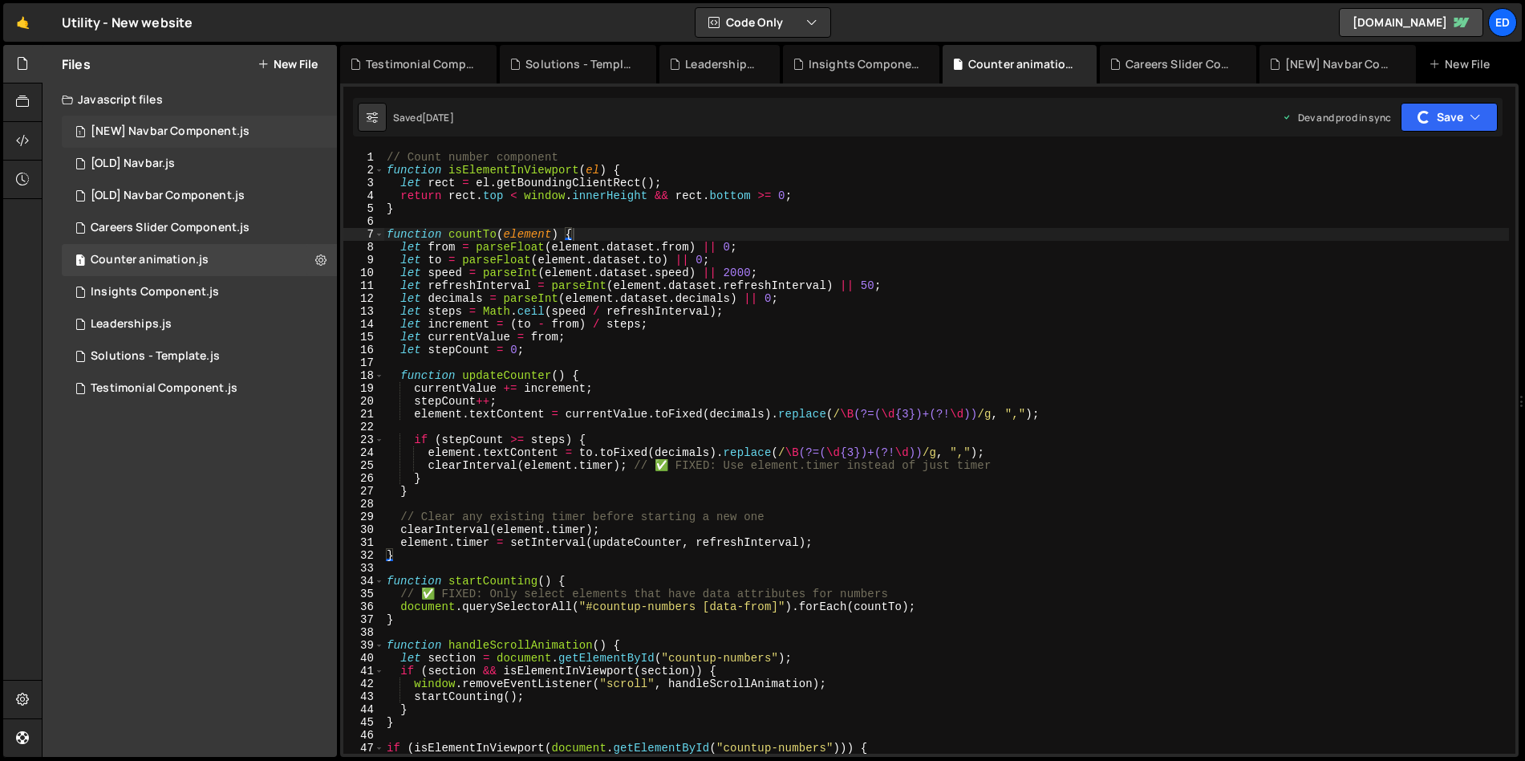
click at [189, 136] on div "[NEW] Navbar Component.js" at bounding box center [170, 131] width 159 height 14
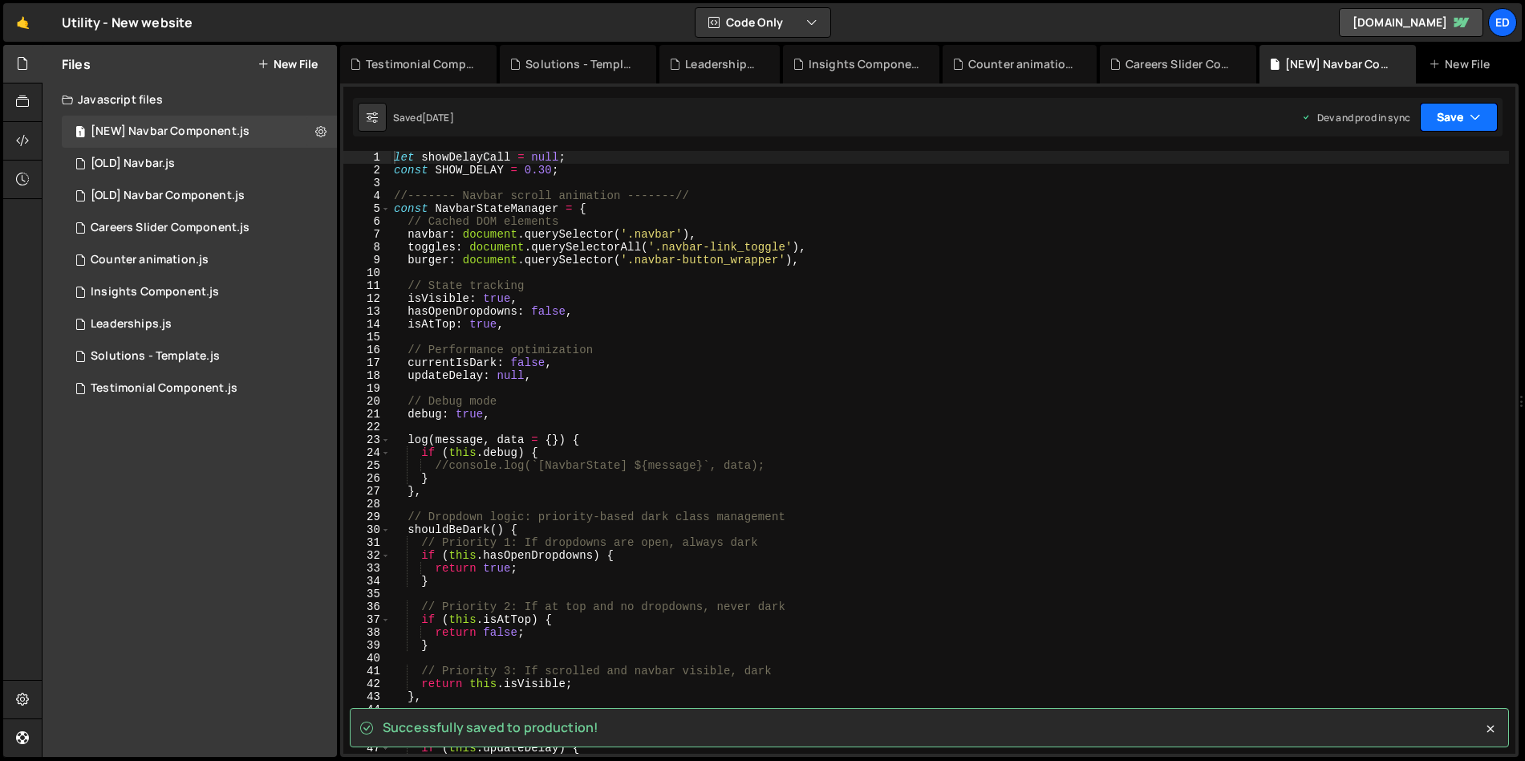
click at [1454, 112] on button "Save" at bounding box center [1459, 117] width 78 height 29
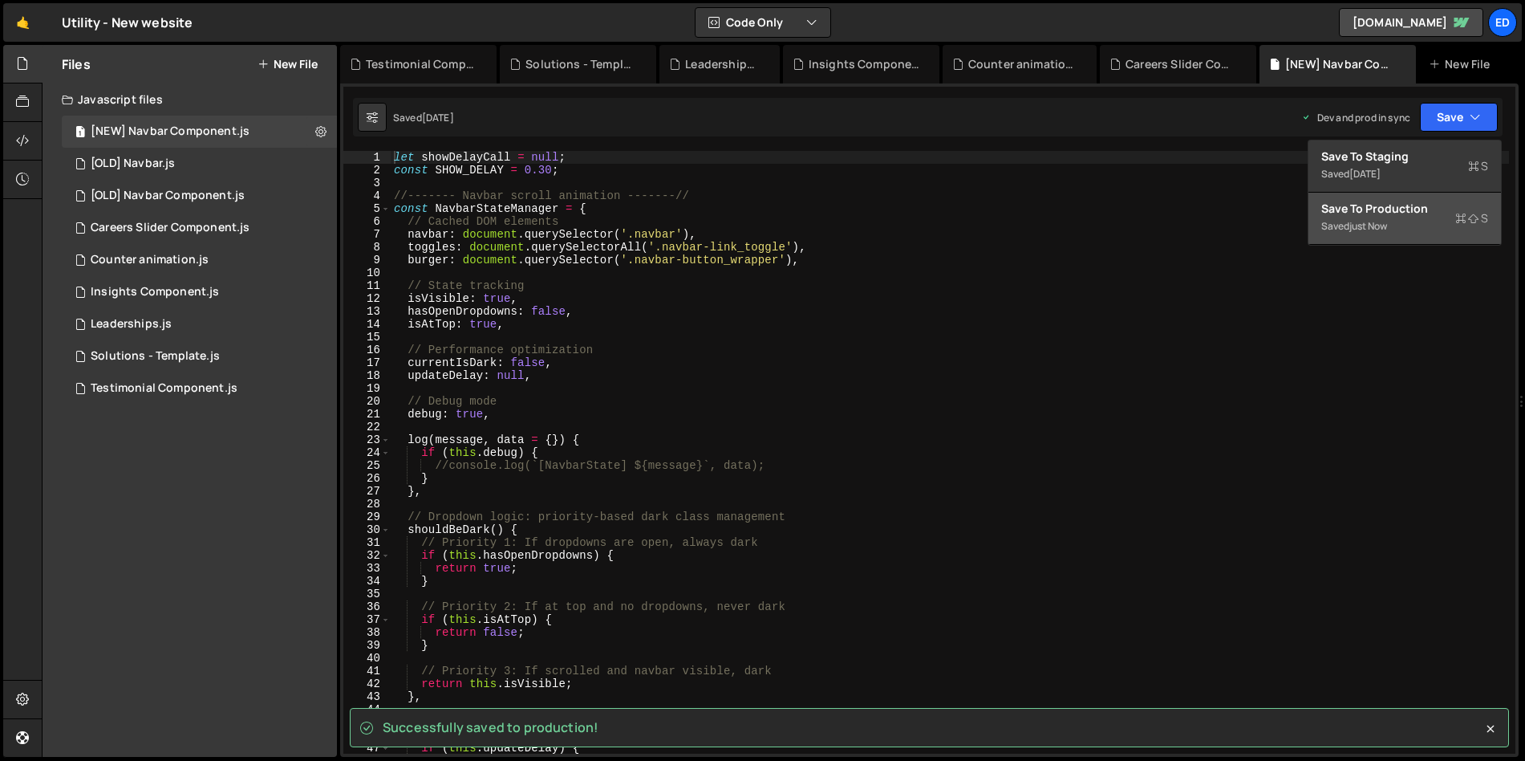
click at [1410, 206] on div "Save to Production S" at bounding box center [1405, 209] width 167 height 16
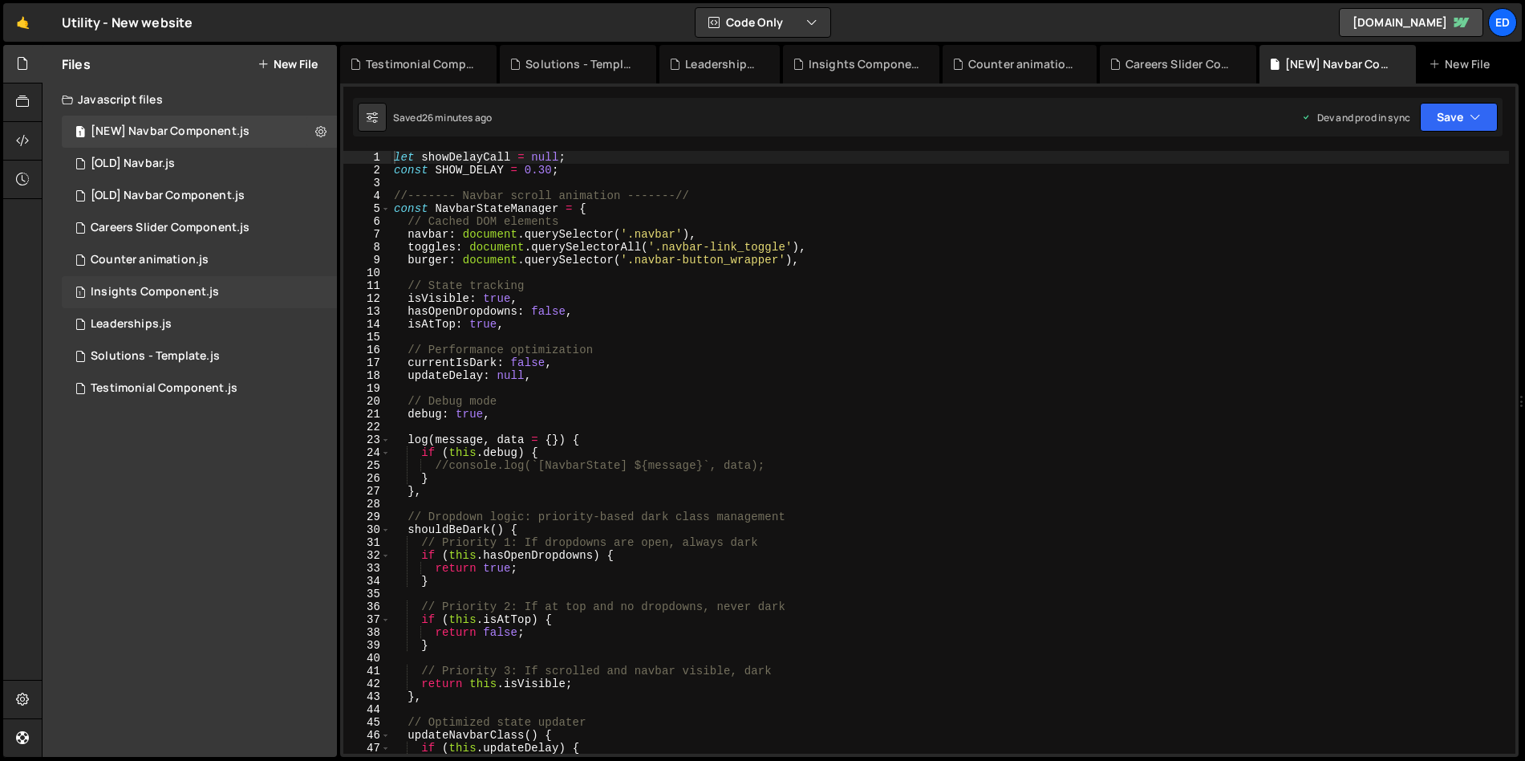
click at [156, 286] on div "Insights Component.js" at bounding box center [155, 292] width 128 height 14
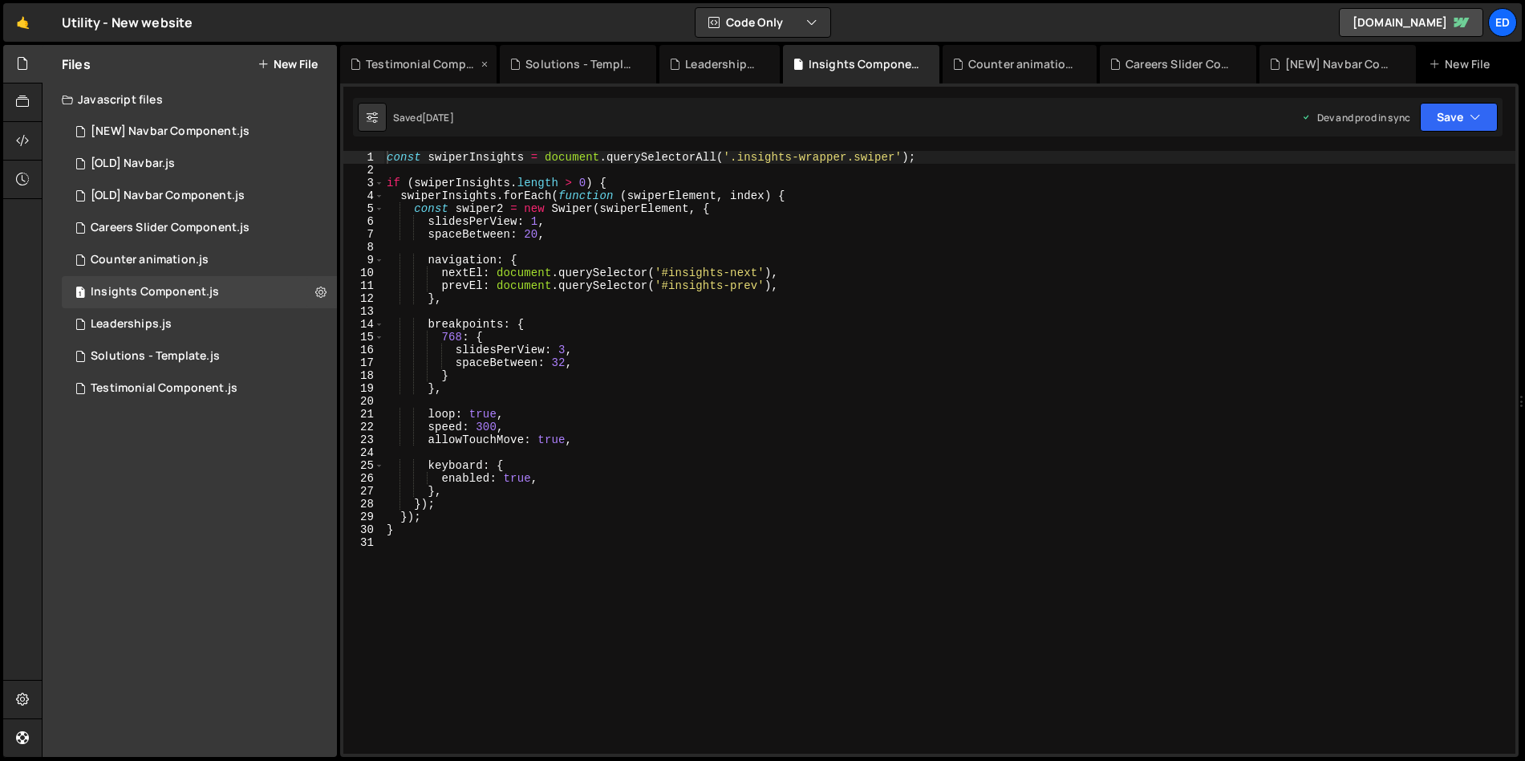
click at [482, 67] on icon at bounding box center [484, 64] width 11 height 16
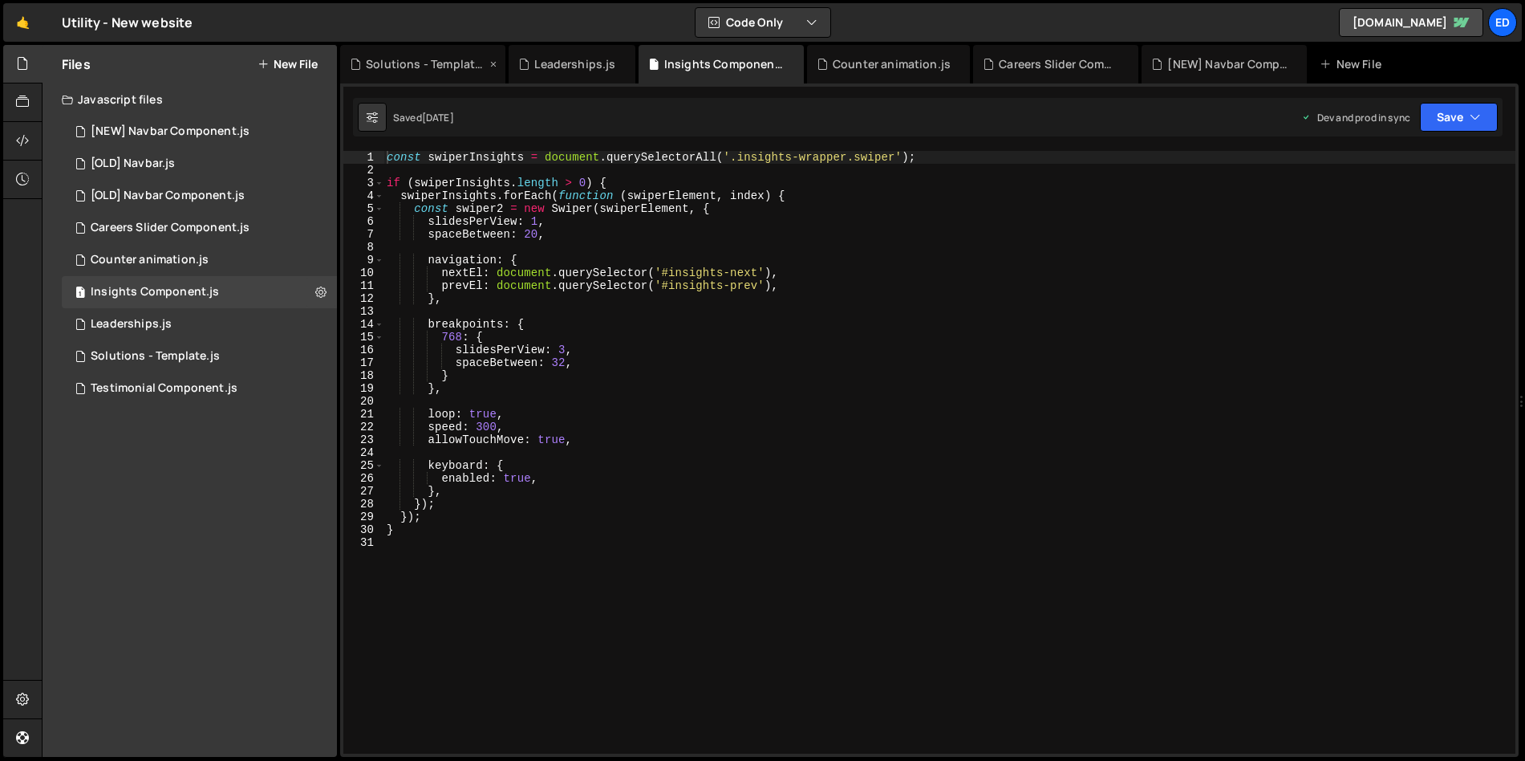
click at [495, 66] on icon at bounding box center [493, 64] width 11 height 16
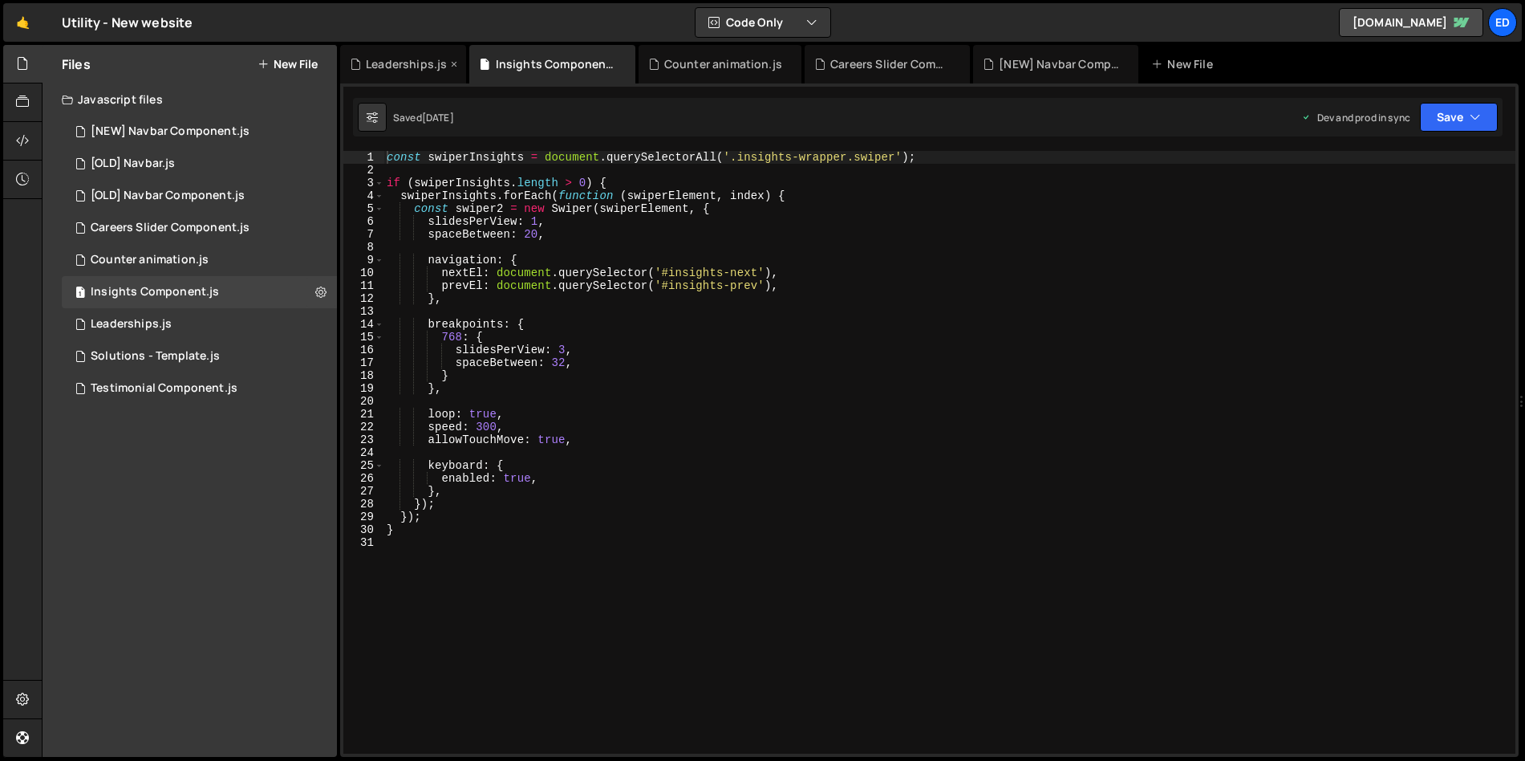
click at [459, 63] on div "Leaderships.js" at bounding box center [403, 64] width 126 height 39
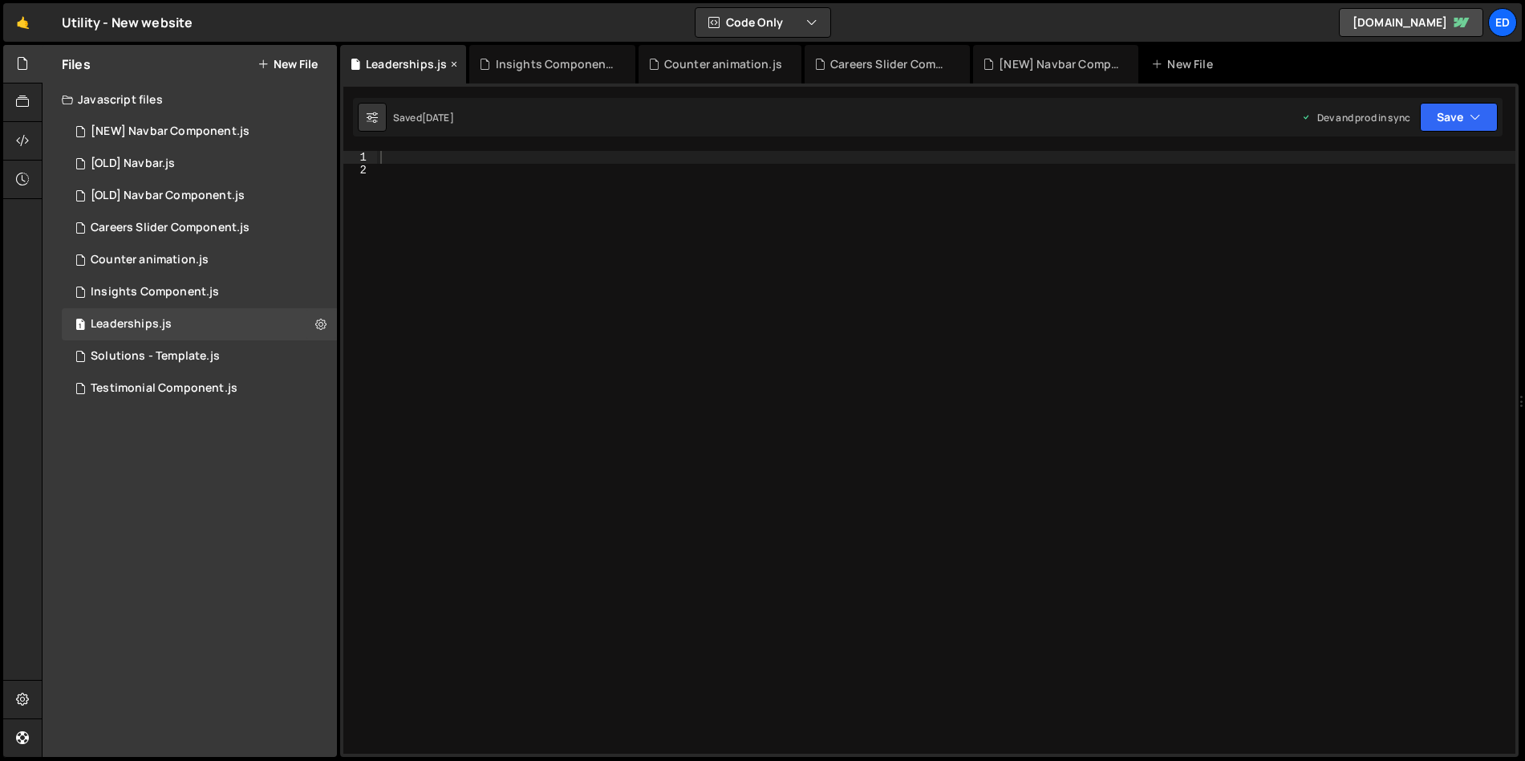
click at [452, 63] on icon at bounding box center [454, 64] width 11 height 16
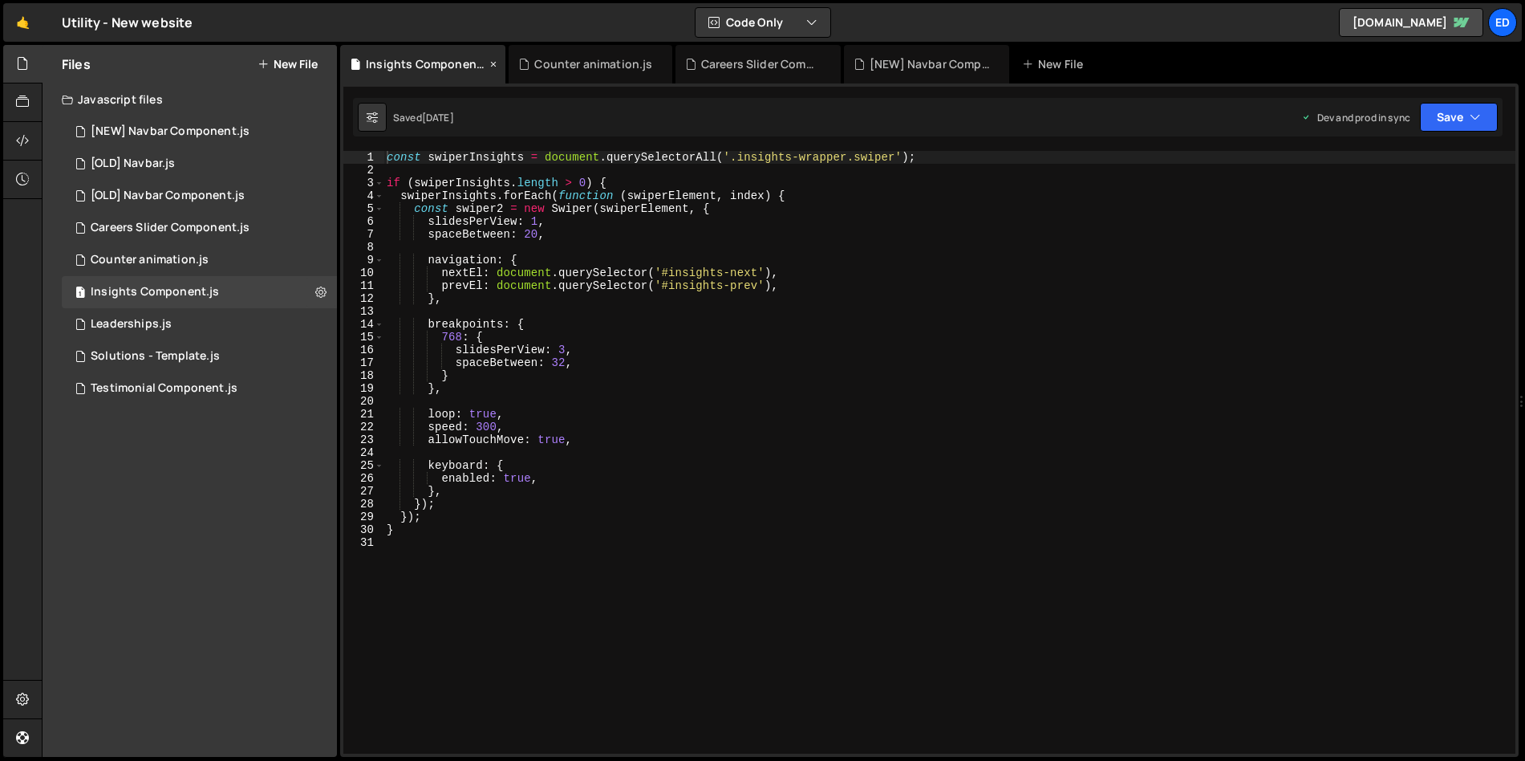
click at [488, 62] on icon at bounding box center [493, 64] width 11 height 16
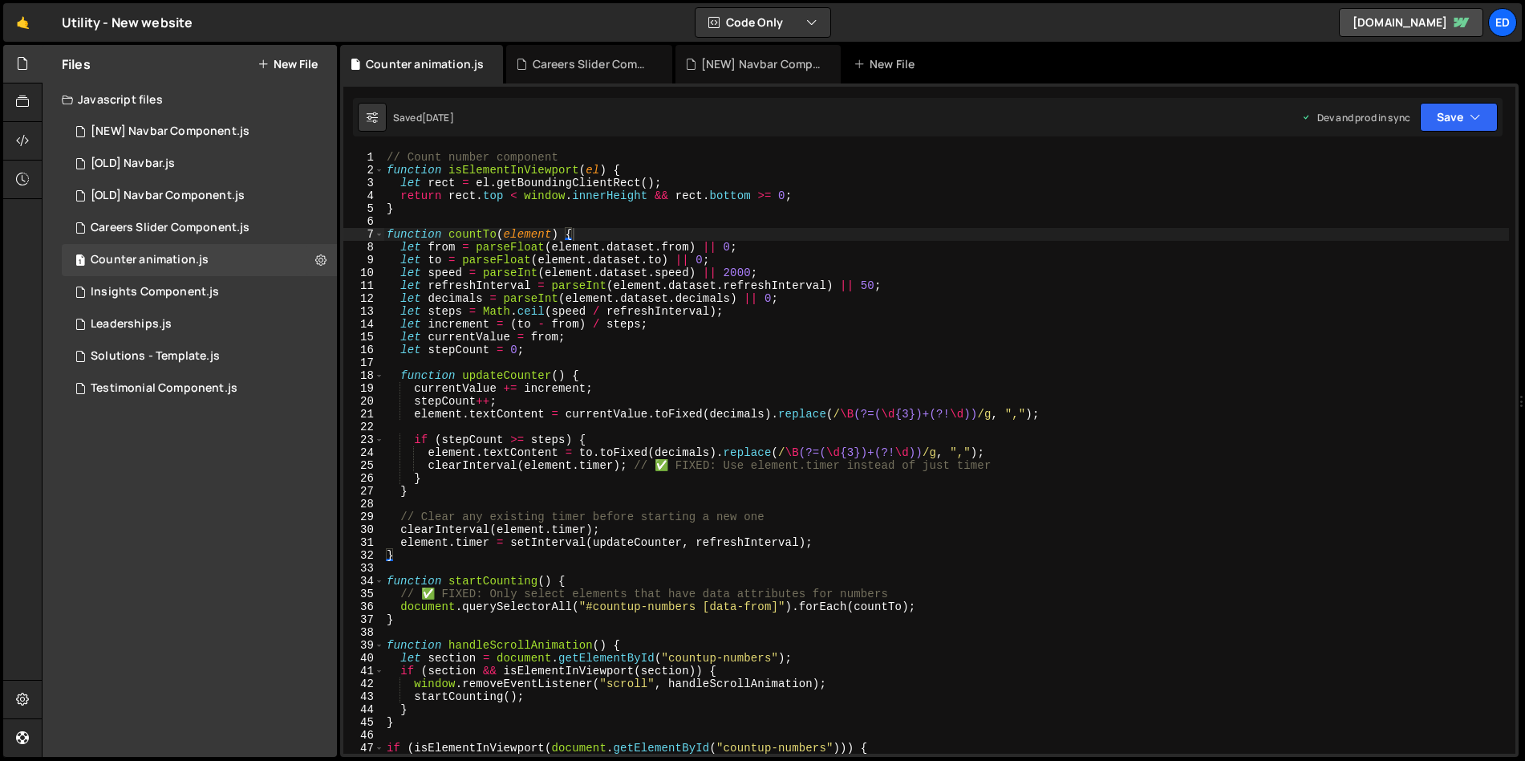
click at [0, 0] on icon at bounding box center [0, 0] width 0 height 0
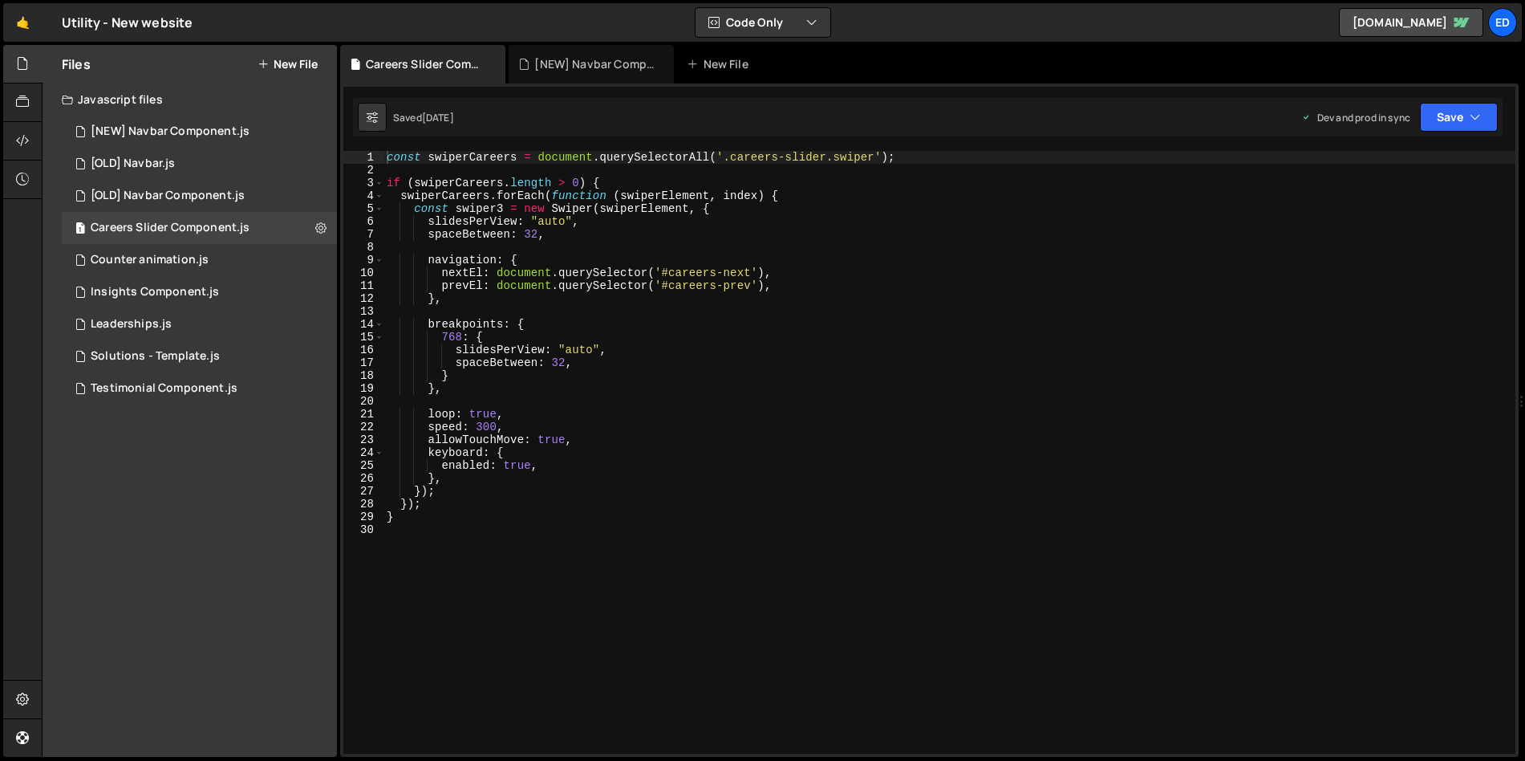
click at [0, 0] on icon at bounding box center [0, 0] width 0 height 0
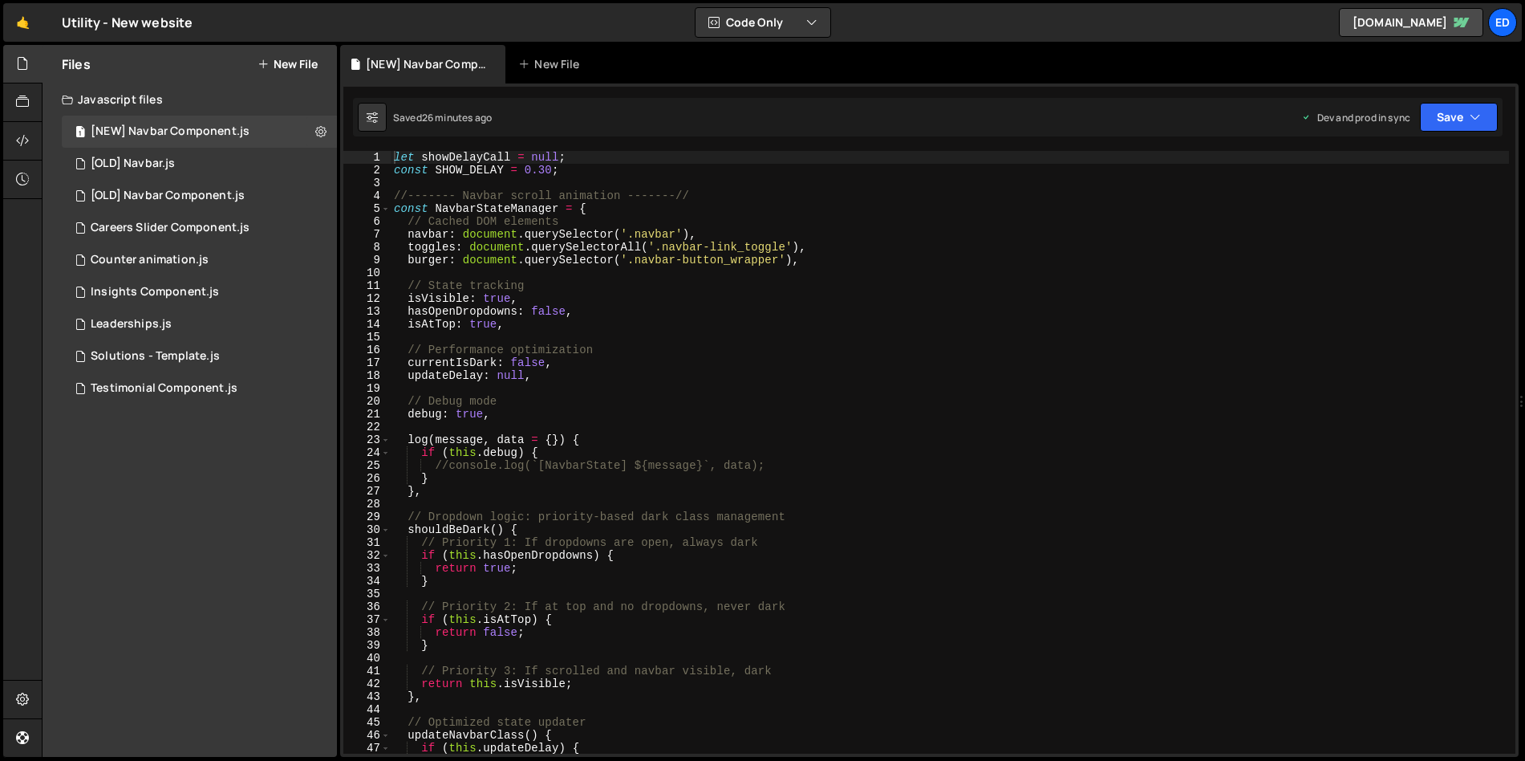
click at [0, 0] on icon at bounding box center [0, 0] width 0 height 0
